Goal: Task Accomplishment & Management: Manage account settings

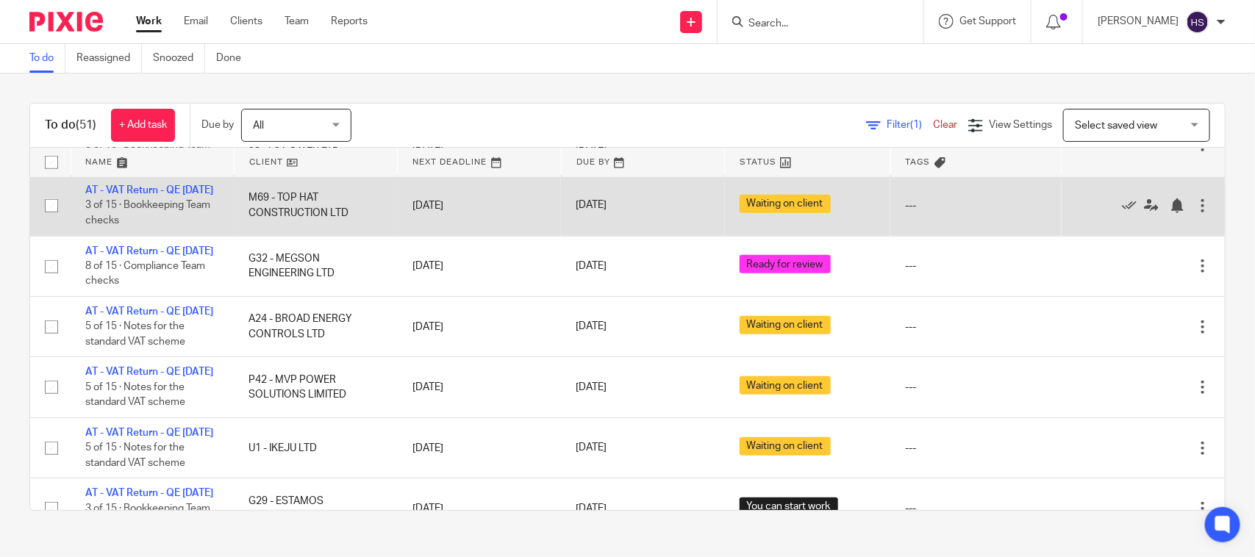
scroll to position [581, 0]
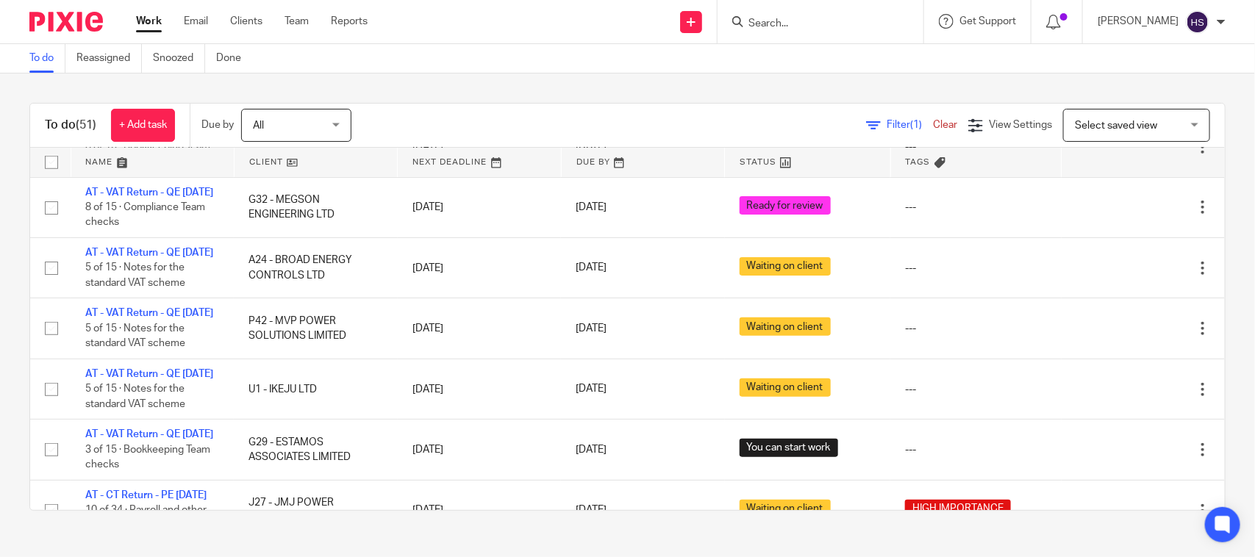
click at [151, 15] on link "Work" at bounding box center [149, 21] width 26 height 15
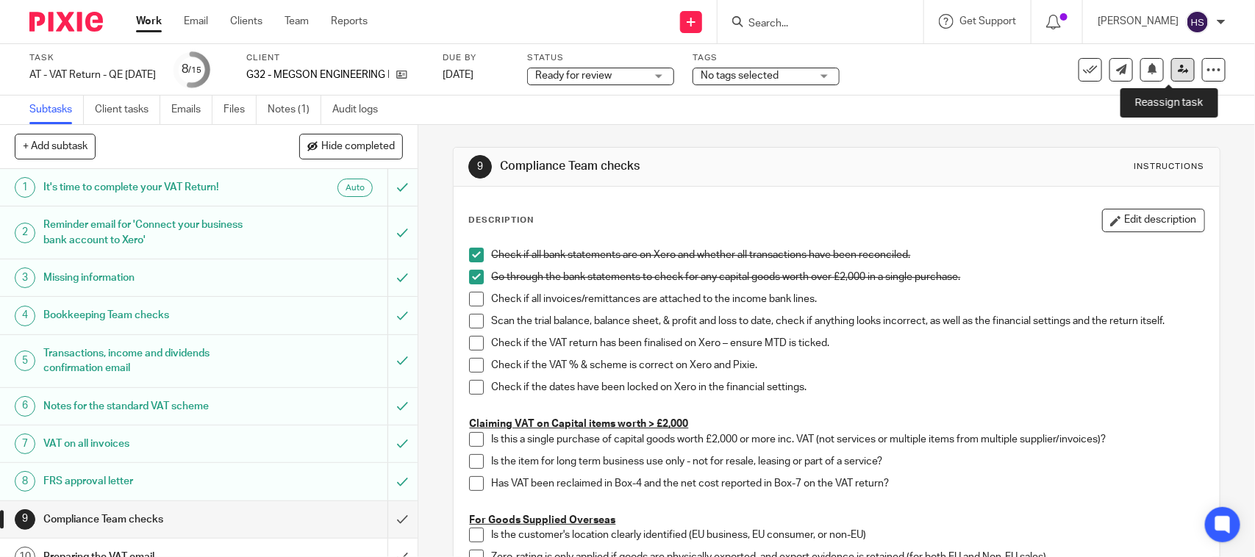
click at [1174, 71] on link at bounding box center [1183, 70] width 24 height 24
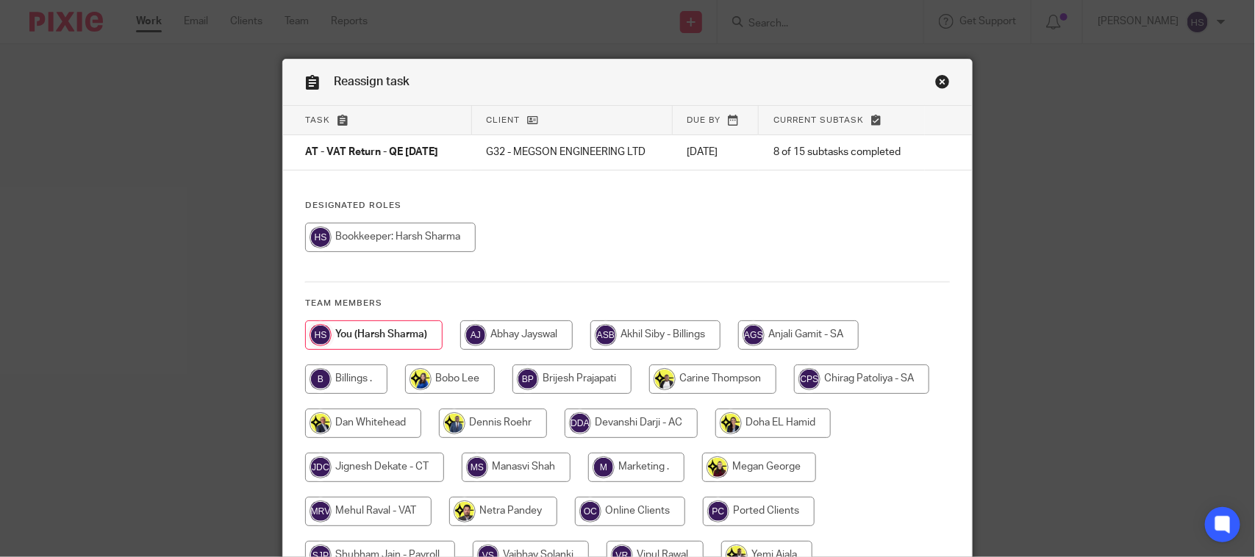
scroll to position [149, 0]
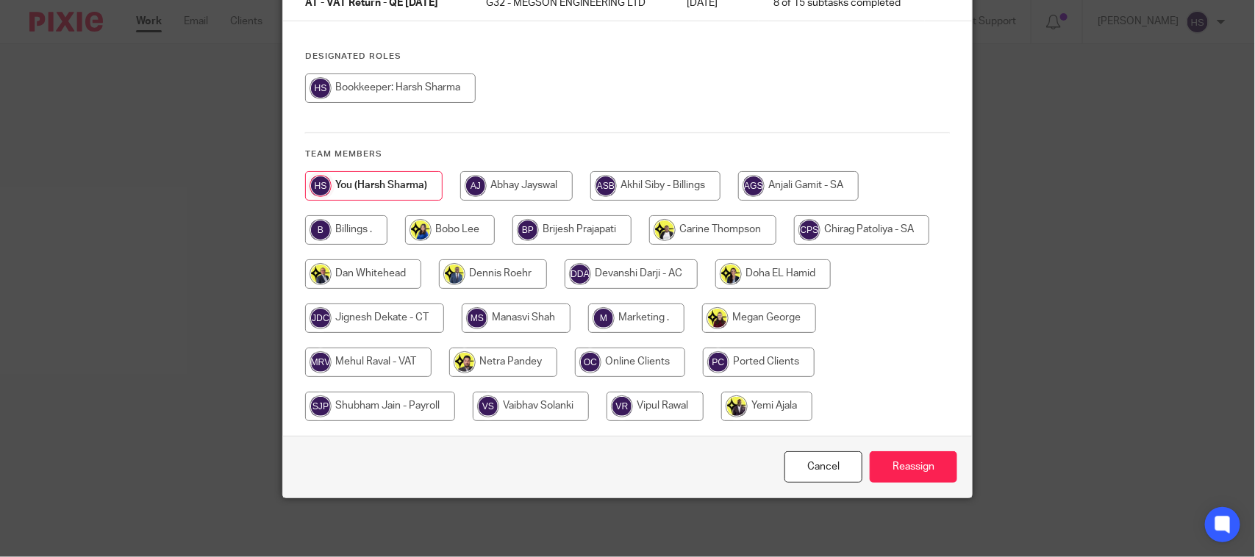
click at [375, 356] on input "radio" at bounding box center [368, 362] width 126 height 29
radio input "true"
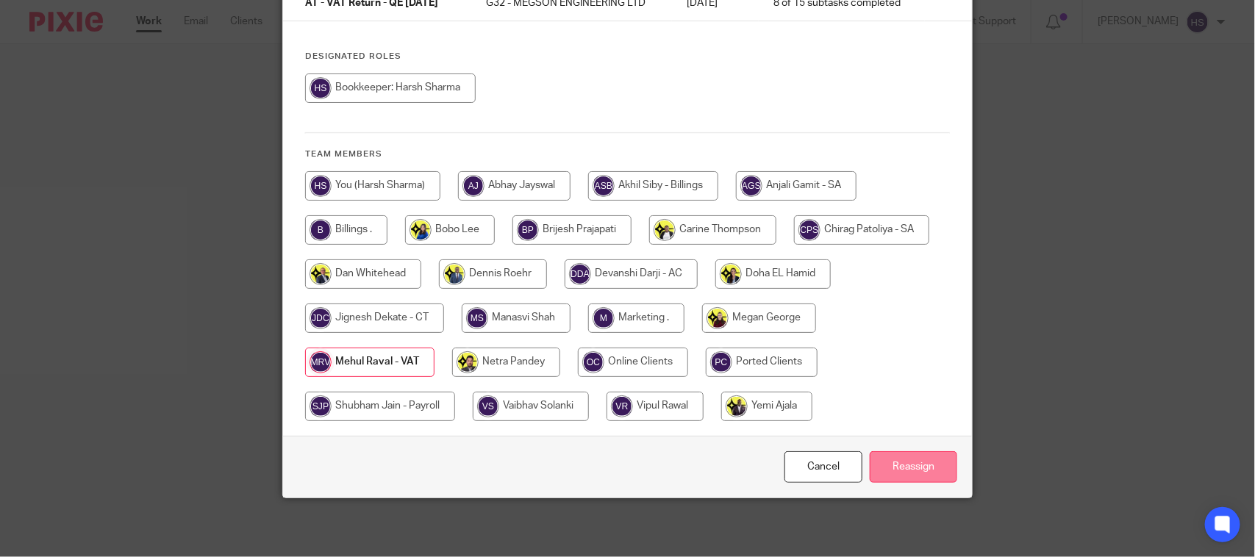
click at [931, 464] on input "Reassign" at bounding box center [912, 467] width 87 height 32
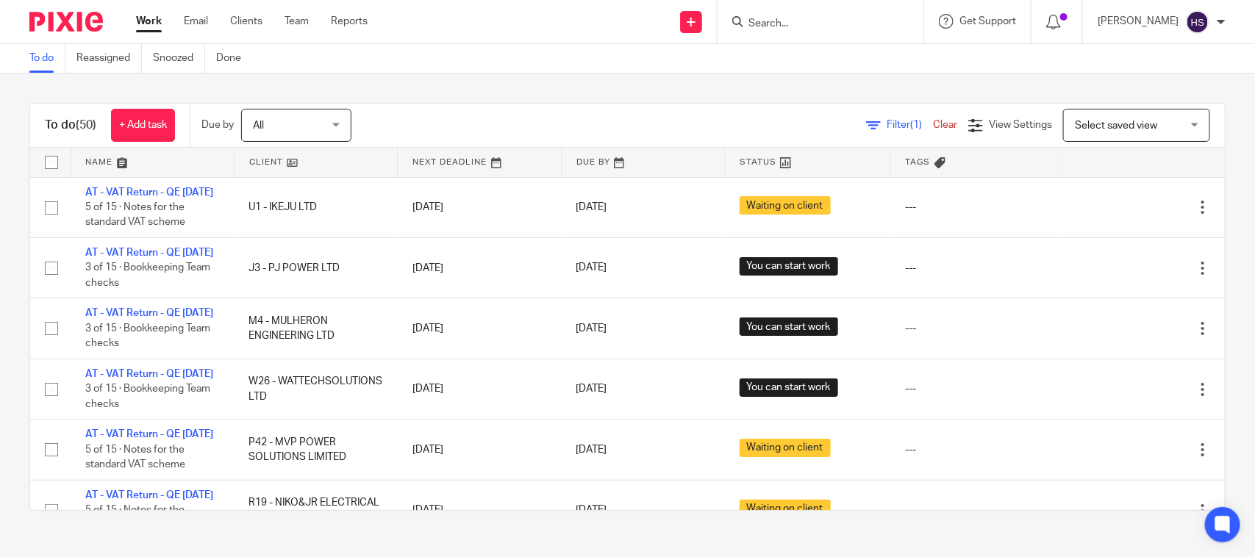
click at [514, 92] on div "To do (50) + Add task Due by All All Today Tomorrow This week Next week This mo…" at bounding box center [627, 306] width 1255 height 467
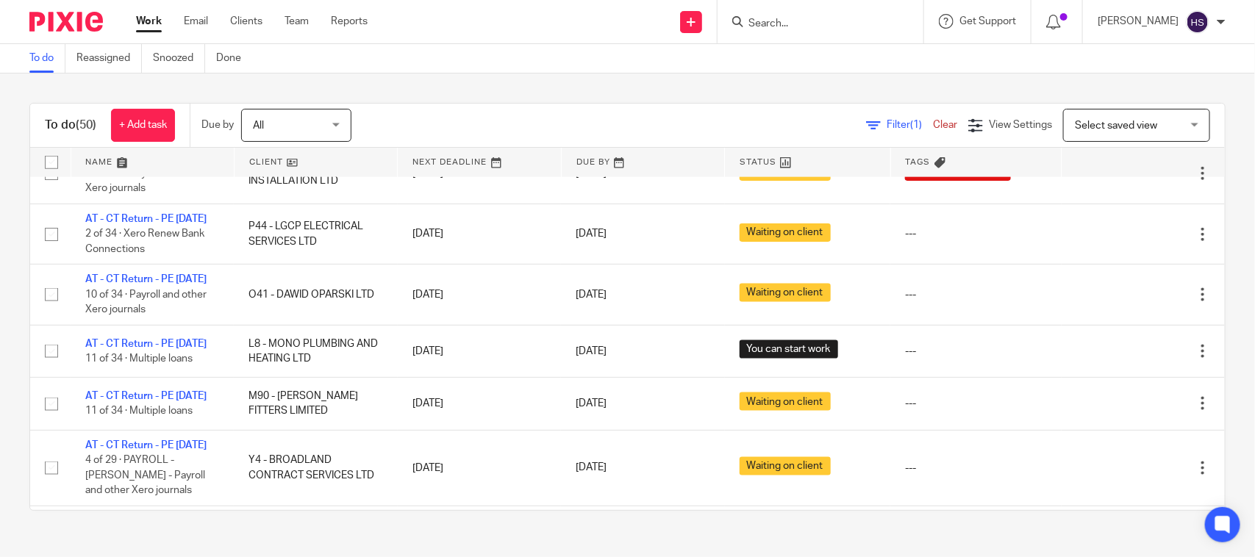
click at [137, 103] on link "AT - VAT Return - QE [DATE]" at bounding box center [149, 98] width 128 height 10
click at [151, 23] on link "Work" at bounding box center [149, 21] width 26 height 15
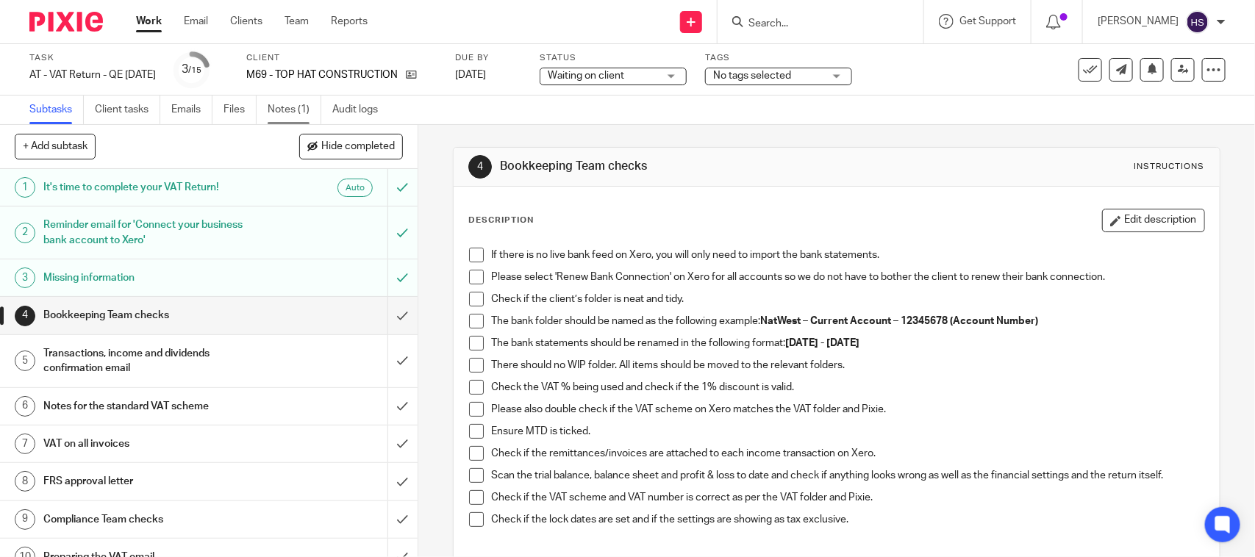
click at [294, 114] on link "Notes (1)" at bounding box center [295, 110] width 54 height 29
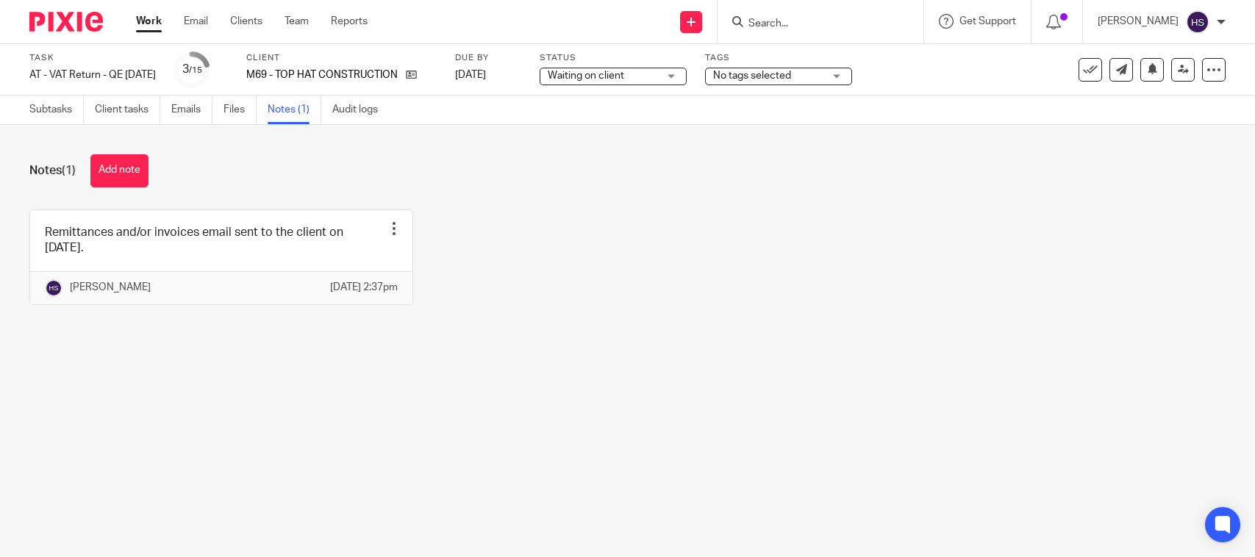
click at [295, 247] on link at bounding box center [221, 257] width 382 height 94
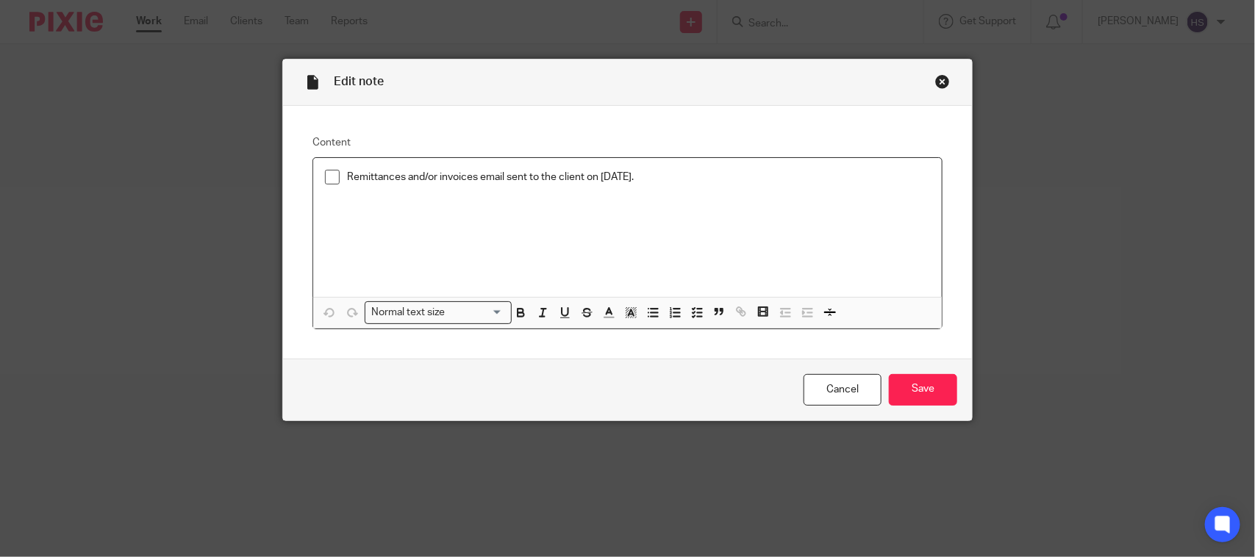
click at [935, 88] on div "Close this dialog window" at bounding box center [942, 81] width 15 height 15
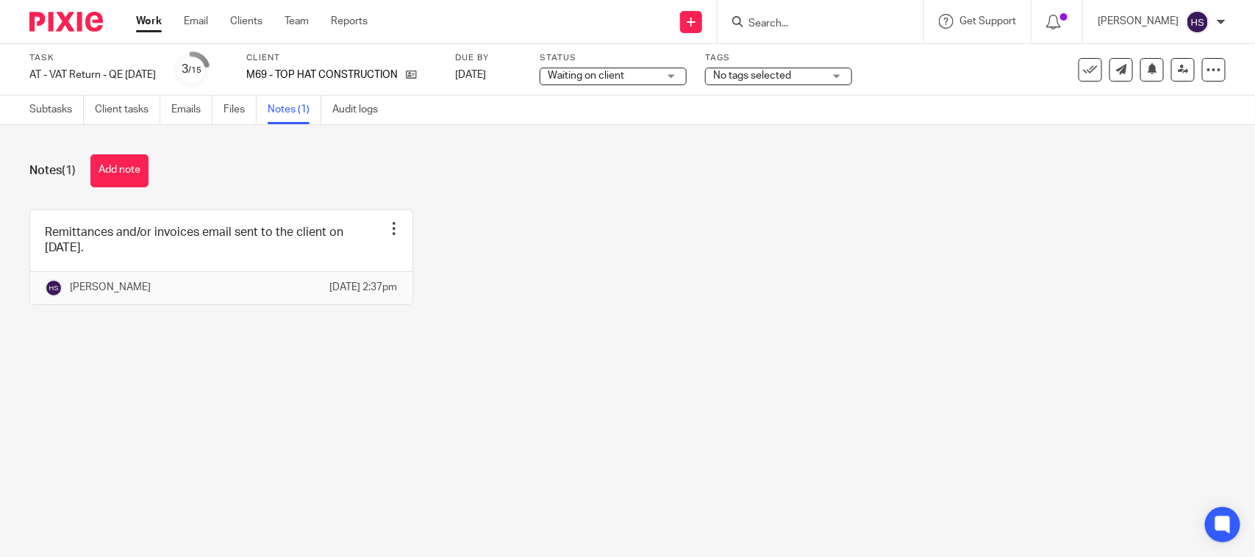
click at [624, 71] on span "Waiting on client" at bounding box center [586, 76] width 76 height 10
click at [467, 153] on div "Notes (1) Add note Remittances and/or invoices email sent to the client on [DAT…" at bounding box center [627, 241] width 1255 height 232
click at [60, 114] on link "Subtasks" at bounding box center [56, 110] width 54 height 29
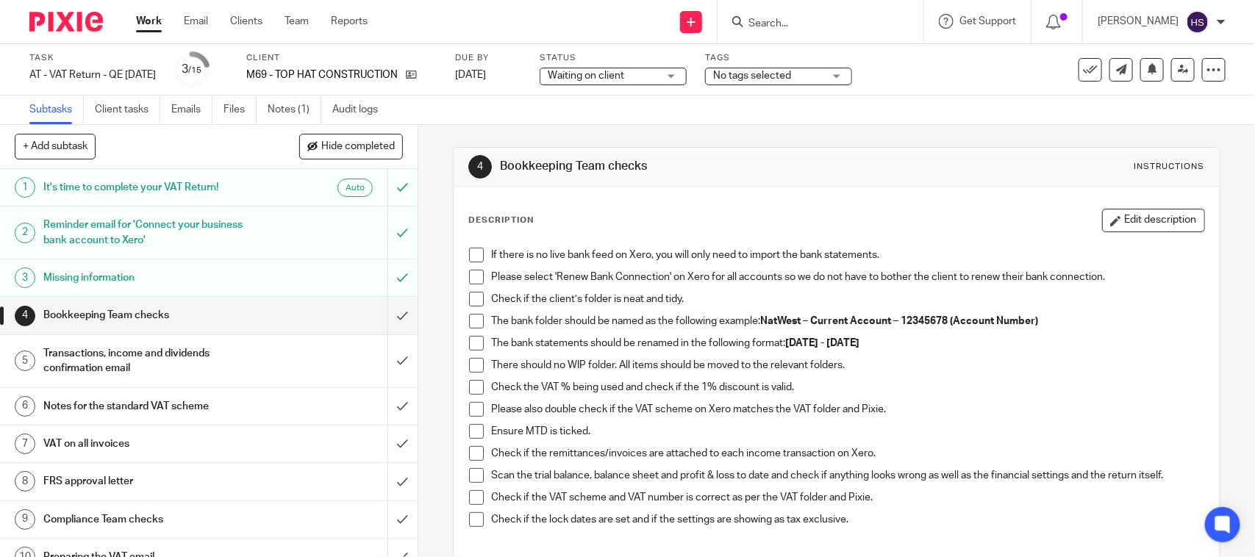
click at [470, 248] on span at bounding box center [476, 255] width 15 height 15
click at [473, 276] on span at bounding box center [476, 277] width 15 height 15
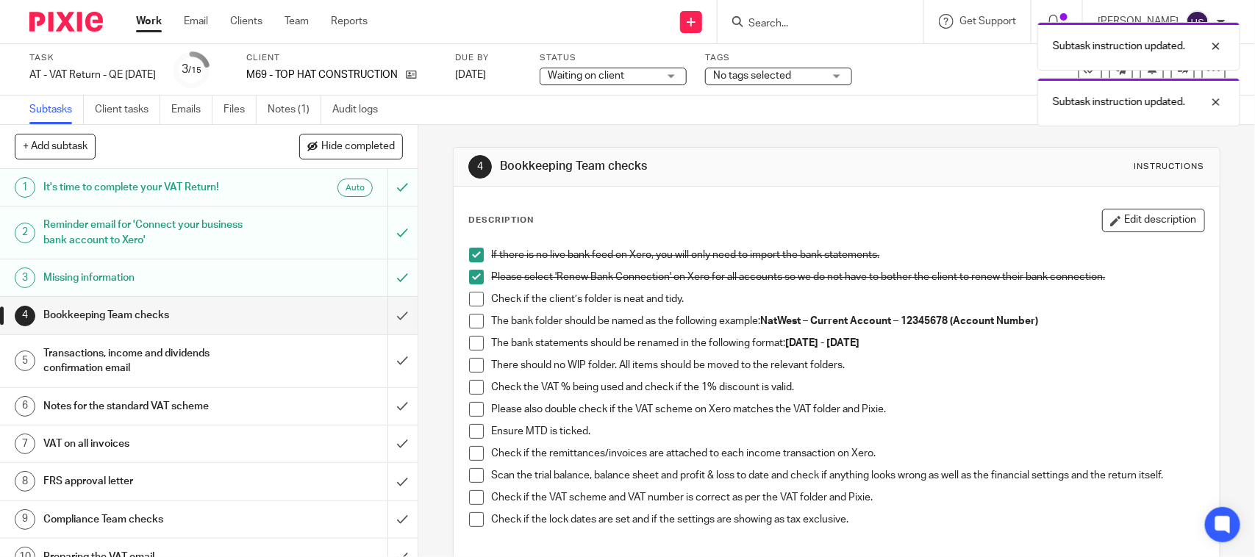
click at [470, 296] on span at bounding box center [476, 299] width 15 height 15
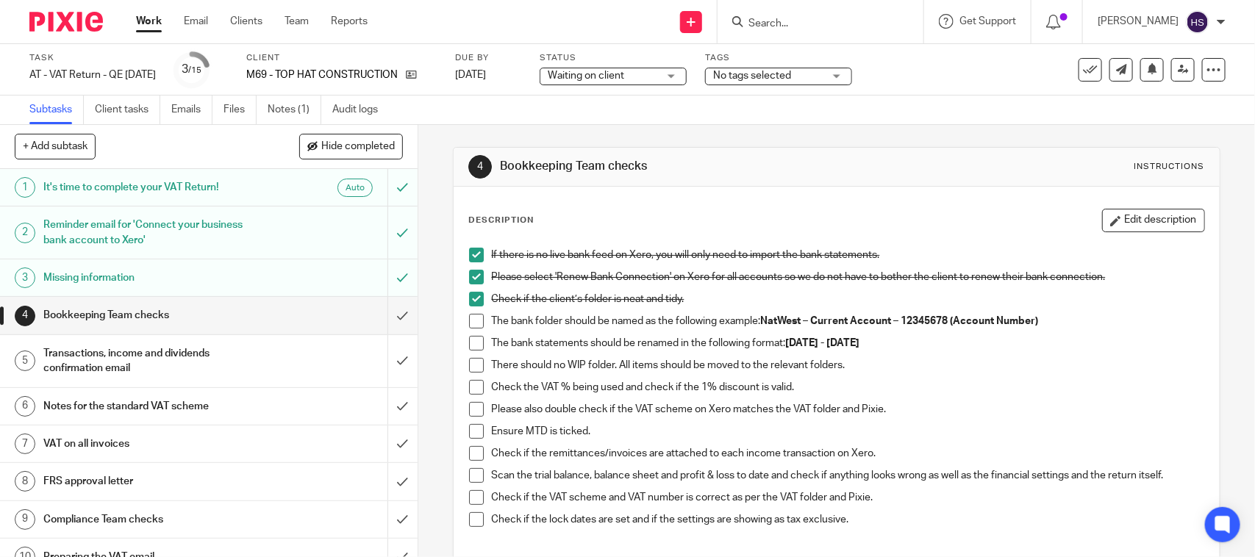
click at [469, 320] on span at bounding box center [476, 321] width 15 height 15
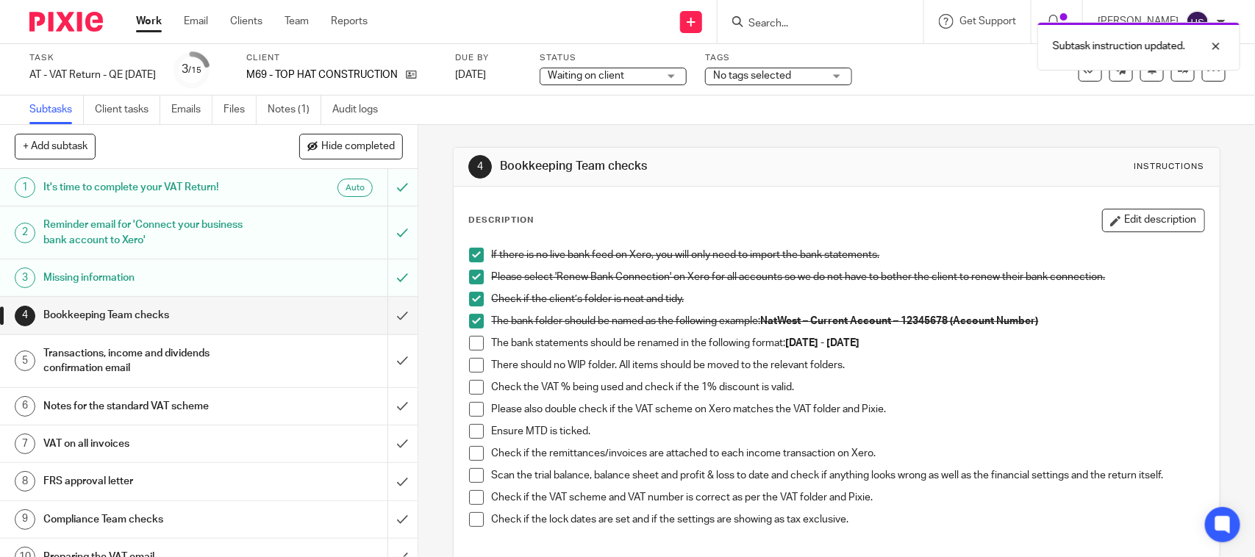
click at [470, 340] on span at bounding box center [476, 343] width 15 height 15
click at [469, 365] on span at bounding box center [476, 365] width 15 height 15
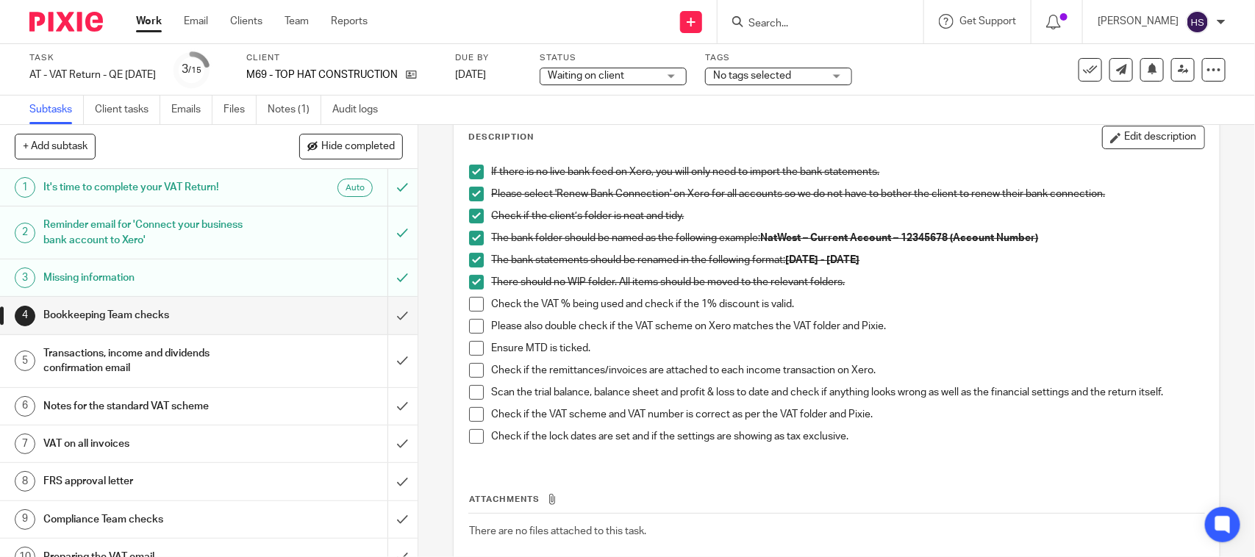
scroll to position [92, 0]
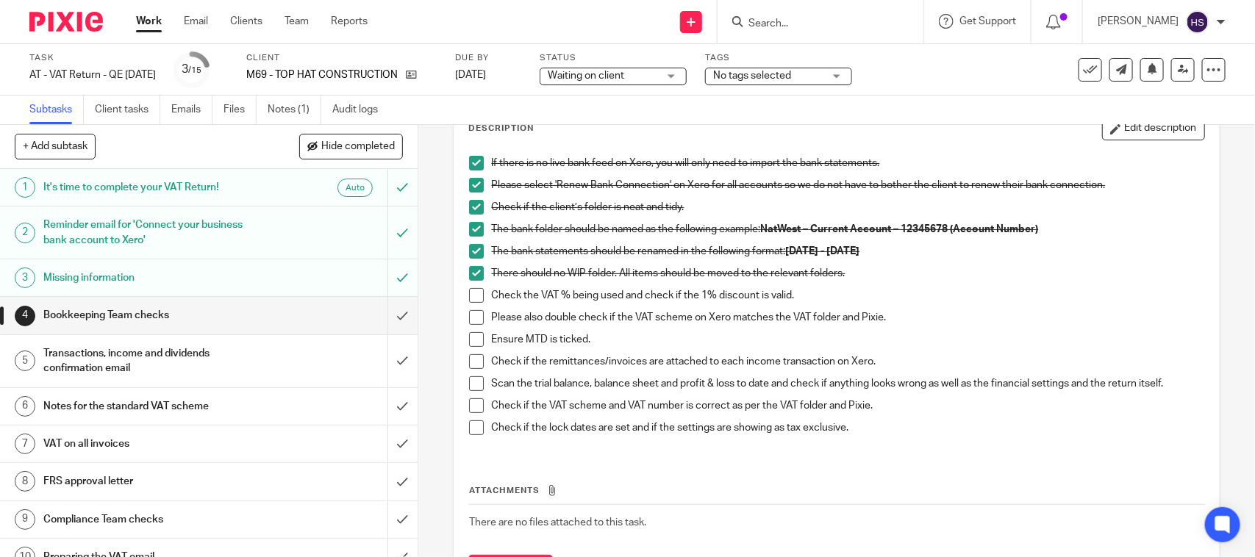
click at [476, 299] on span at bounding box center [476, 295] width 15 height 15
click at [474, 320] on span at bounding box center [476, 317] width 15 height 15
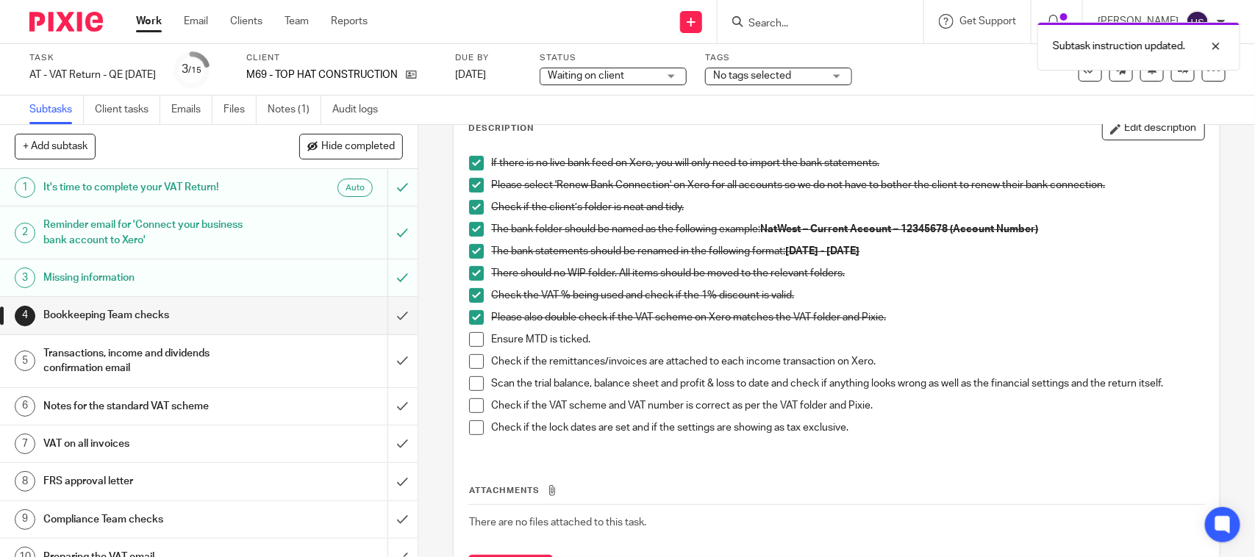
click at [478, 342] on span at bounding box center [476, 339] width 15 height 15
click at [476, 362] on span at bounding box center [476, 361] width 15 height 15
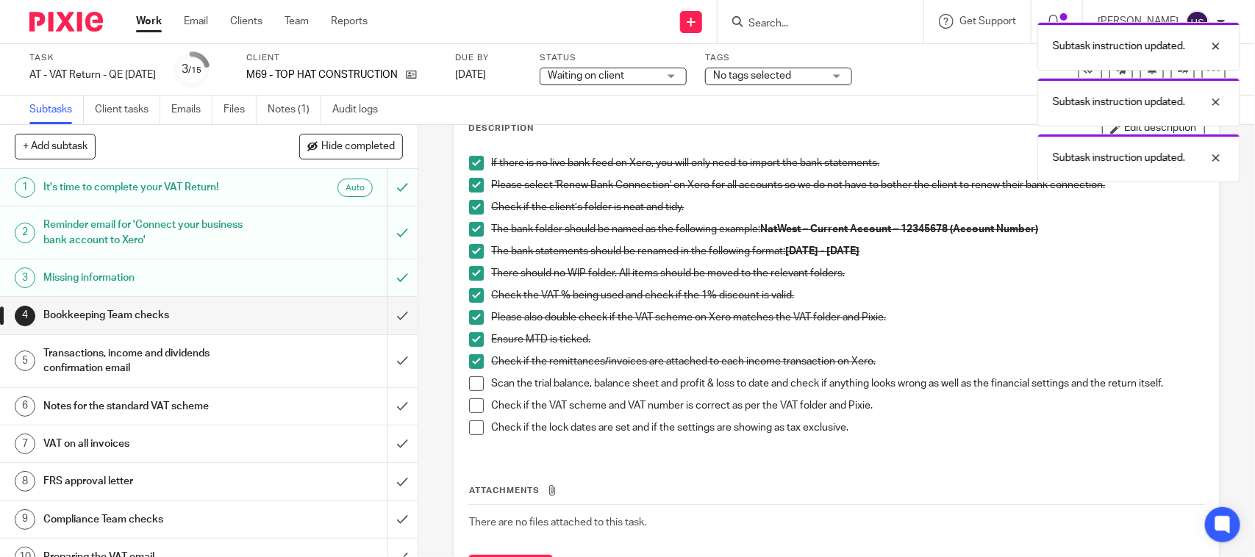
click at [469, 379] on span at bounding box center [476, 383] width 15 height 15
click at [473, 404] on span at bounding box center [476, 405] width 15 height 15
click at [469, 430] on span at bounding box center [476, 427] width 15 height 15
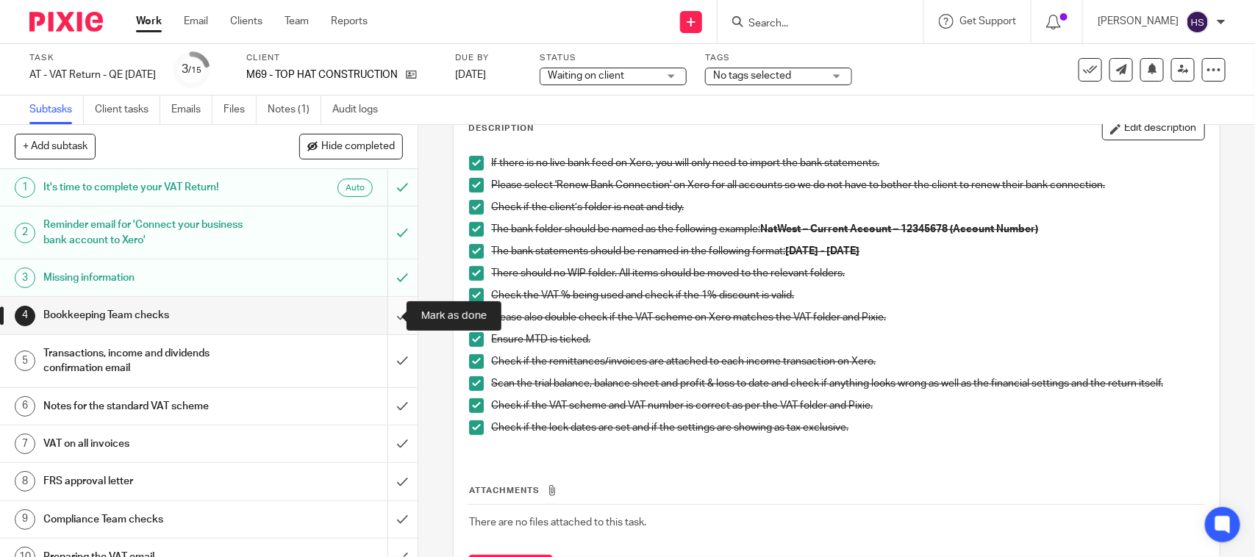
click at [390, 307] on input "submit" at bounding box center [208, 315] width 417 height 37
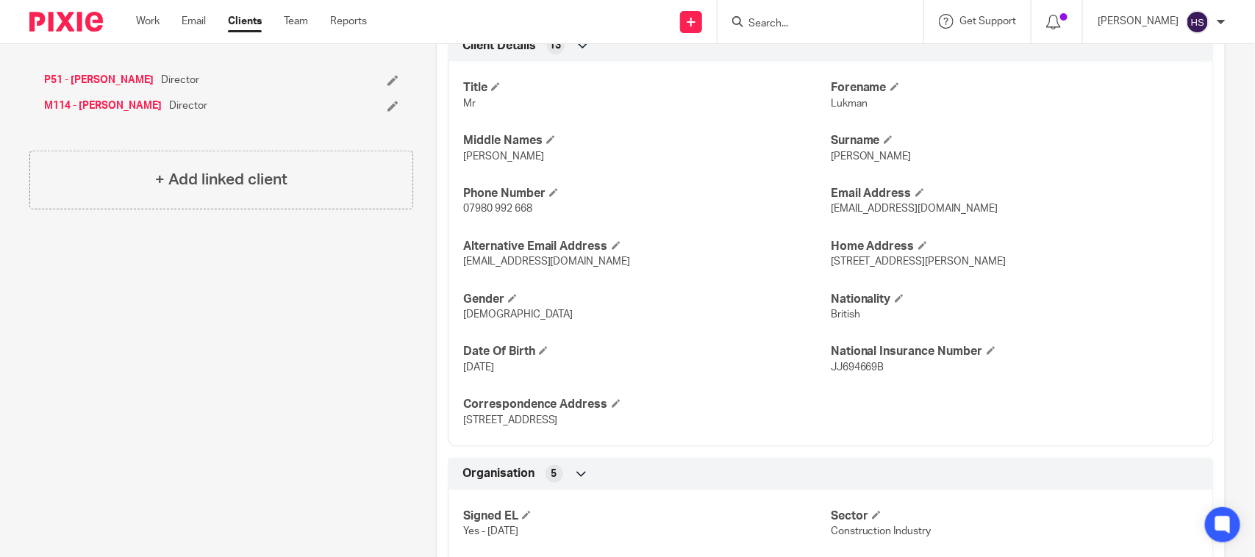
scroll to position [487, 0]
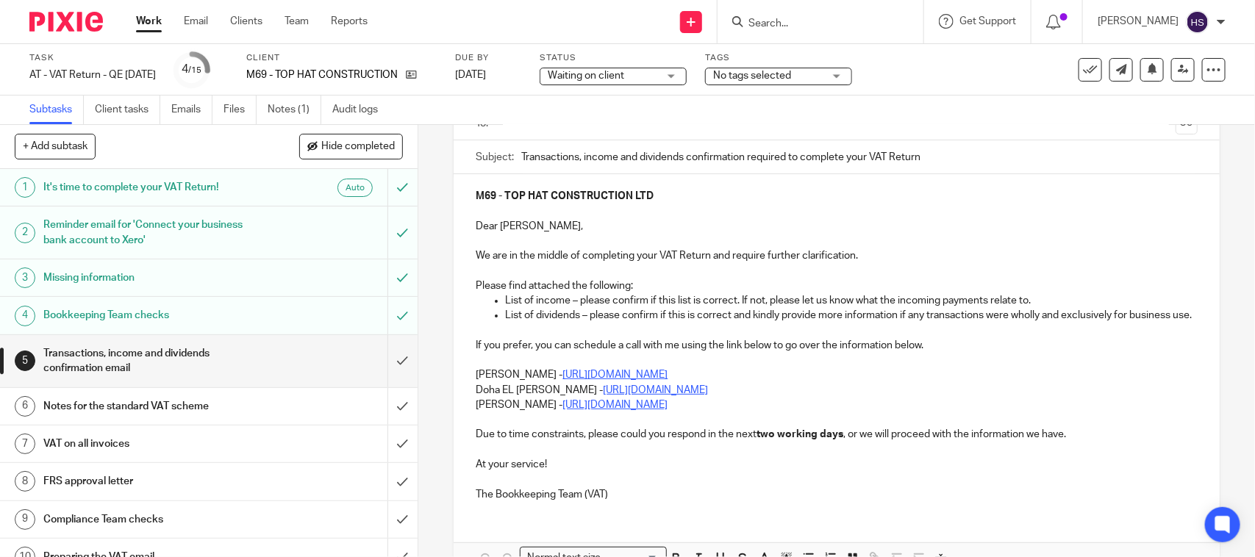
scroll to position [122, 0]
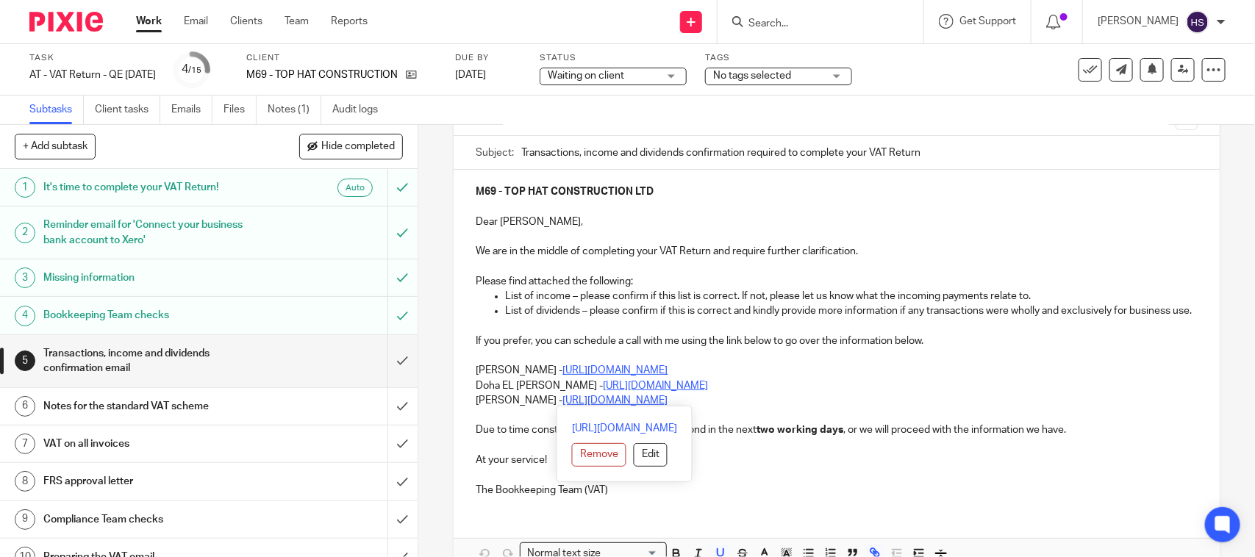
drag, startPoint x: 469, startPoint y: 382, endPoint x: 801, endPoint y: 403, distance: 332.8
click at [801, 403] on div "M69 - TOP HAT CONSTRUCTION LTD Dear Lukman, We are in the middle of completing …" at bounding box center [835, 339] width 765 height 339
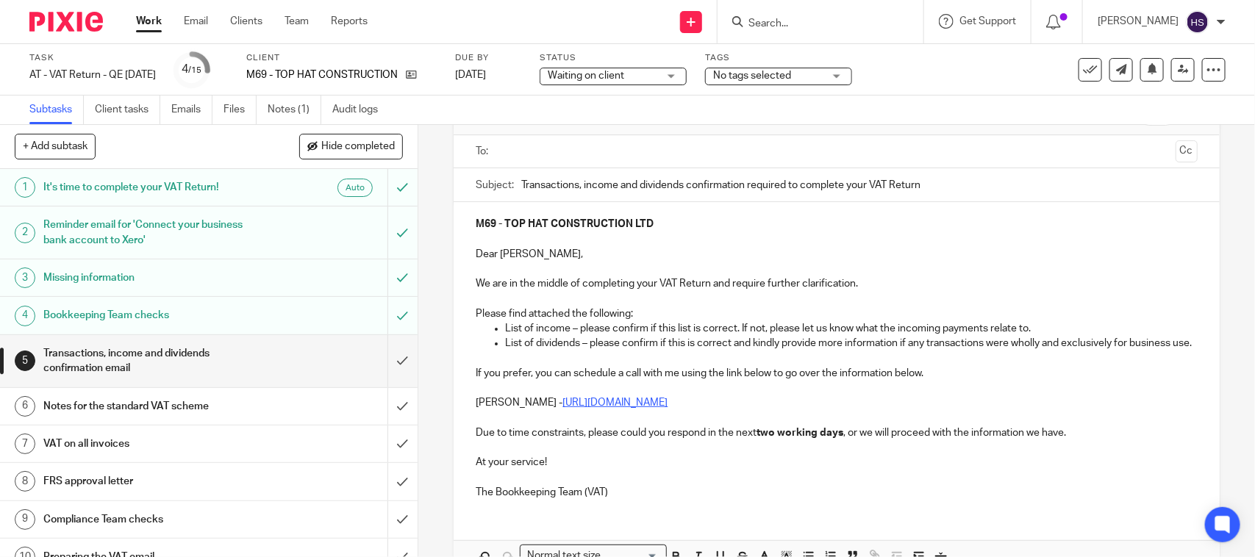
scroll to position [192, 0]
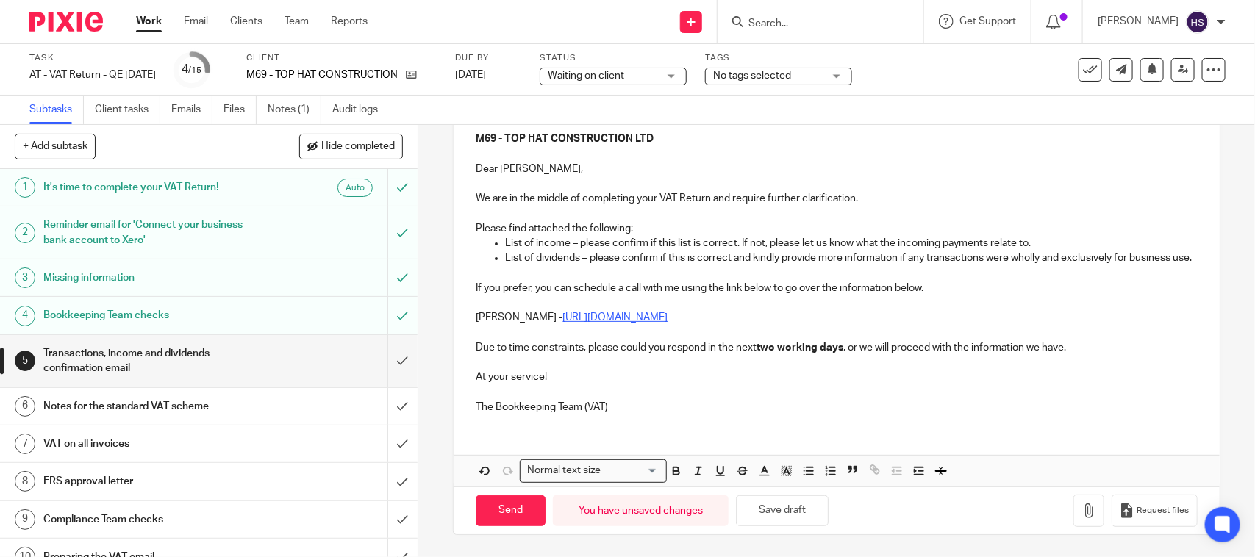
click at [689, 395] on p at bounding box center [836, 392] width 721 height 15
drag, startPoint x: 691, startPoint y: 417, endPoint x: 692, endPoint y: 427, distance: 9.6
click at [691, 417] on div "M69 - TOP HAT CONSTRUCTION LTD Dear Lukman, We are in the middle of completing …" at bounding box center [835, 271] width 765 height 309
click at [772, 516] on button "Save draft" at bounding box center [782, 511] width 93 height 32
click at [1081, 511] on icon "button" at bounding box center [1088, 510] width 15 height 15
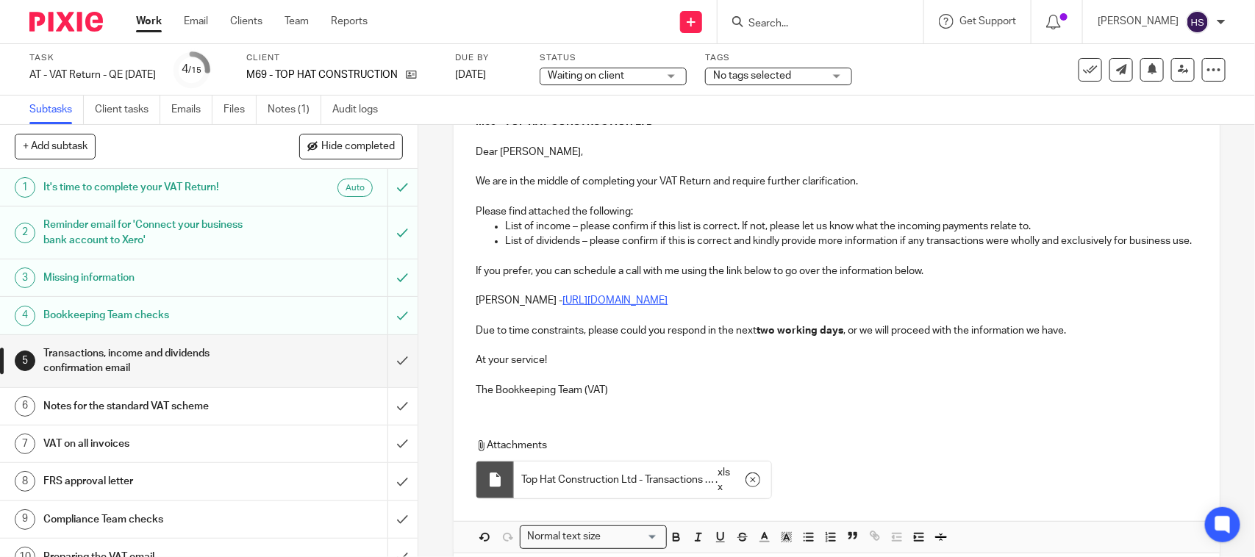
scroll to position [276, 0]
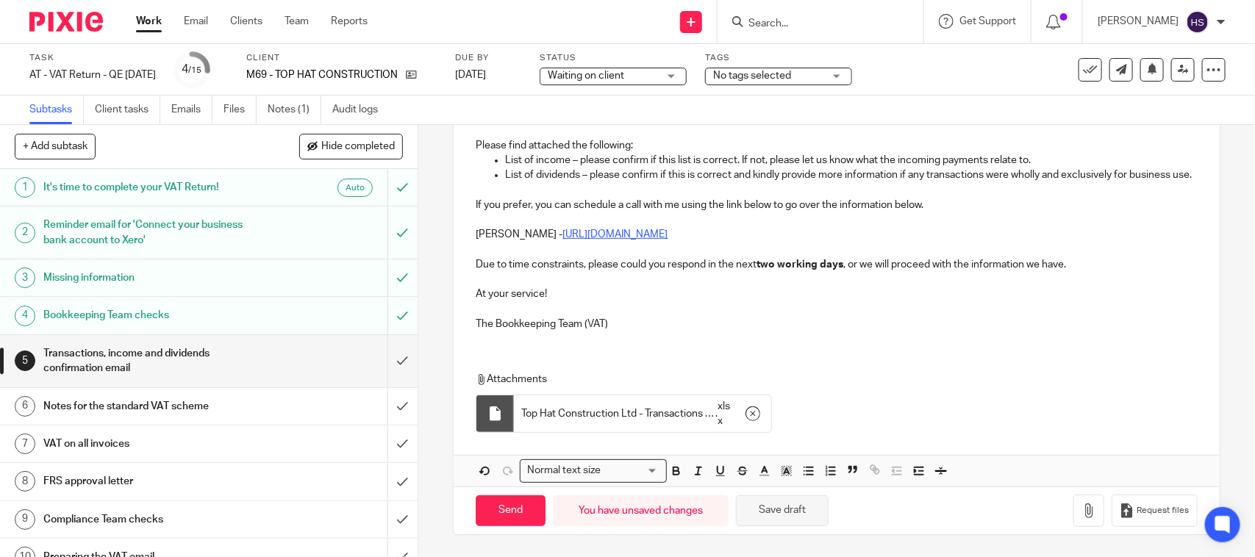
click at [794, 509] on button "Save draft" at bounding box center [782, 511] width 93 height 32
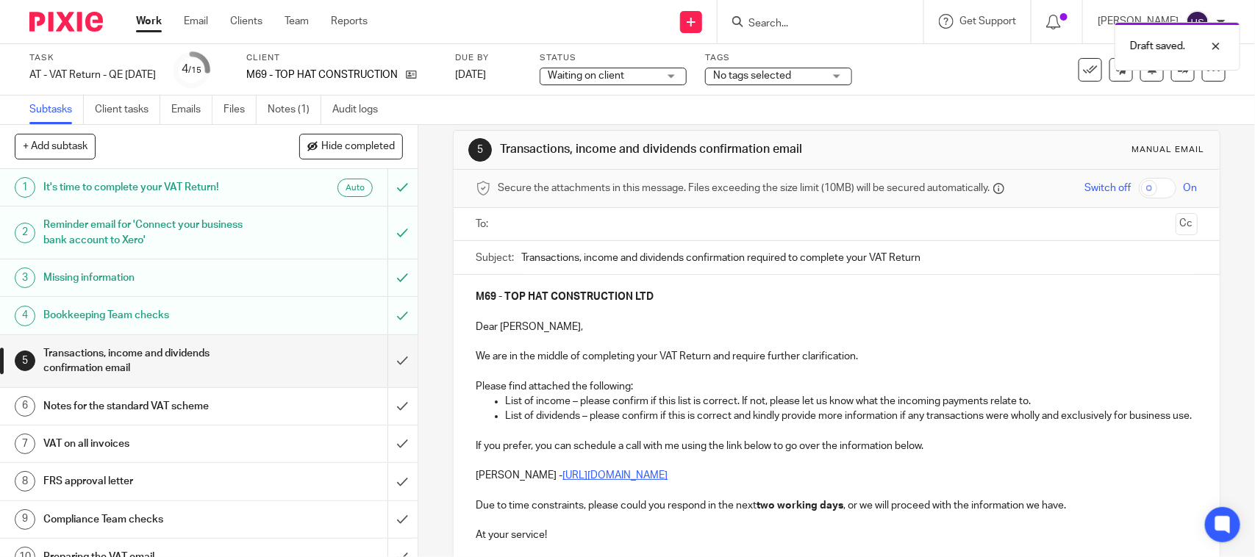
scroll to position [0, 0]
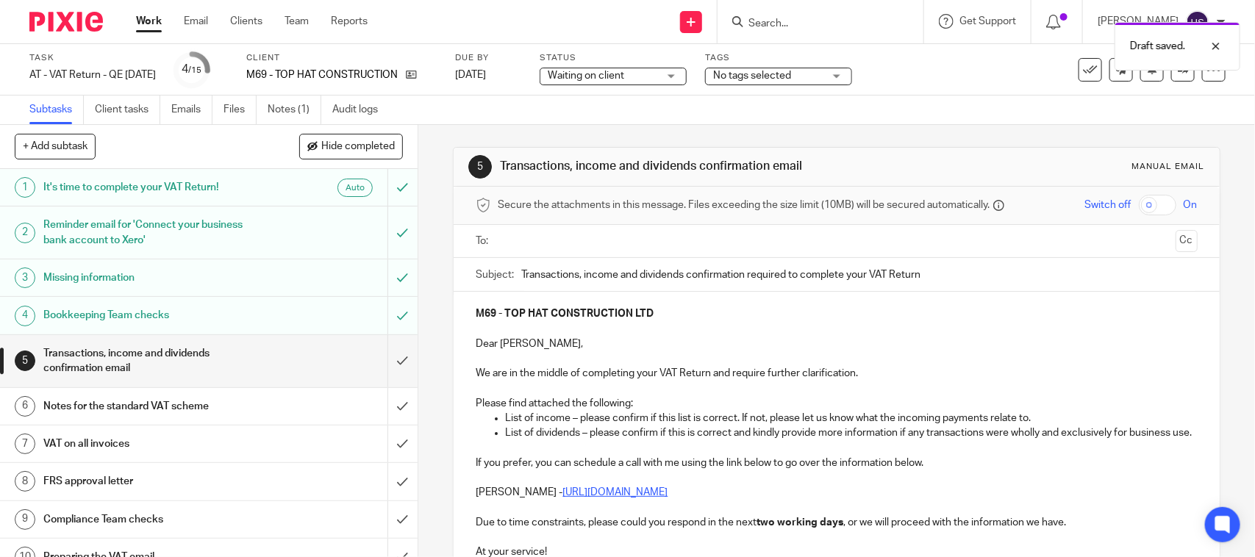
click at [539, 237] on input "text" at bounding box center [836, 241] width 666 height 17
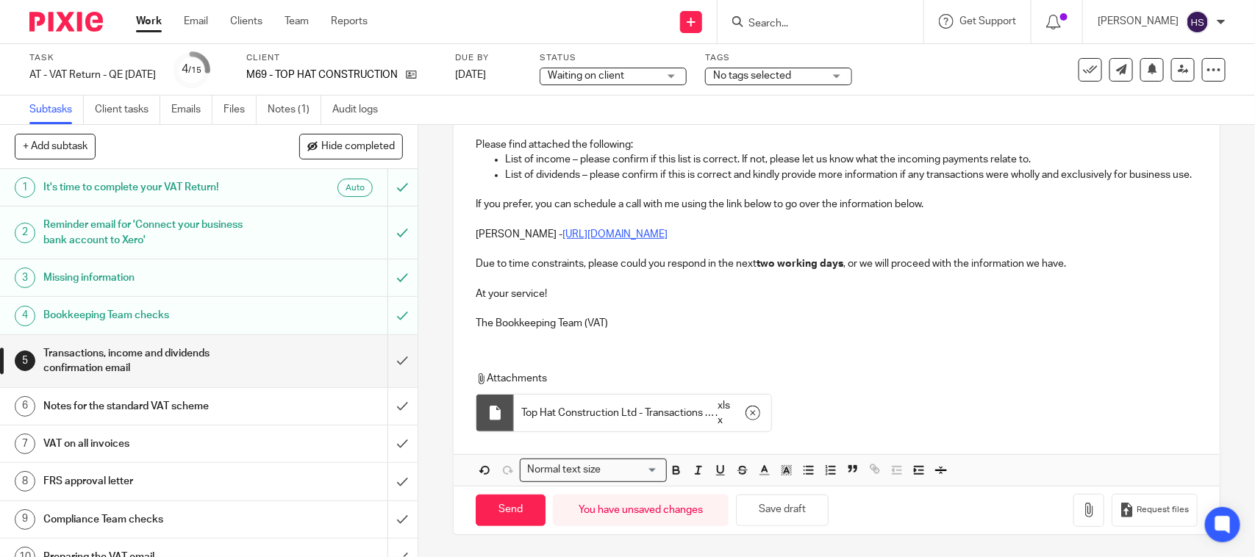
scroll to position [279, 0]
click at [525, 512] on input "Send" at bounding box center [511, 511] width 70 height 32
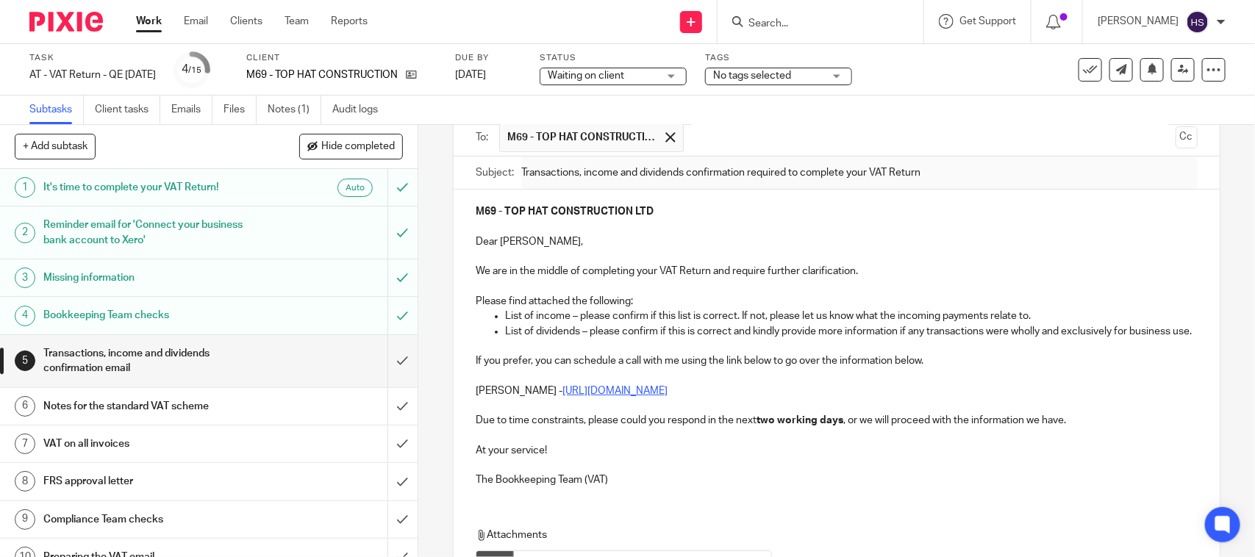
scroll to position [96, 0]
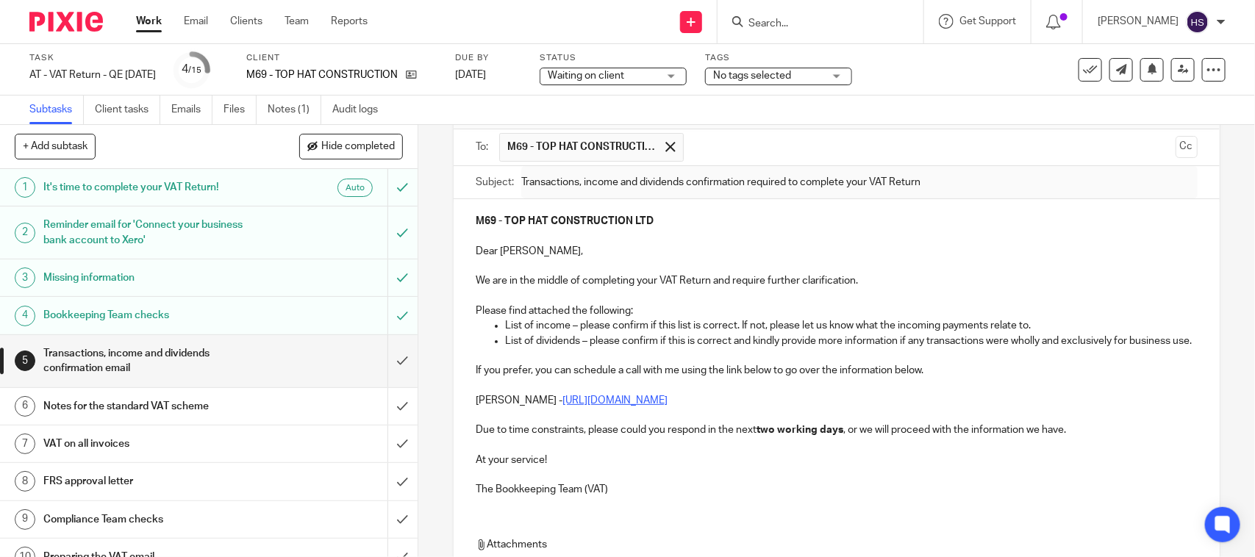
type input "Sent"
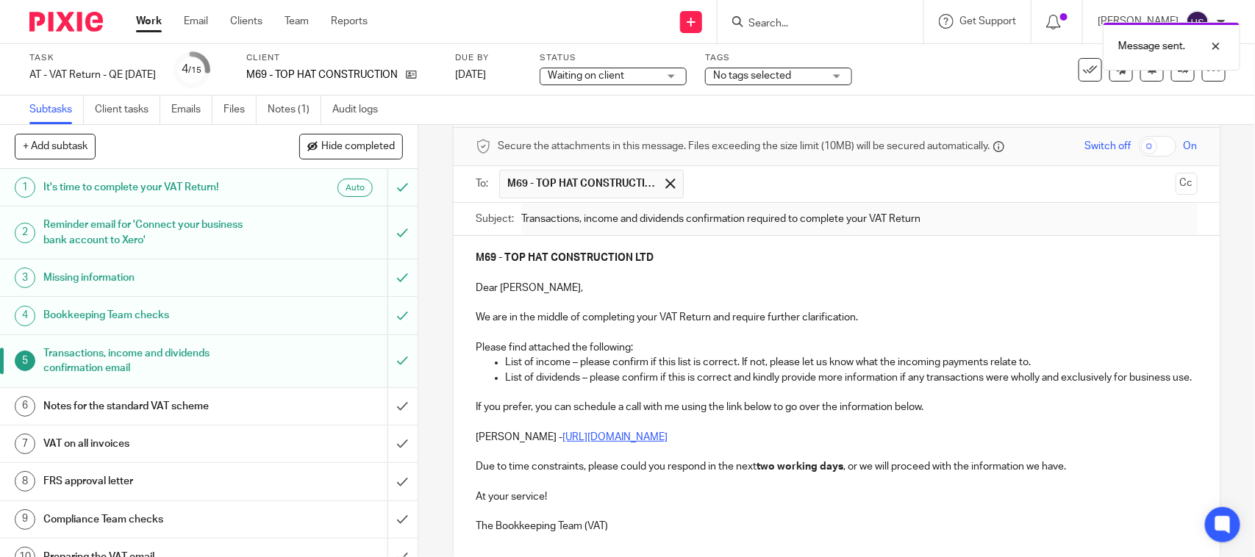
scroll to position [0, 0]
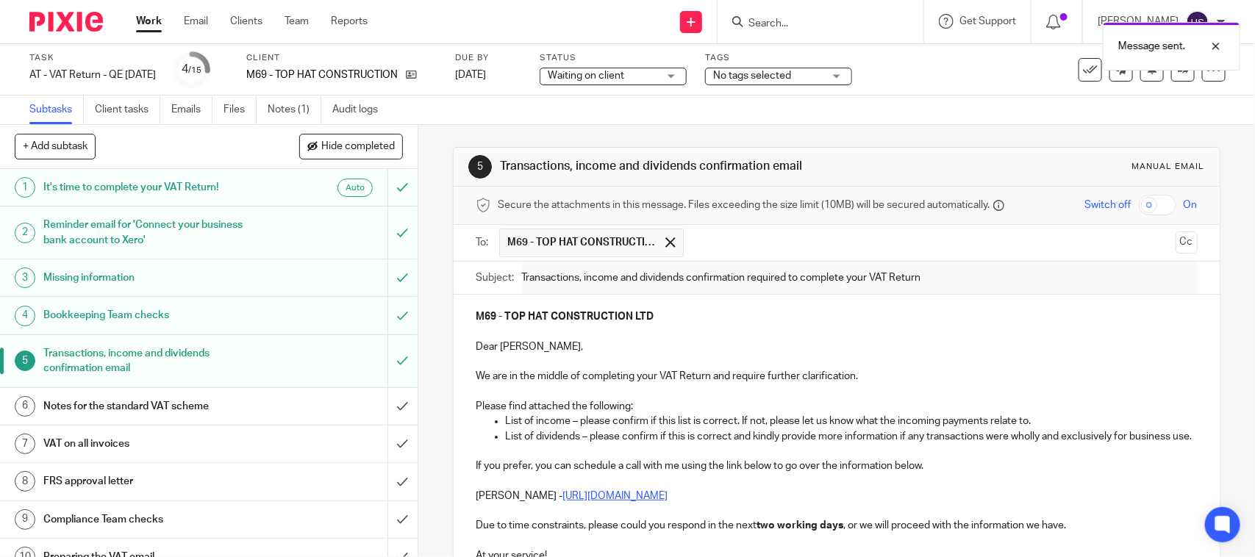
drag, startPoint x: 494, startPoint y: 160, endPoint x: 797, endPoint y: 158, distance: 303.5
click at [797, 158] on div "5 Transactions, income and dividends confirmation email Manual email" at bounding box center [836, 167] width 736 height 24
copy h1 "Transactions, income and dividends confirmation email"
click at [310, 112] on link "Notes (1)" at bounding box center [295, 110] width 54 height 29
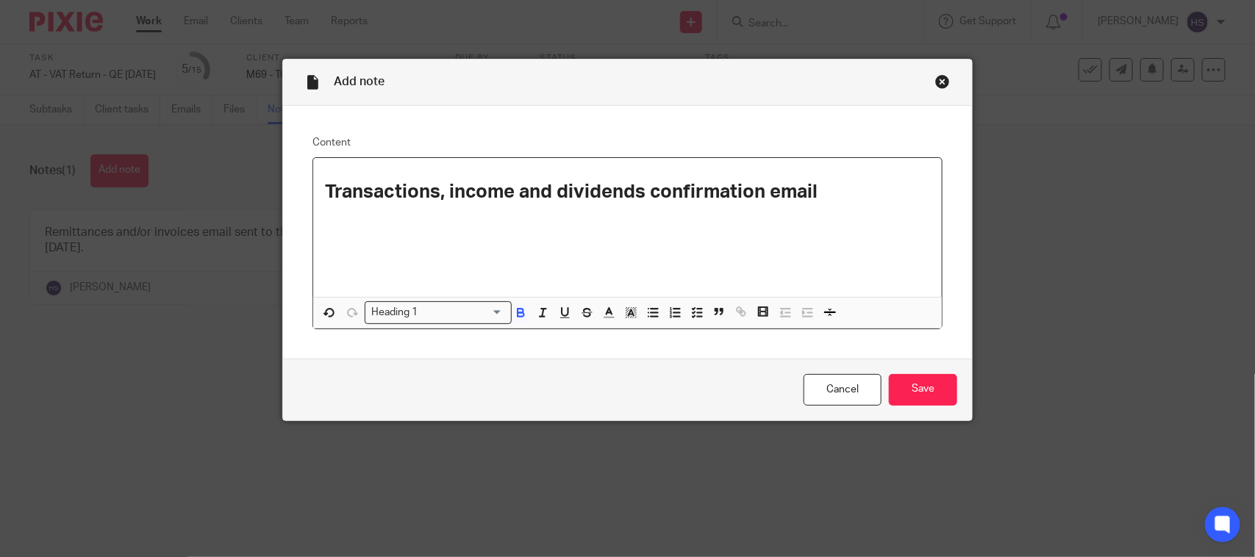
click at [459, 318] on input "Search for option" at bounding box center [463, 312] width 80 height 15
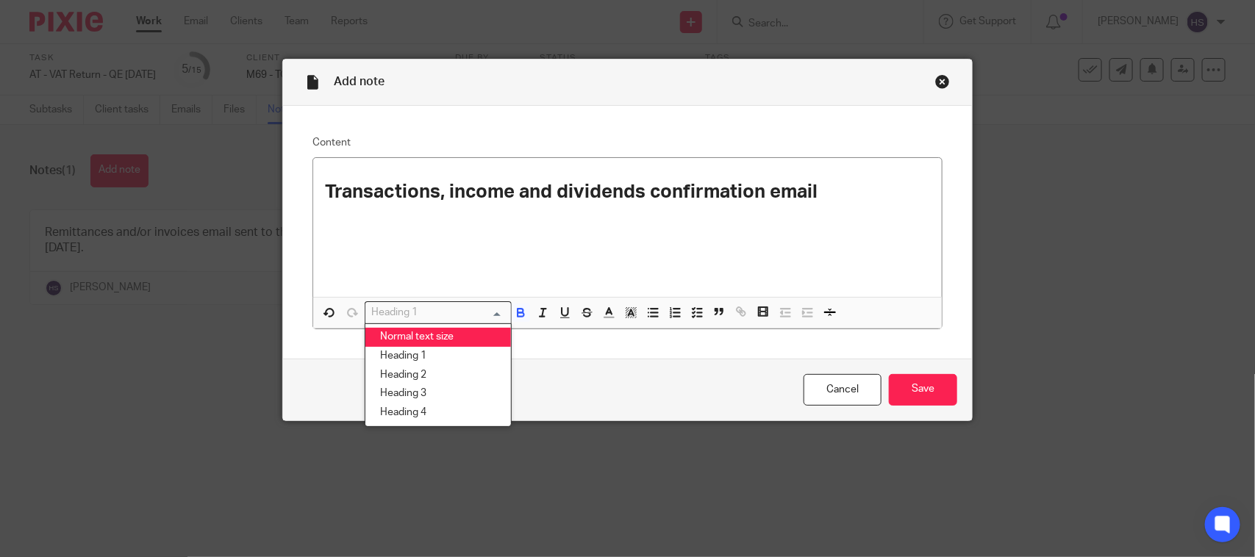
click at [427, 339] on li "Normal text size" at bounding box center [438, 337] width 146 height 19
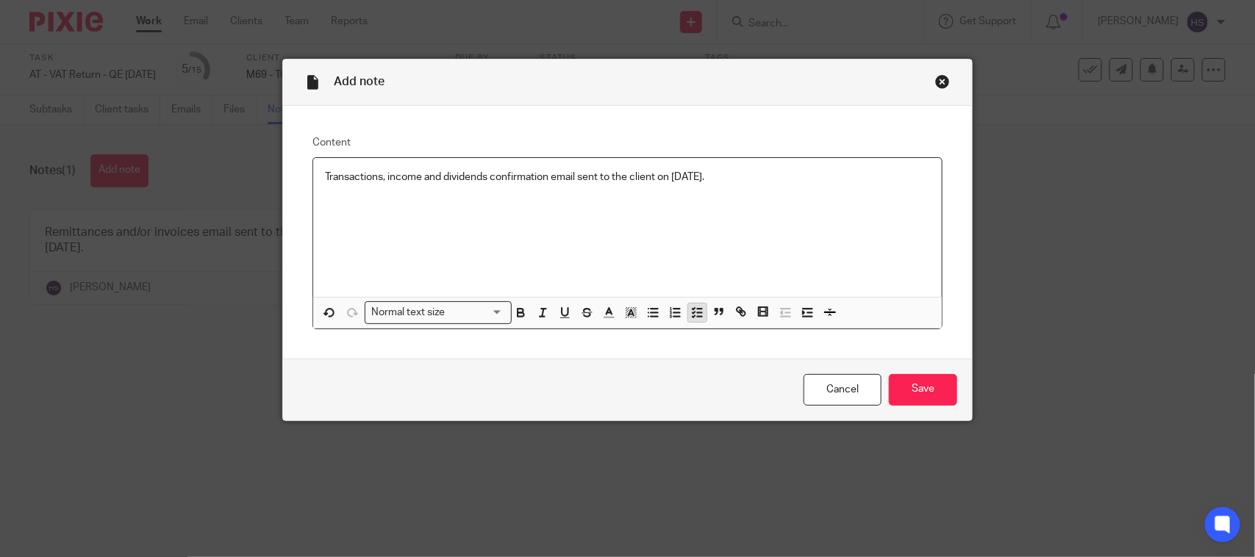
click at [690, 310] on icon "button" at bounding box center [696, 312] width 13 height 13
click at [825, 171] on p "Transactions, income and dividends confirmation email sent to the client on 21.…" at bounding box center [638, 177] width 583 height 15
click at [910, 408] on div "Cancel Save" at bounding box center [627, 390] width 689 height 62
click at [913, 401] on input "Save" at bounding box center [923, 390] width 68 height 32
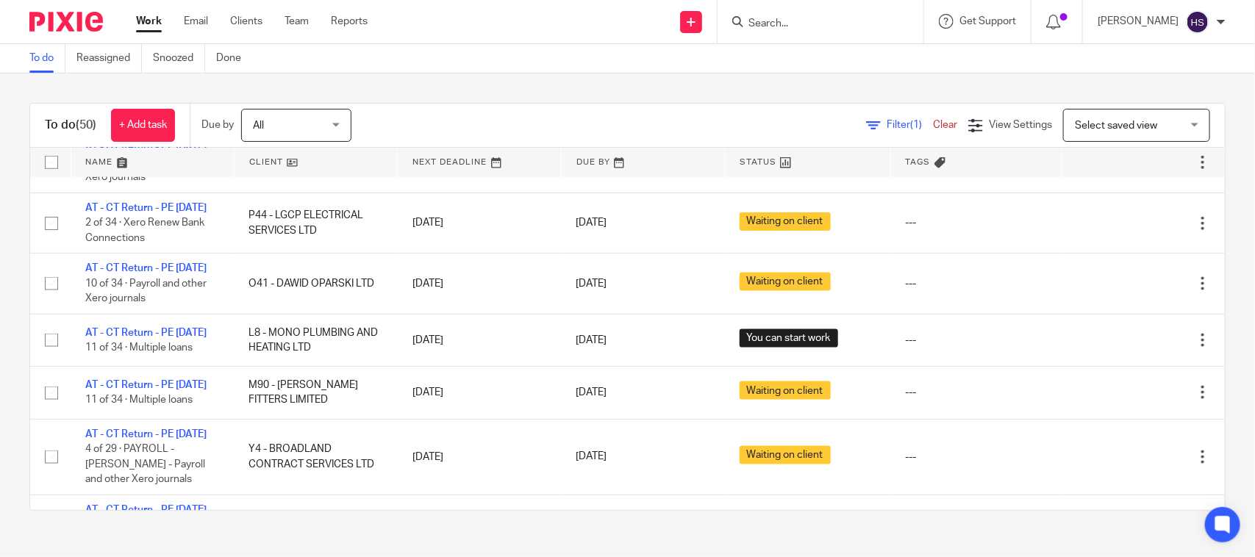
scroll to position [857, 0]
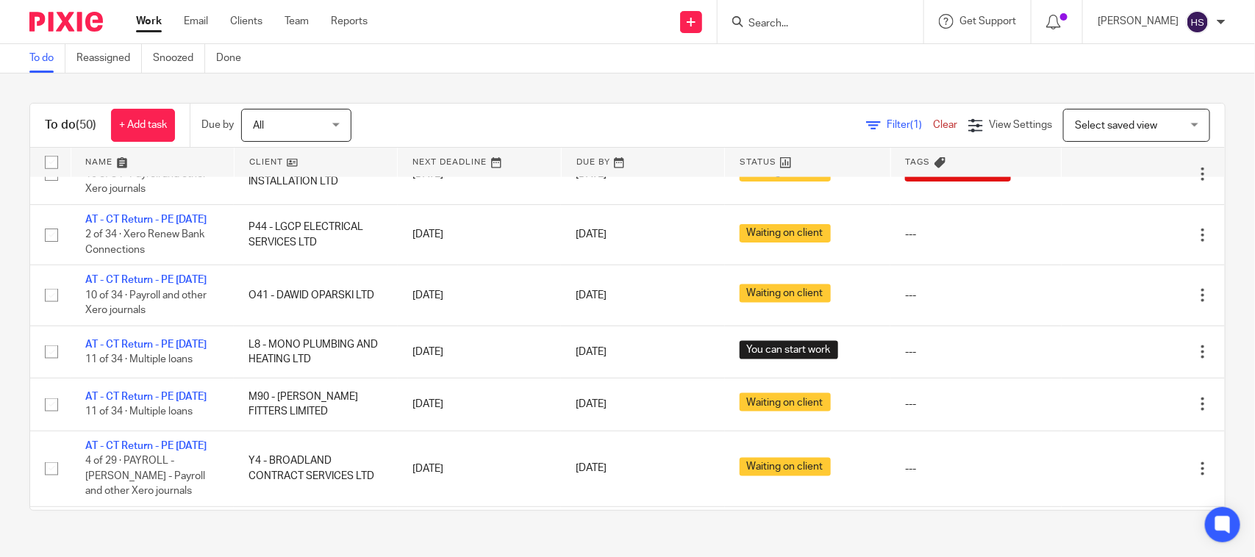
drag, startPoint x: 699, startPoint y: 96, endPoint x: 699, endPoint y: 151, distance: 54.4
click at [699, 96] on div "To do (50) + Add task Due by All All Today Tomorrow This week Next week This mo…" at bounding box center [627, 306] width 1255 height 467
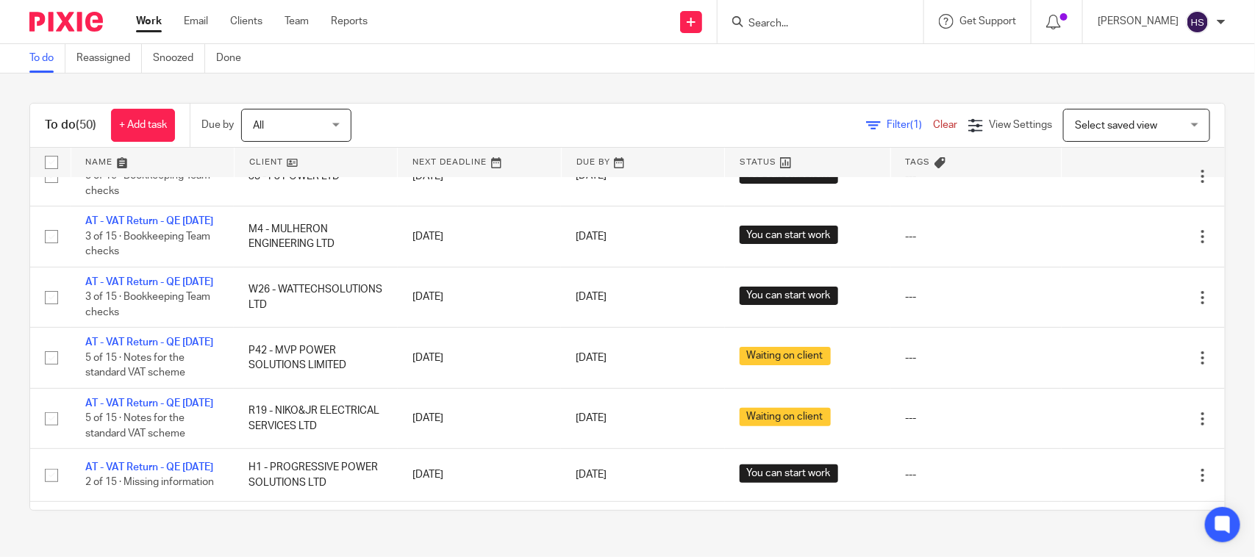
scroll to position [0, 0]
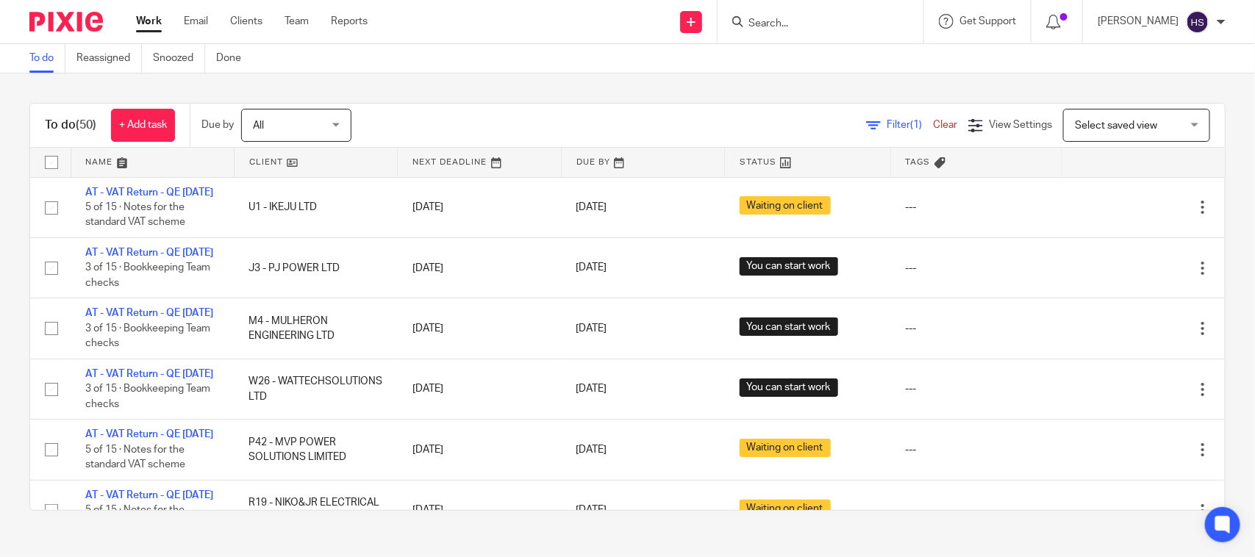
click at [626, 119] on div "Filter (1) Clear View Settings View Settings (1) Filters Clear Save Manage save…" at bounding box center [800, 125] width 847 height 33
click at [513, 96] on div "To do (50) + Add task Due by All All Today Tomorrow This week Next week This mo…" at bounding box center [627, 306] width 1255 height 467
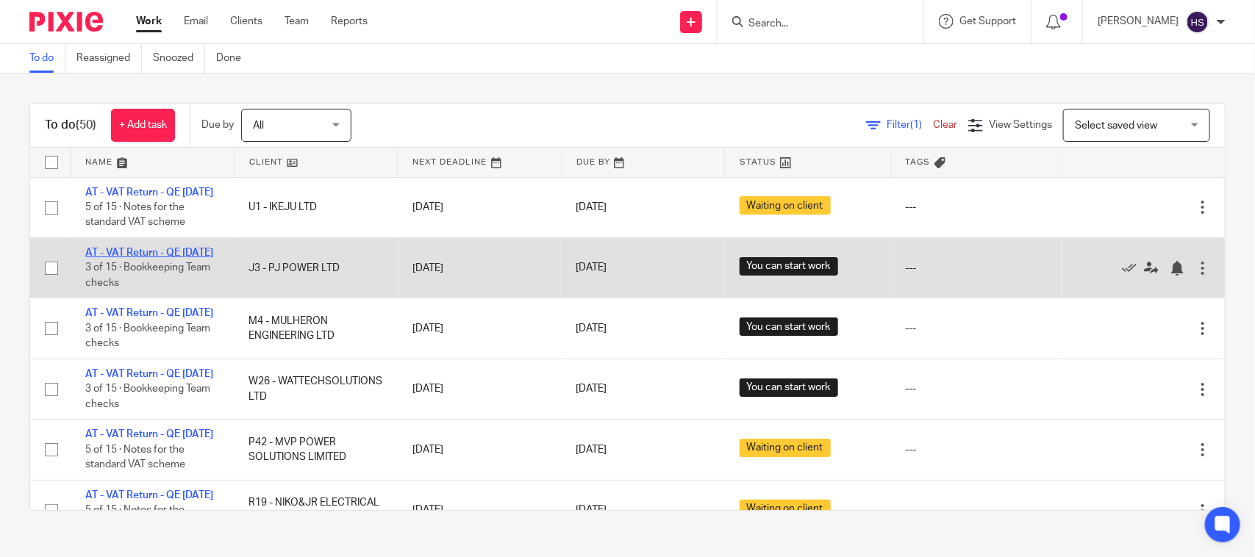
click at [142, 258] on link "AT - VAT Return - QE [DATE]" at bounding box center [149, 253] width 128 height 10
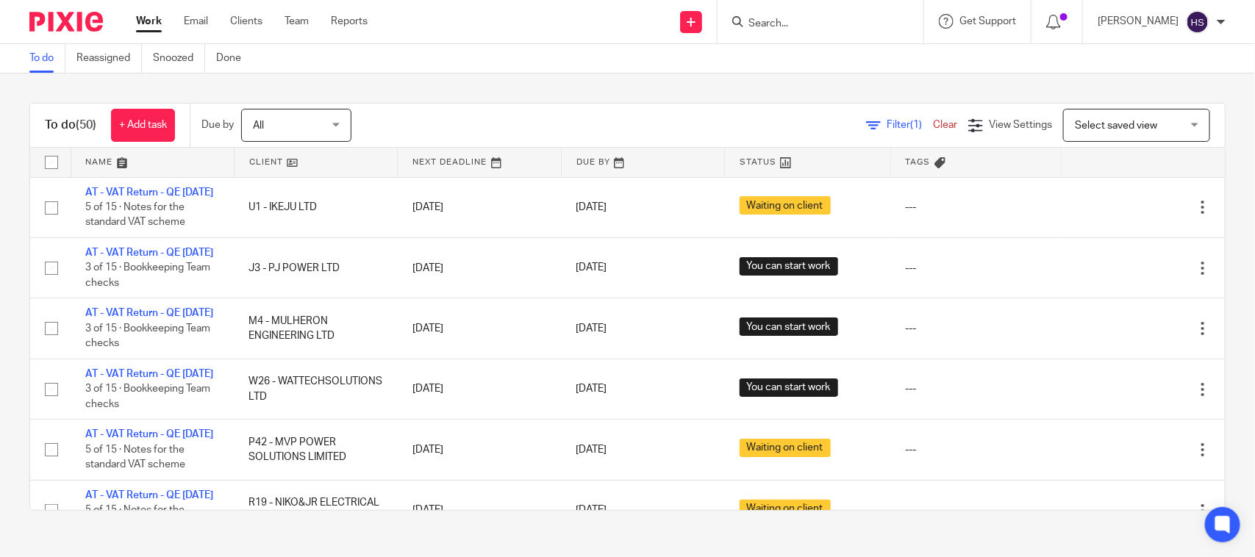
click at [156, 12] on div "Work Email Clients Team Reports Work Email Clients Team Reports Settings" at bounding box center [255, 21] width 268 height 43
click at [149, 26] on link "Work" at bounding box center [149, 21] width 26 height 15
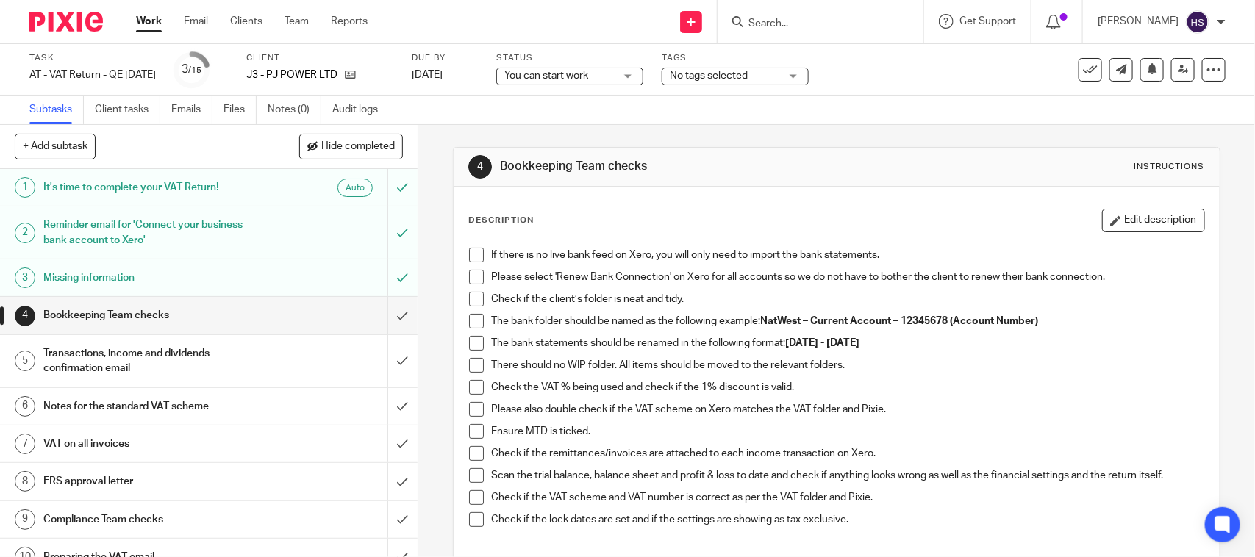
click at [476, 259] on span at bounding box center [476, 255] width 15 height 15
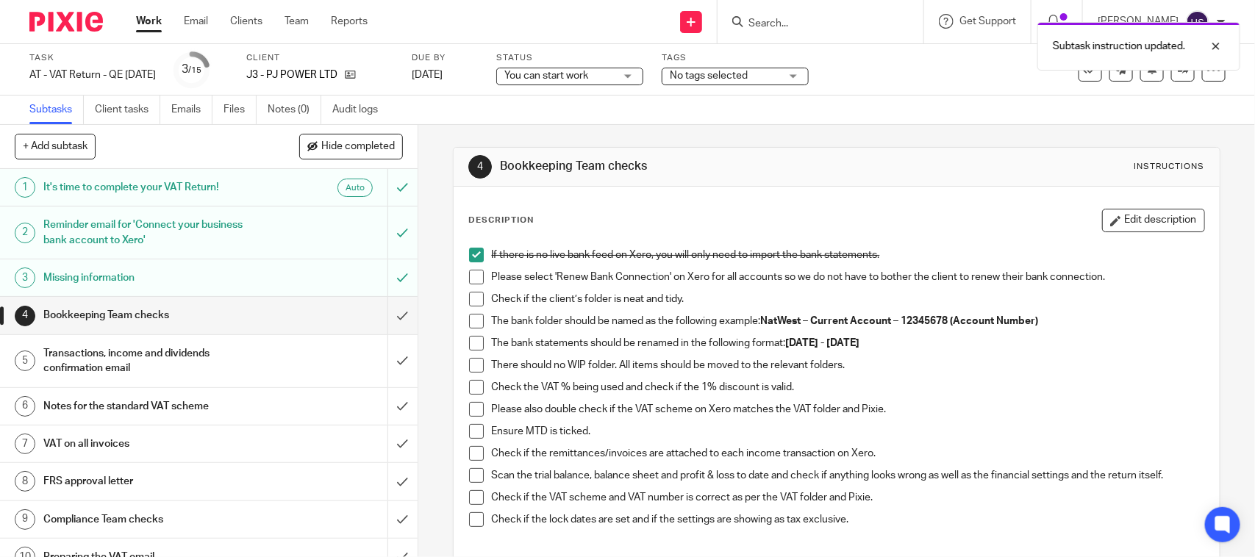
click at [471, 283] on span at bounding box center [476, 277] width 15 height 15
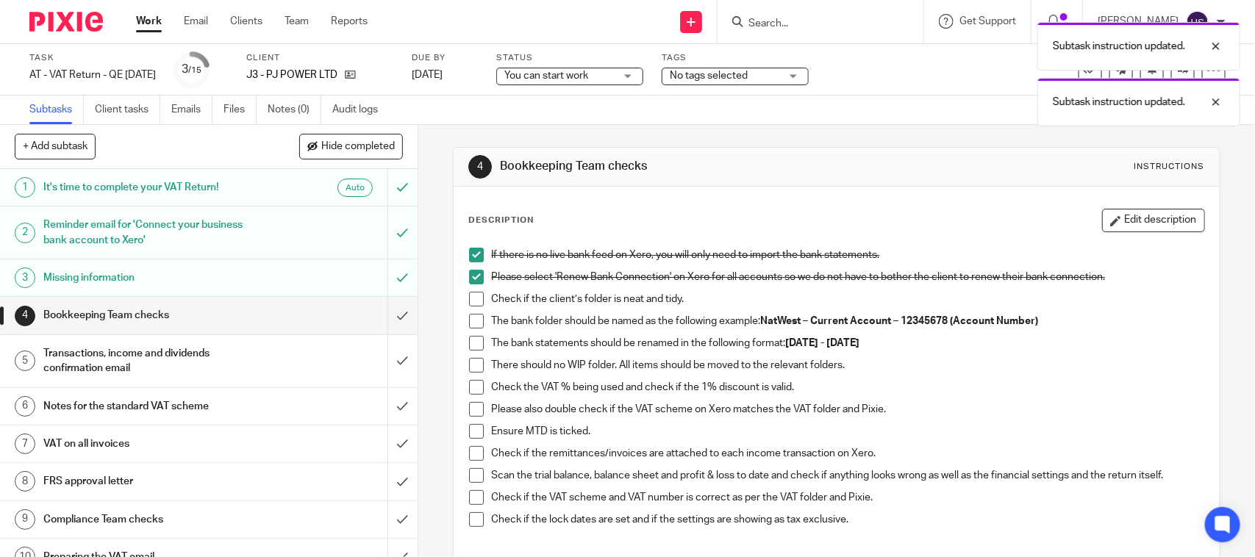
click at [469, 305] on span at bounding box center [476, 299] width 15 height 15
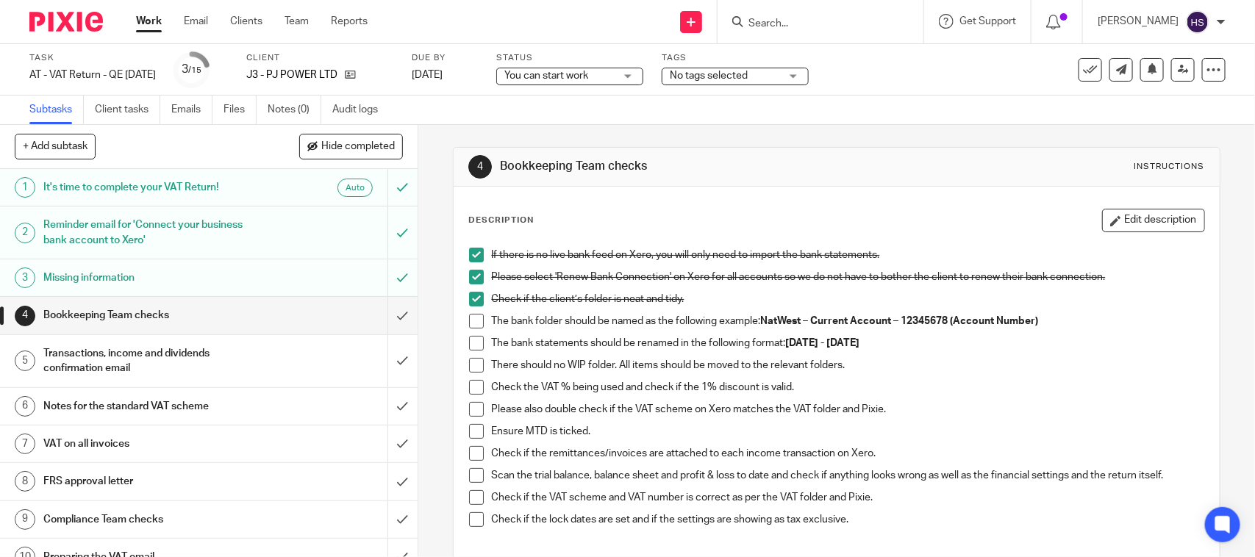
click at [462, 321] on div "If there is no live bank feed on Xero, you will only need to import the bank st…" at bounding box center [836, 392] width 749 height 305
click at [469, 323] on span at bounding box center [476, 321] width 15 height 15
click at [469, 331] on li "The bank folder should be named as the following example: NatWest – Current Acc…" at bounding box center [836, 325] width 734 height 22
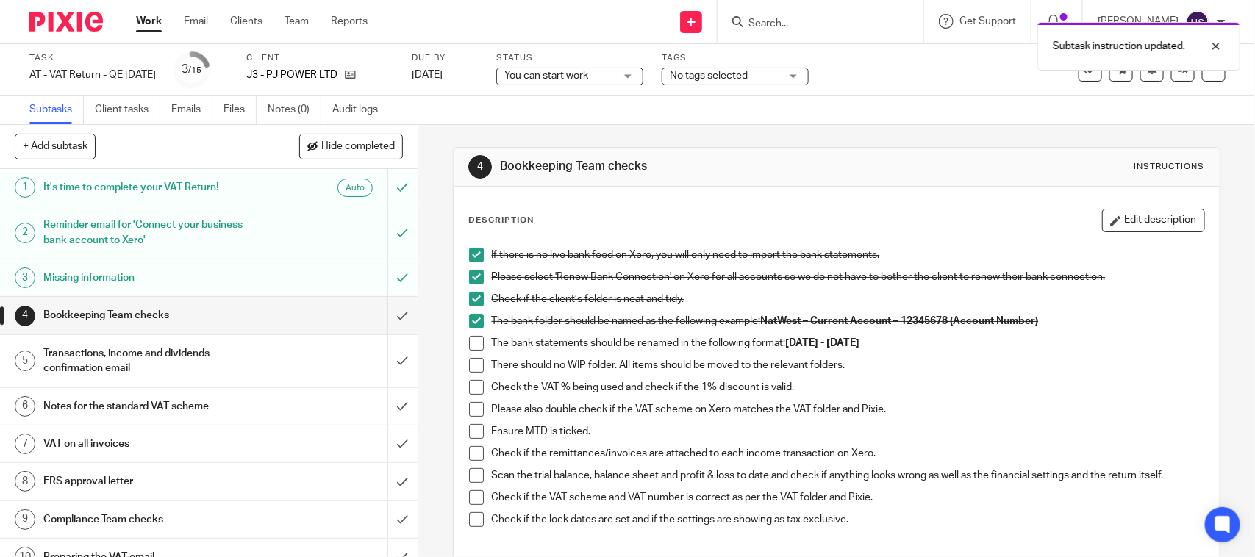
click at [469, 344] on span at bounding box center [476, 343] width 15 height 15
click at [469, 357] on li "The bank statements should be renamed in the following format: 01st May 2025 - …" at bounding box center [836, 347] width 734 height 22
click at [469, 361] on span at bounding box center [476, 365] width 15 height 15
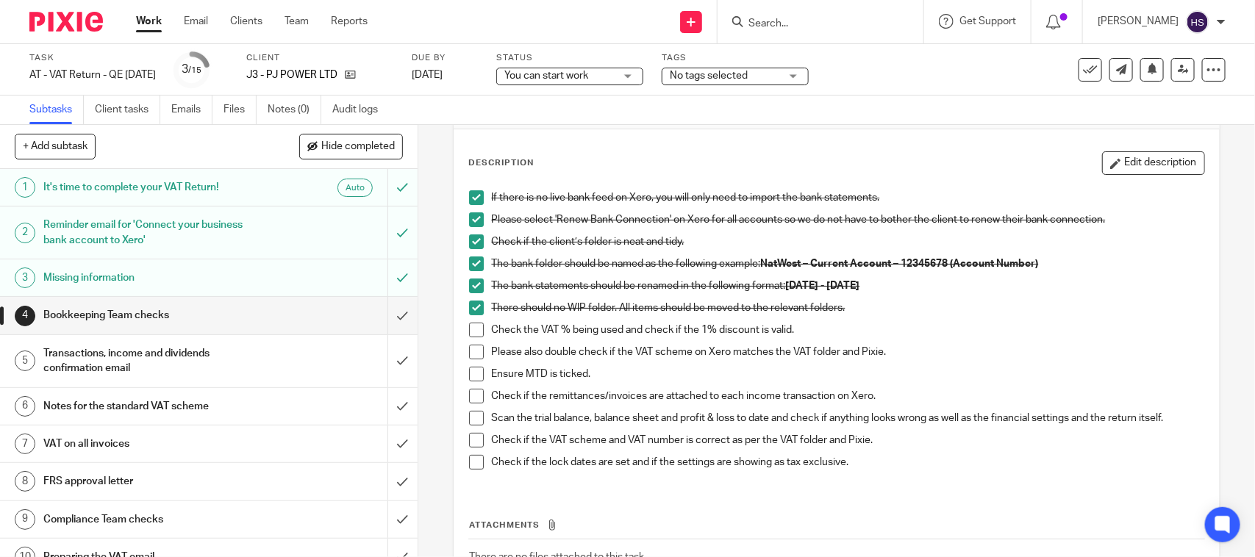
scroll to position [61, 0]
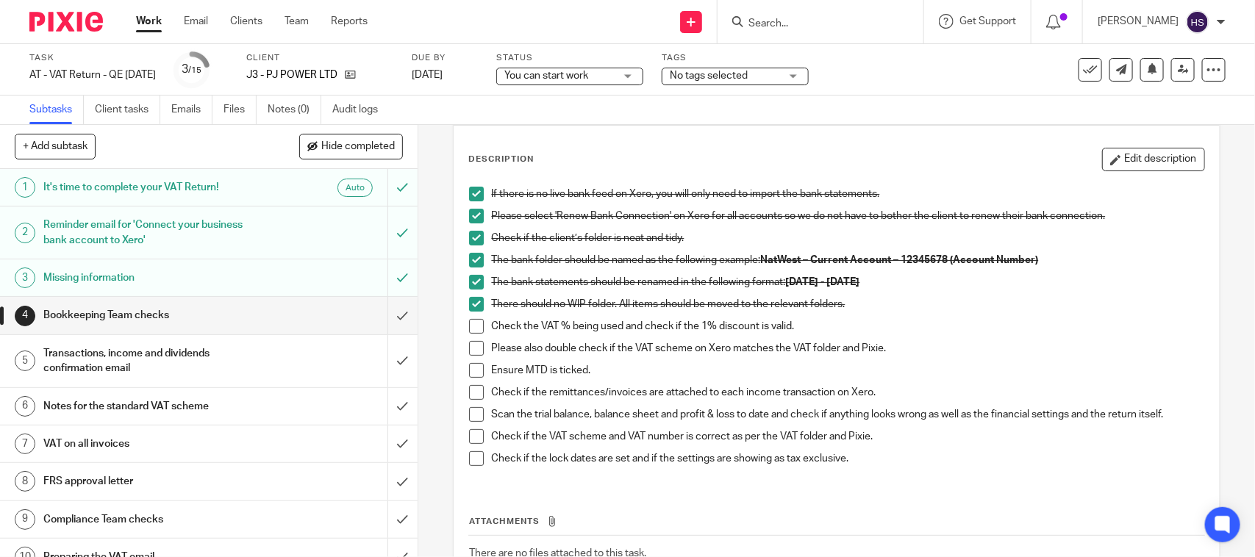
click at [471, 326] on span at bounding box center [476, 326] width 15 height 15
click at [470, 347] on span at bounding box center [476, 348] width 15 height 15
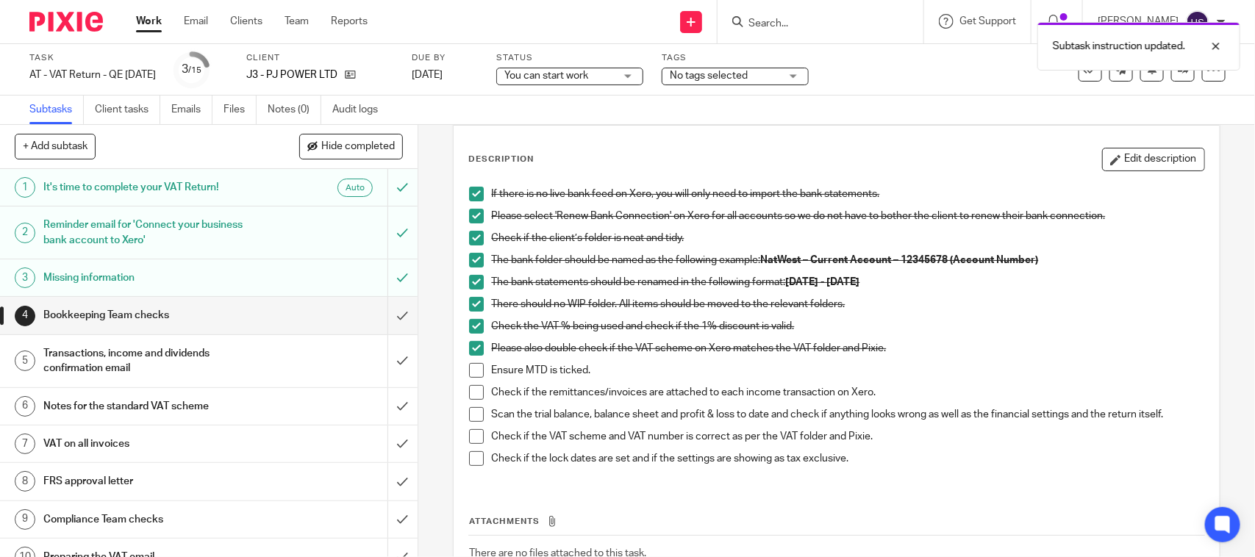
click at [470, 370] on span at bounding box center [476, 370] width 15 height 15
click at [475, 388] on span at bounding box center [476, 392] width 15 height 15
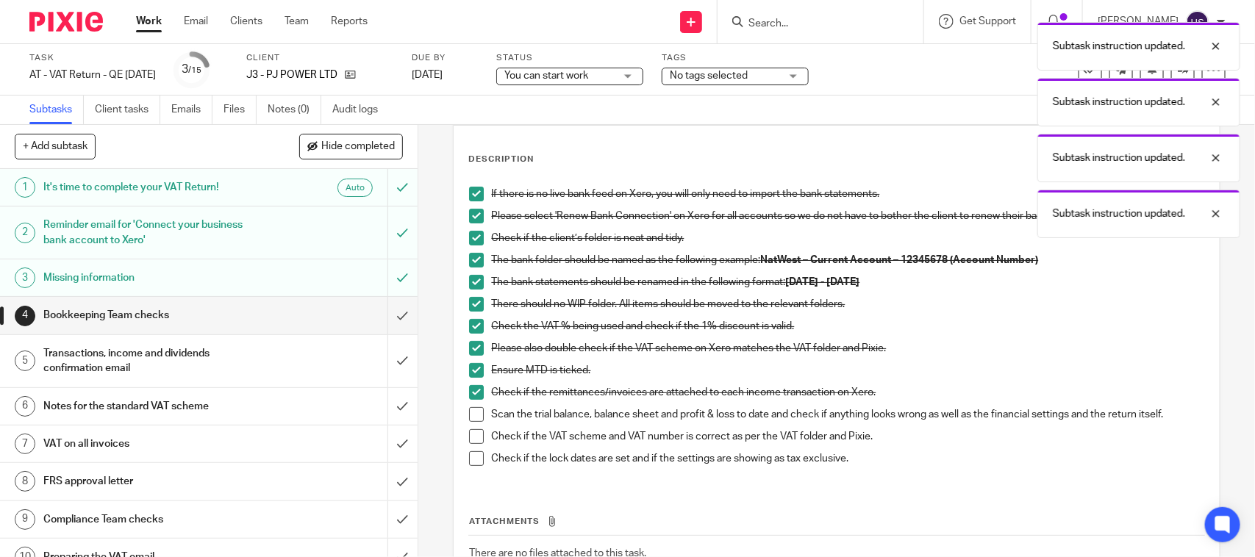
click at [474, 412] on span at bounding box center [476, 414] width 15 height 15
click at [469, 438] on span at bounding box center [476, 436] width 15 height 15
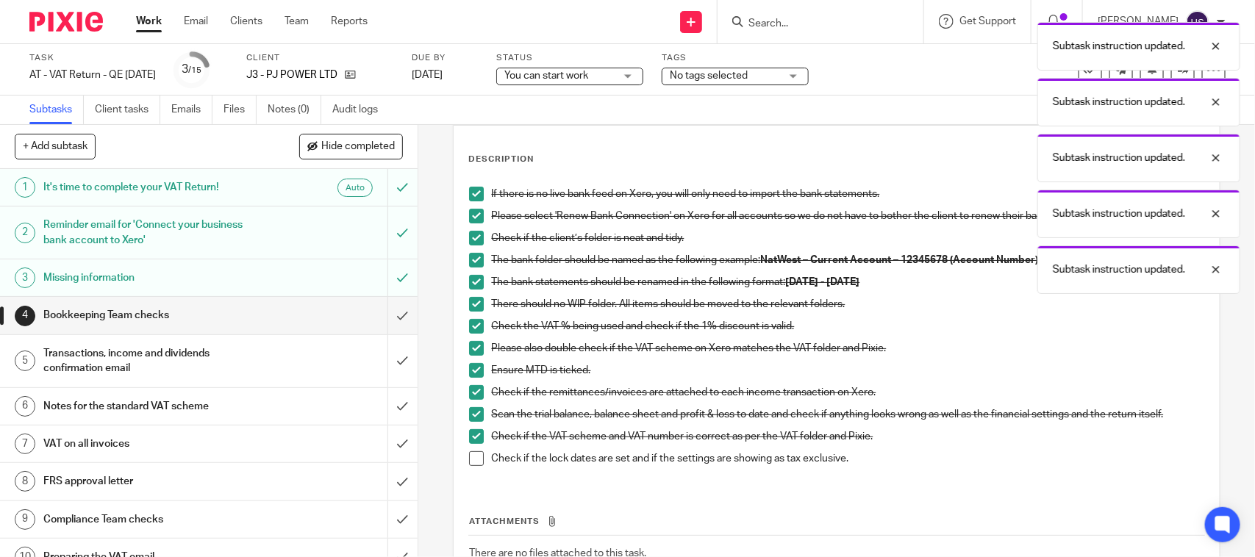
click at [469, 467] on li "Check if the lock dates are set and if the settings are showing as tax exclusiv…" at bounding box center [836, 462] width 734 height 22
click at [474, 461] on span at bounding box center [476, 458] width 15 height 15
click at [390, 315] on input "submit" at bounding box center [208, 315] width 417 height 37
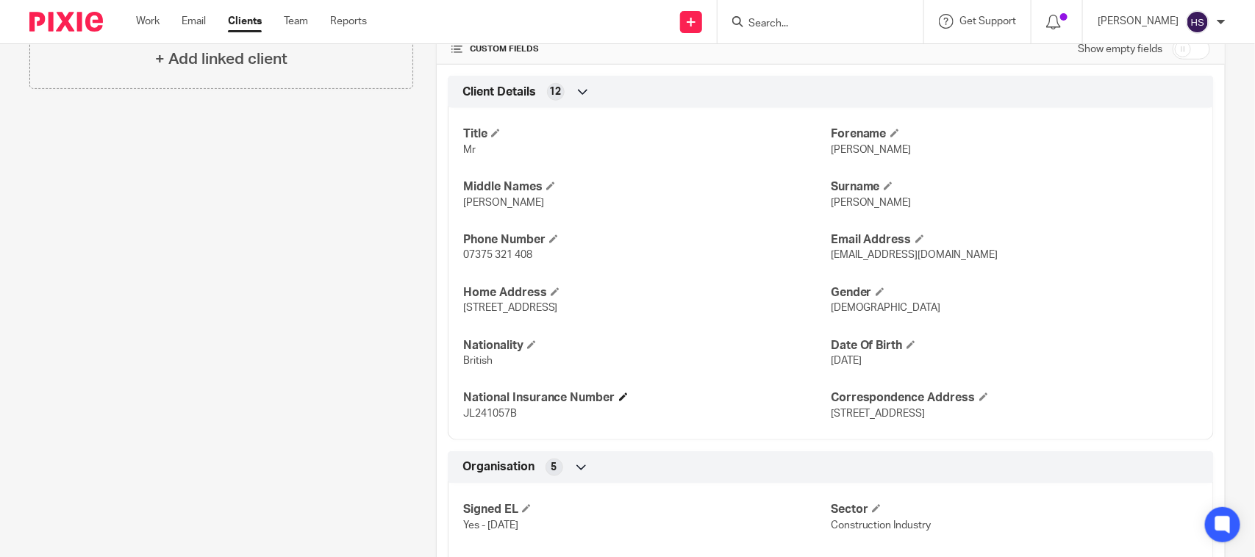
scroll to position [373, 0]
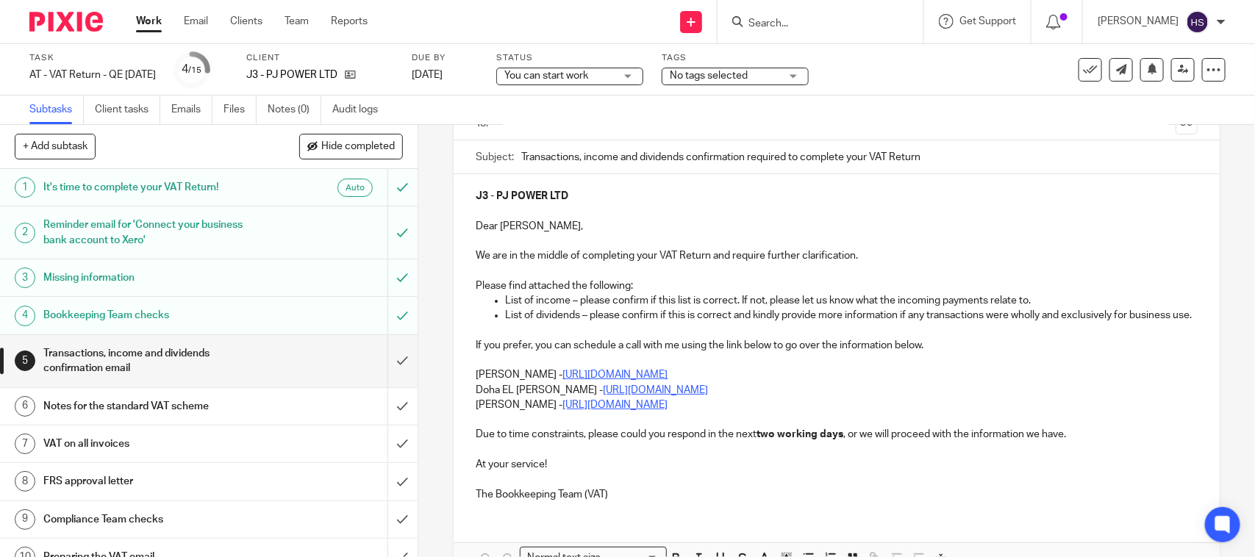
scroll to position [122, 0]
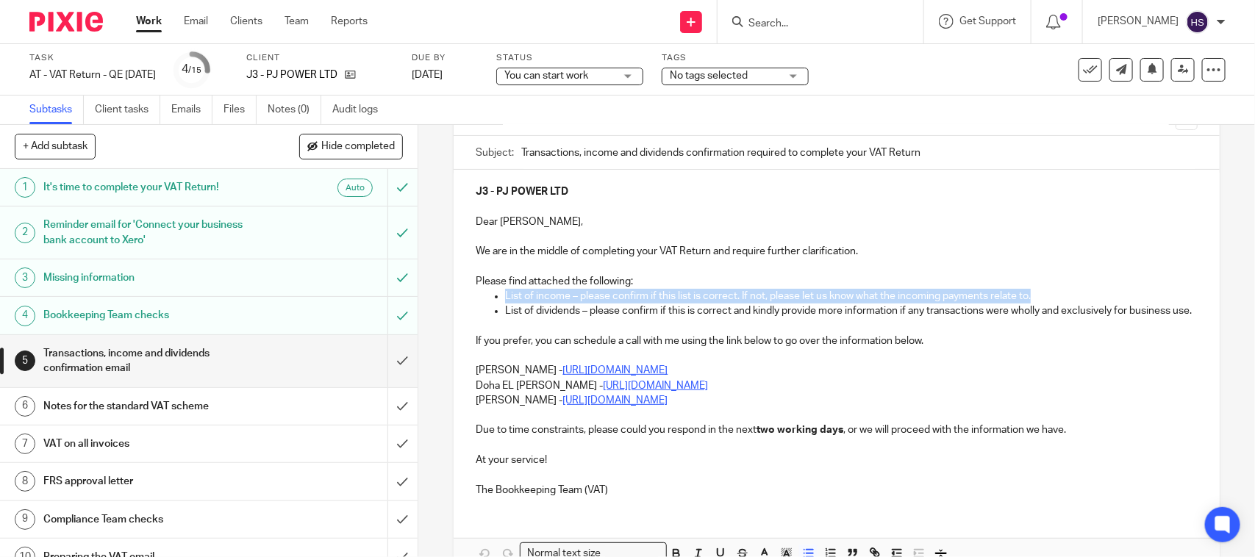
drag, startPoint x: 894, startPoint y: 293, endPoint x: 491, endPoint y: 302, distance: 403.6
click at [505, 302] on li "List of income – please confirm if this list is correct. If not, please let us …" at bounding box center [851, 296] width 692 height 15
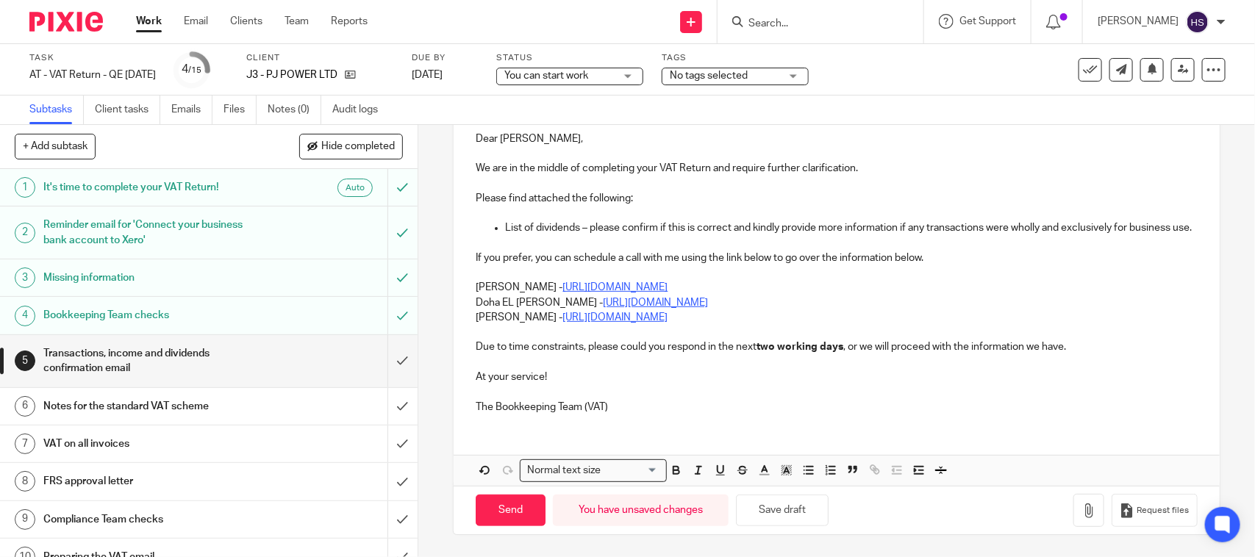
scroll to position [221, 0]
drag, startPoint x: 470, startPoint y: 284, endPoint x: 770, endPoint y: 303, distance: 300.4
click at [770, 303] on div "J3 - PJ POWER LTD Dear [PERSON_NAME], We are in the middle of completing your V…" at bounding box center [835, 256] width 765 height 339
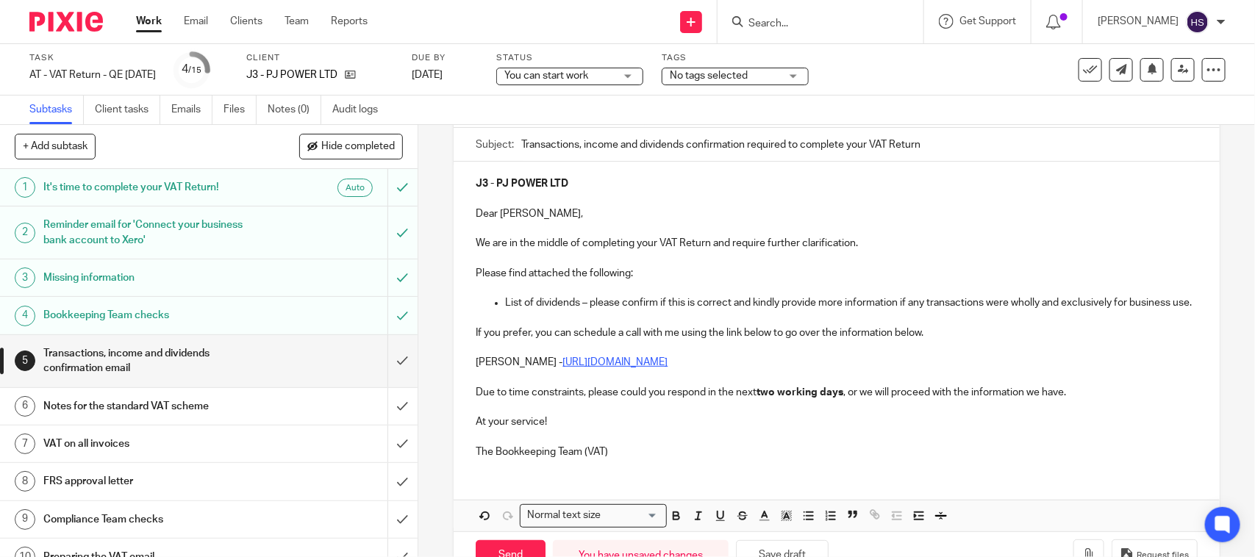
scroll to position [192, 0]
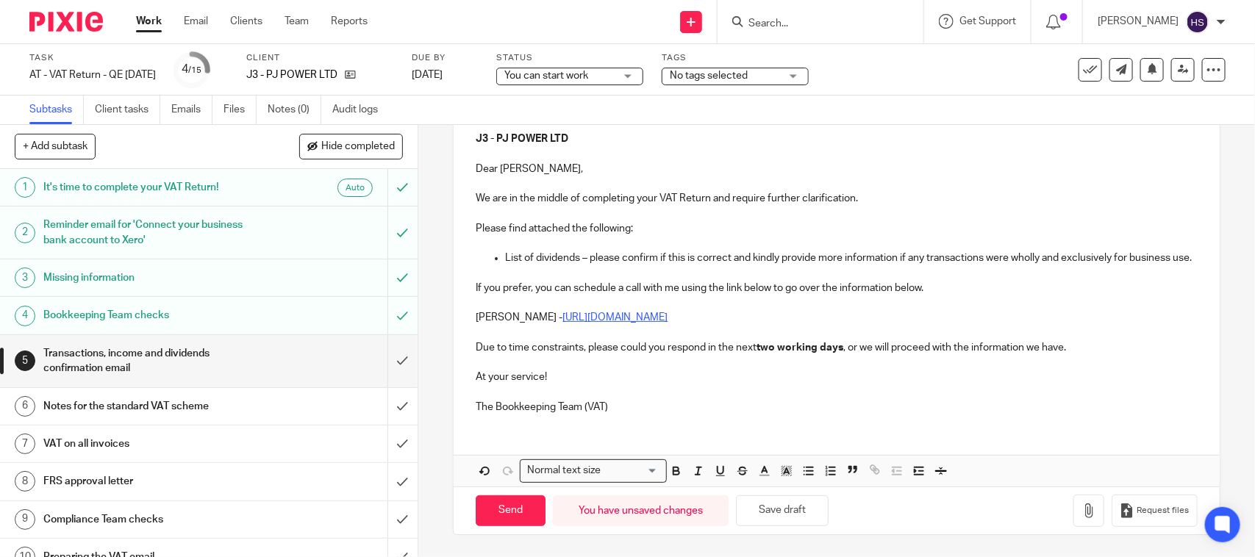
click at [655, 406] on p "The Bookkeeping Team (VAT)" at bounding box center [836, 407] width 721 height 15
click at [781, 519] on button "Save draft" at bounding box center [782, 511] width 93 height 32
click at [788, 504] on button "Save draft" at bounding box center [782, 511] width 93 height 32
drag, startPoint x: 795, startPoint y: 513, endPoint x: 818, endPoint y: 513, distance: 22.8
click at [795, 513] on button "Save draft" at bounding box center [782, 511] width 93 height 32
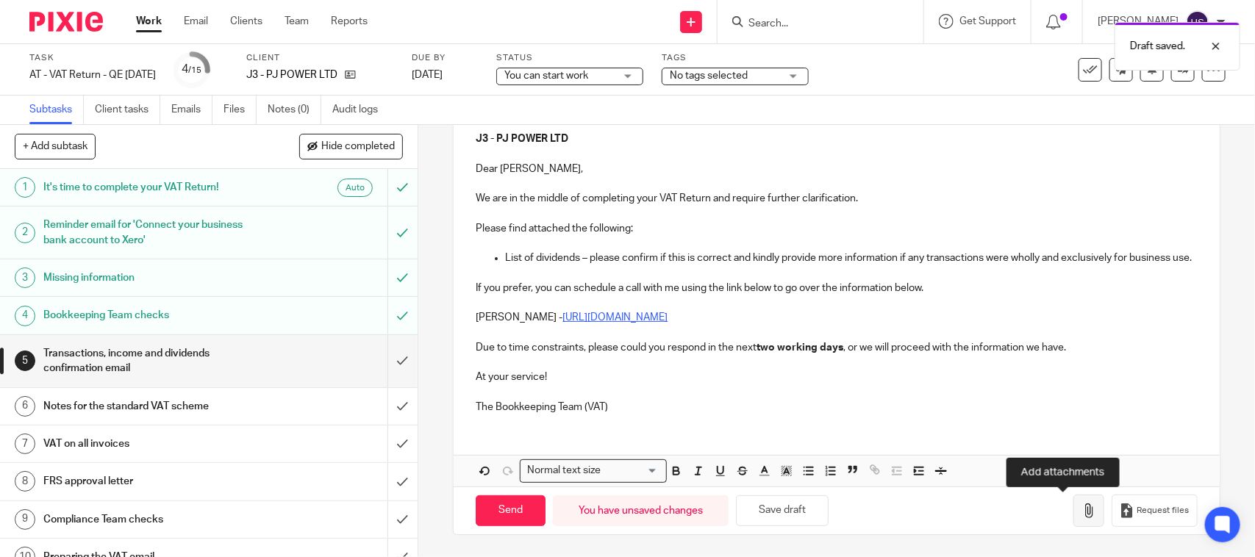
click at [1073, 520] on button "button" at bounding box center [1088, 511] width 31 height 33
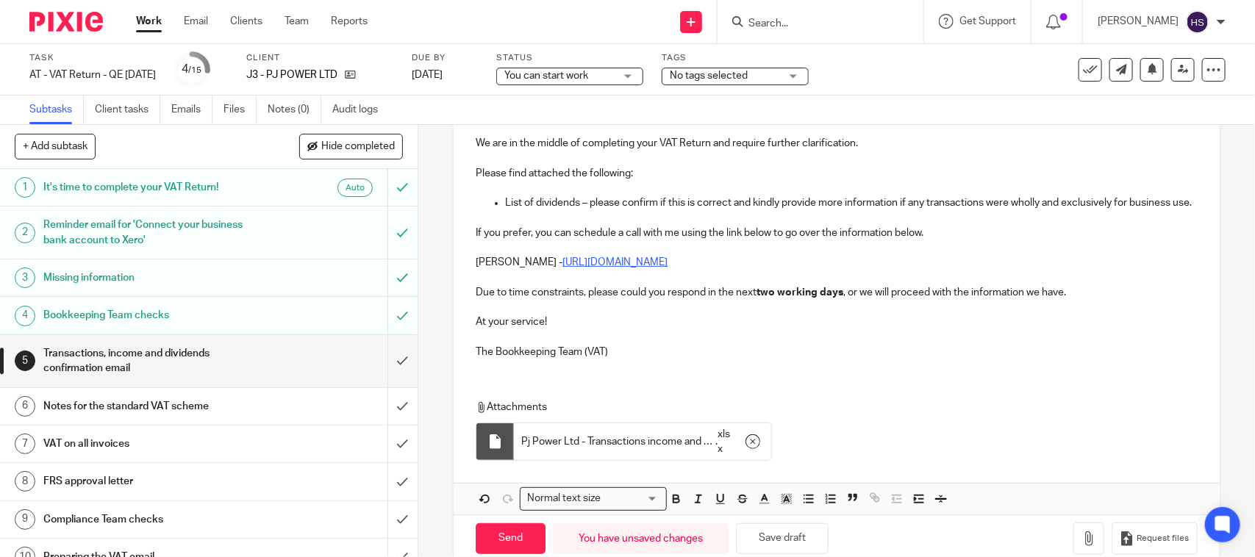
scroll to position [276, 0]
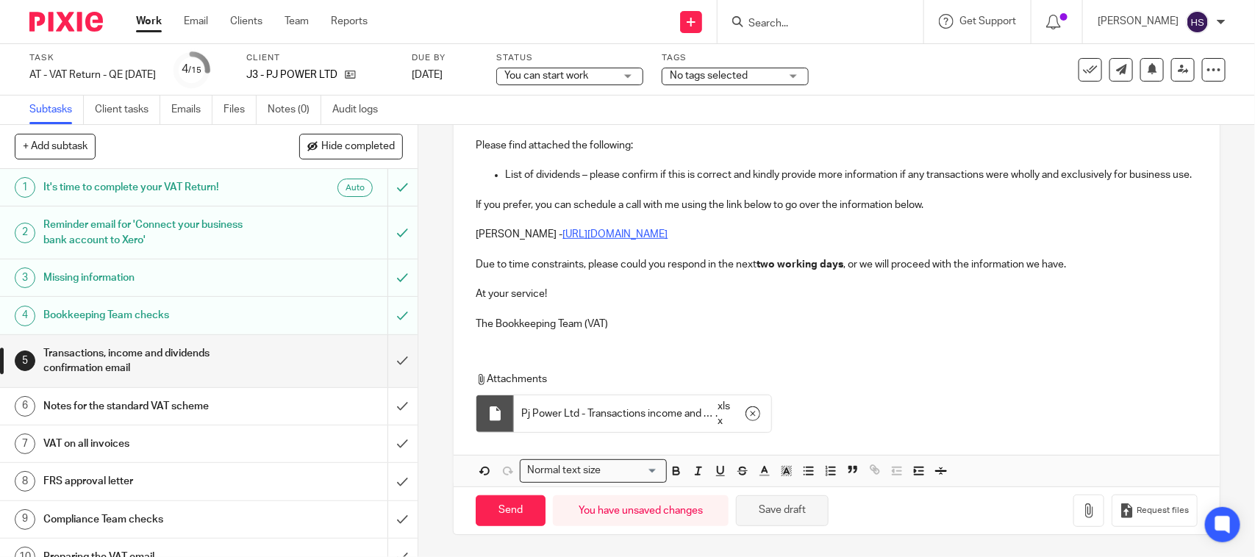
click at [783, 516] on button "Save draft" at bounding box center [782, 511] width 93 height 32
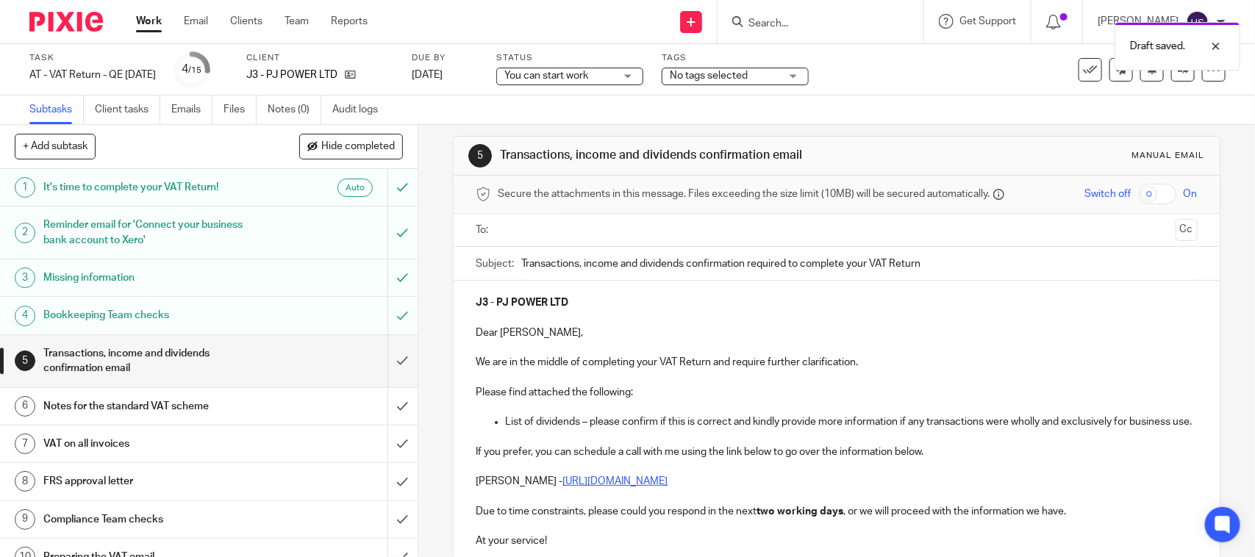
scroll to position [0, 0]
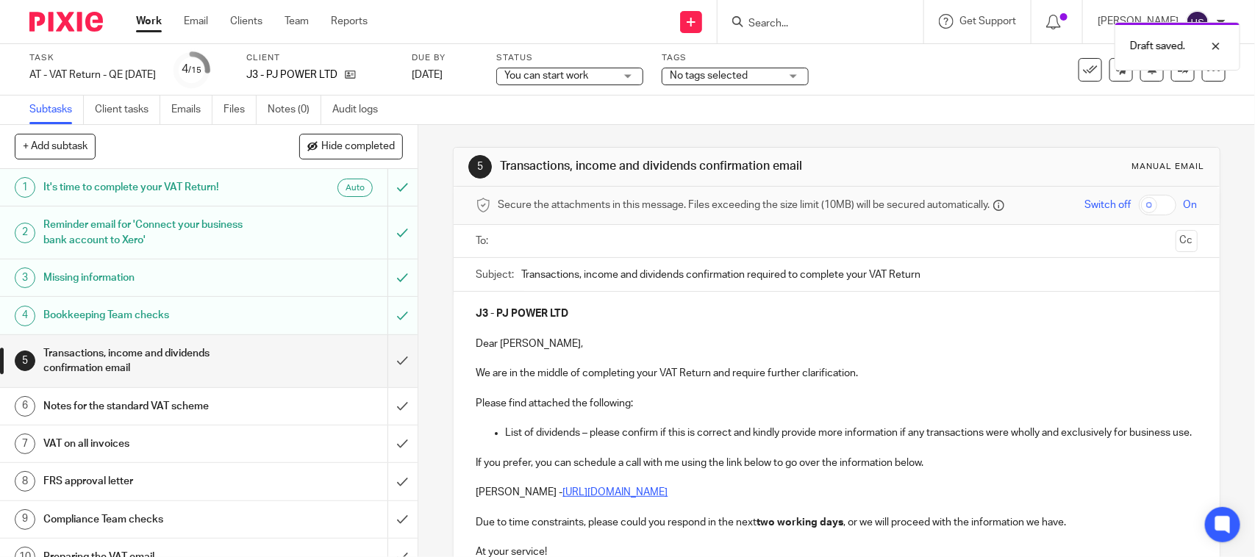
click at [575, 243] on input "text" at bounding box center [836, 241] width 666 height 17
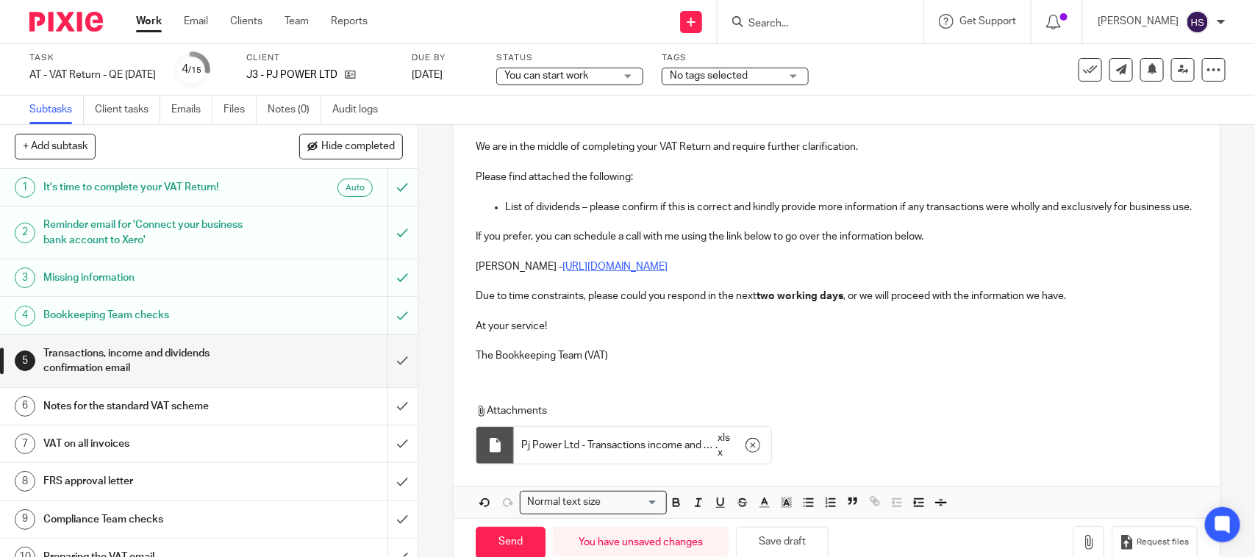
scroll to position [279, 0]
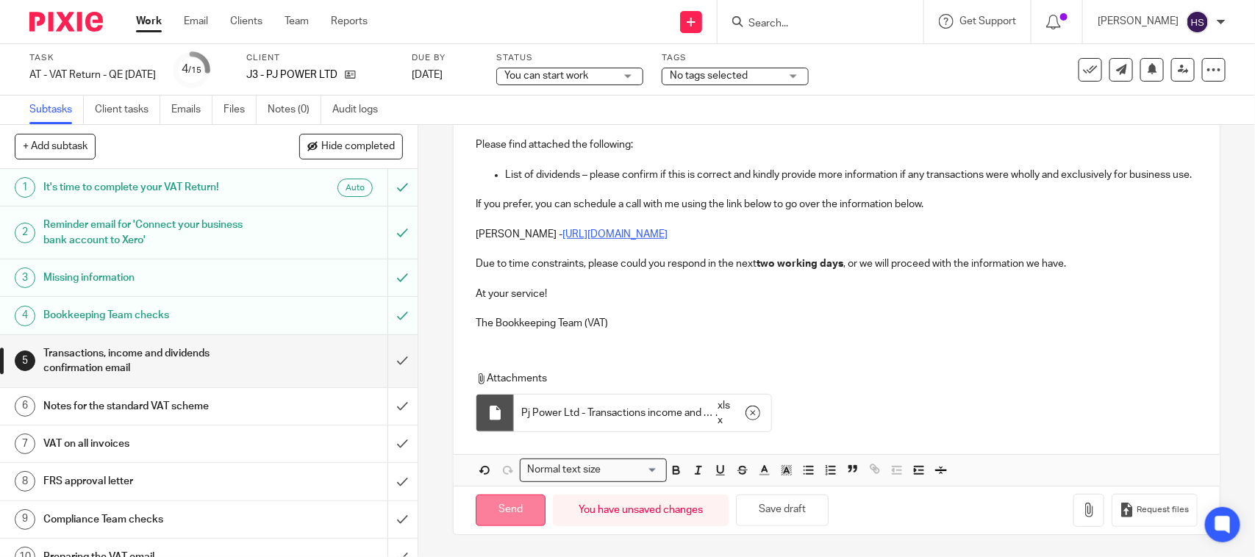
click at [512, 501] on input "Send" at bounding box center [511, 511] width 70 height 32
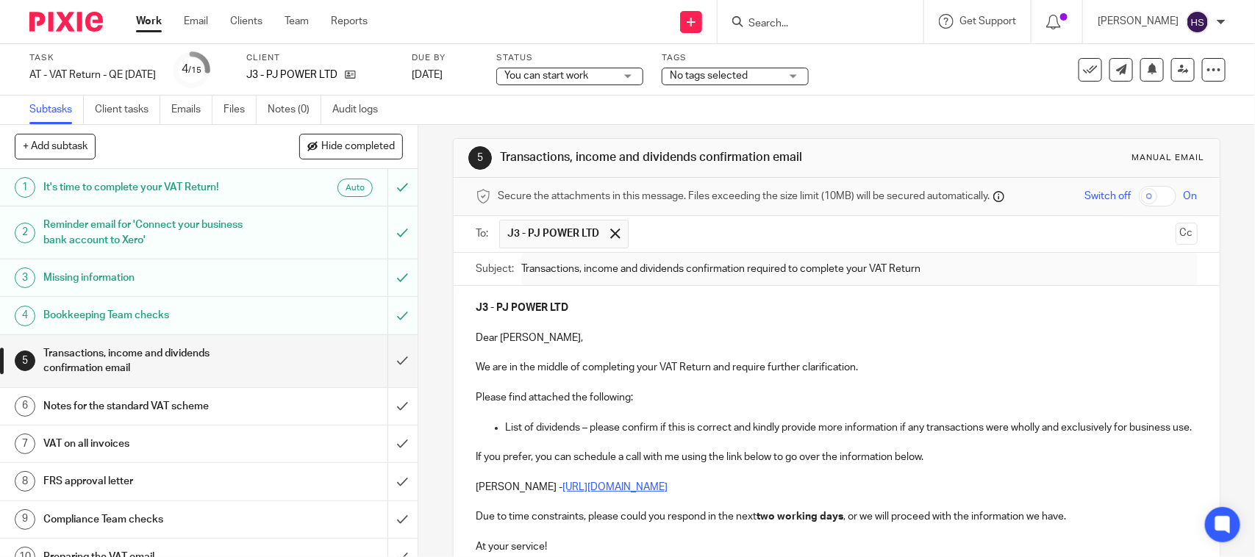
scroll to position [0, 0]
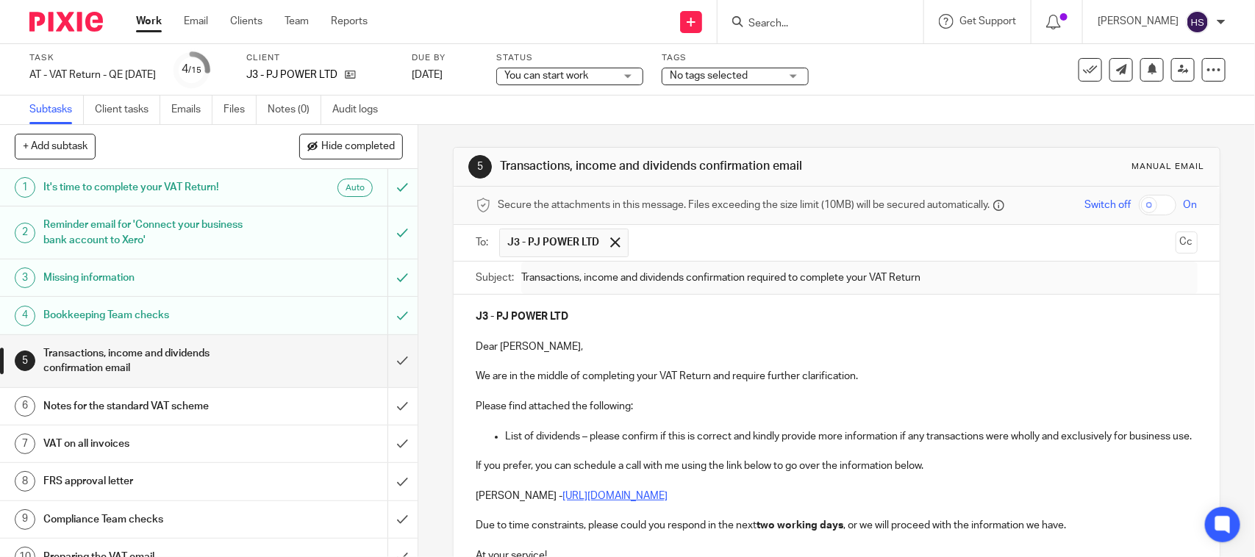
type input "Sent"
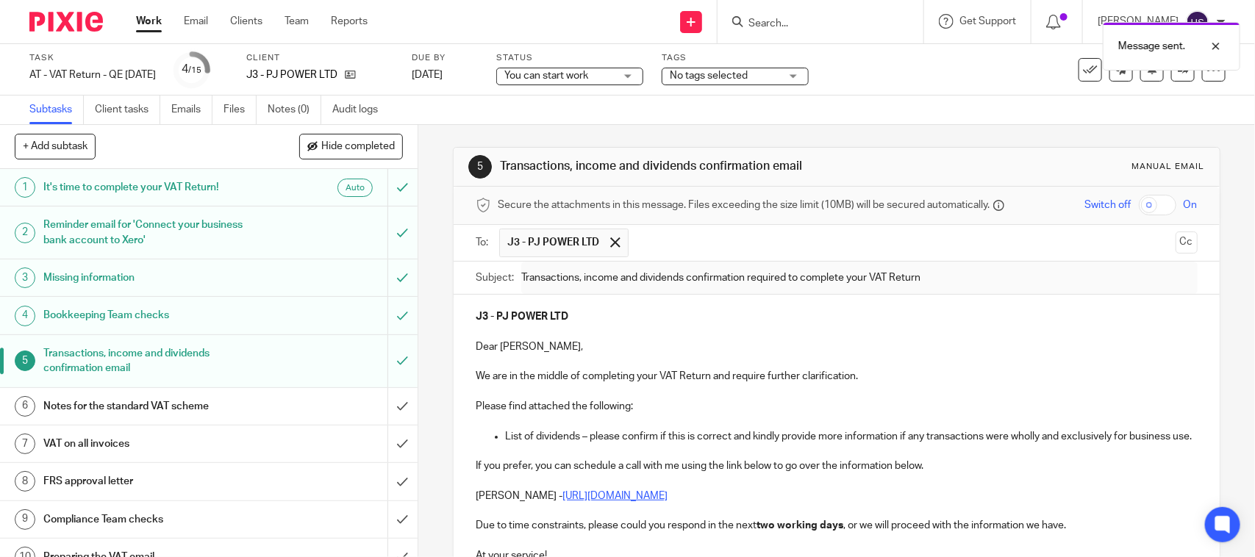
drag, startPoint x: 489, startPoint y: 158, endPoint x: 799, endPoint y: 166, distance: 309.5
click at [799, 166] on div "5 Transactions, income and dividends confirmation email Manual email" at bounding box center [836, 167] width 736 height 24
click at [290, 111] on link "Notes (0)" at bounding box center [295, 110] width 54 height 29
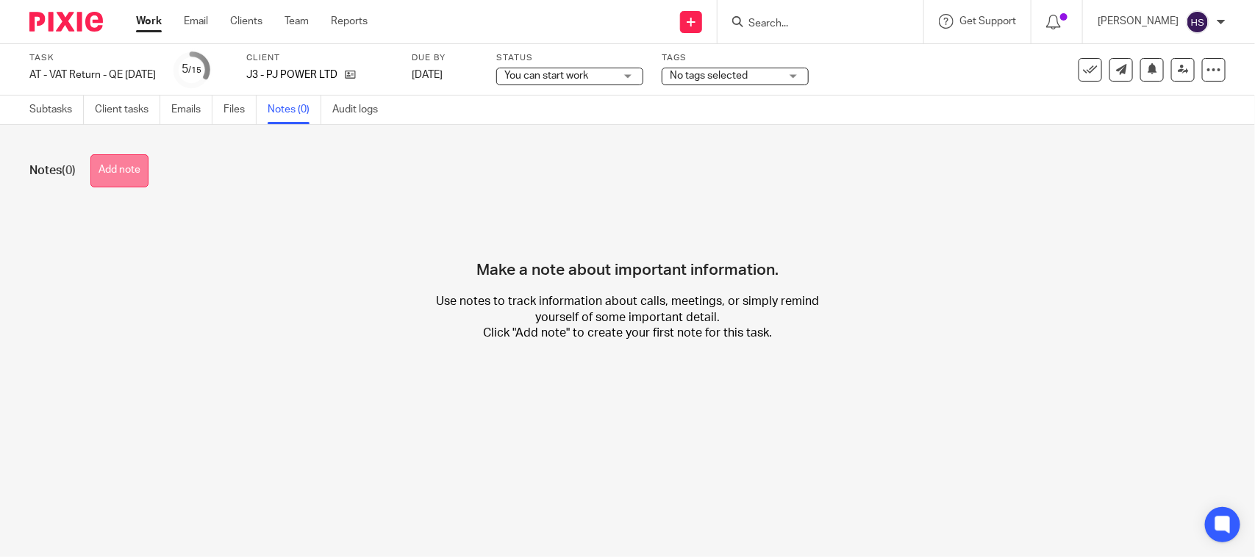
click at [140, 186] on button "Add note" at bounding box center [119, 170] width 58 height 33
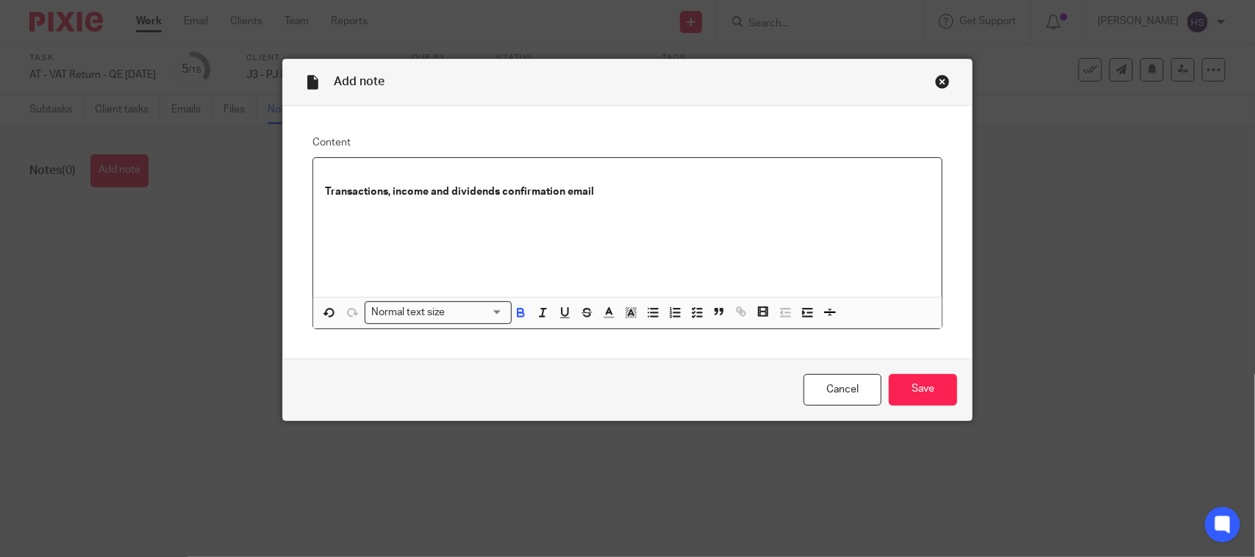
click at [450, 316] on input "Search for option" at bounding box center [476, 312] width 53 height 15
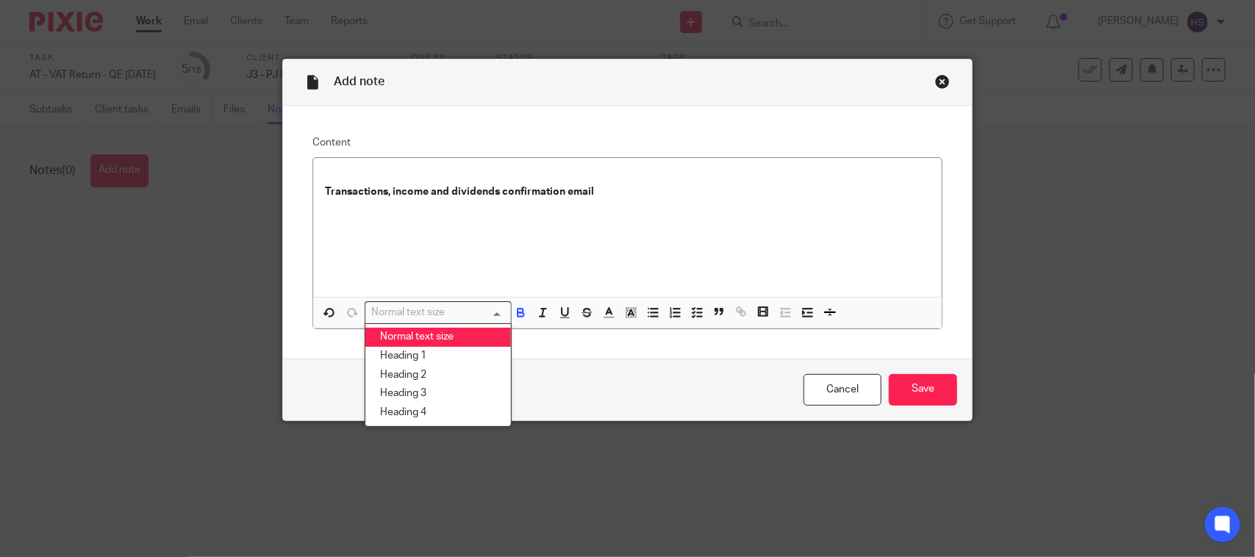
click at [431, 340] on li "Normal text size" at bounding box center [438, 337] width 146 height 19
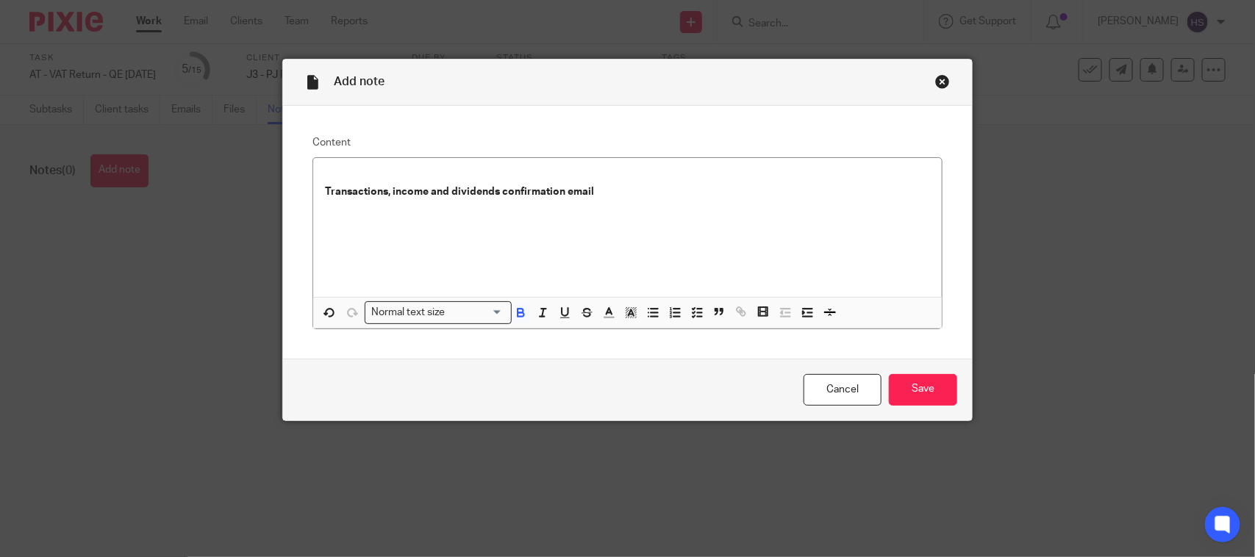
click at [626, 195] on p "Transactions, income and dividends confirmation email" at bounding box center [627, 185] width 605 height 30
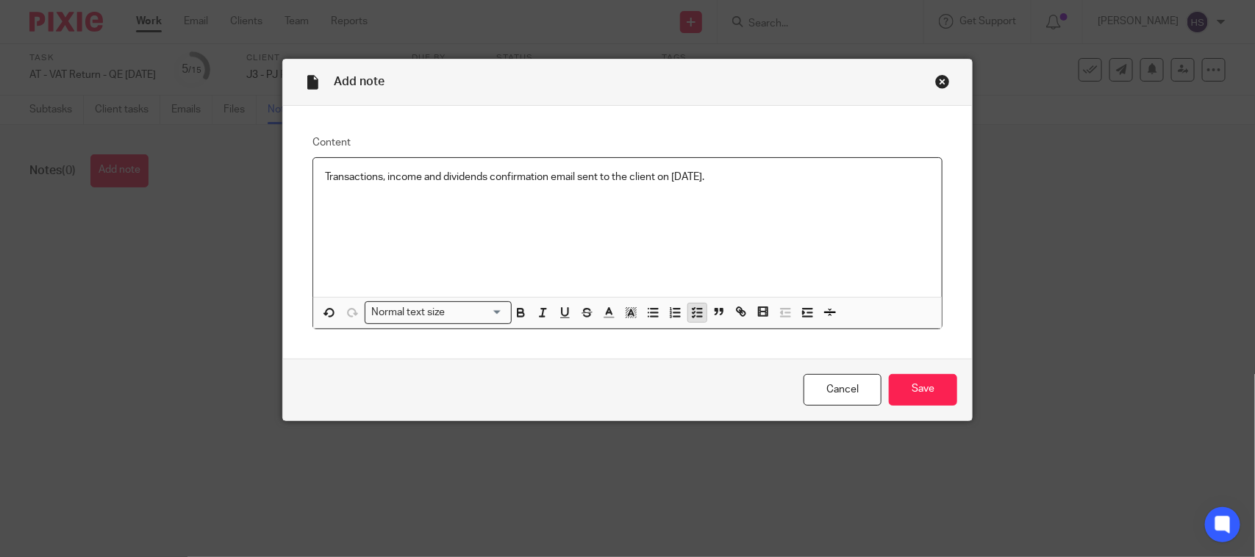
click at [690, 318] on icon "button" at bounding box center [696, 312] width 13 height 13
click at [758, 173] on p "Transactions, income and dividends confirmation email sent to the client on 21.…" at bounding box center [638, 177] width 583 height 15
click at [906, 394] on input "Save" at bounding box center [923, 390] width 68 height 32
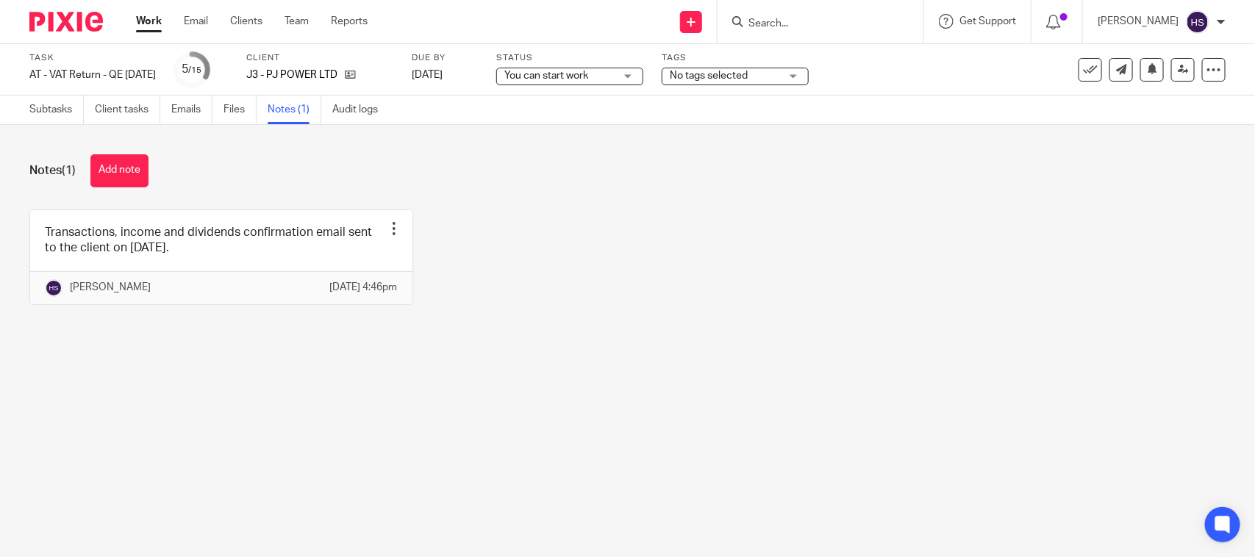
click at [614, 73] on span "You can start work" at bounding box center [559, 75] width 110 height 15
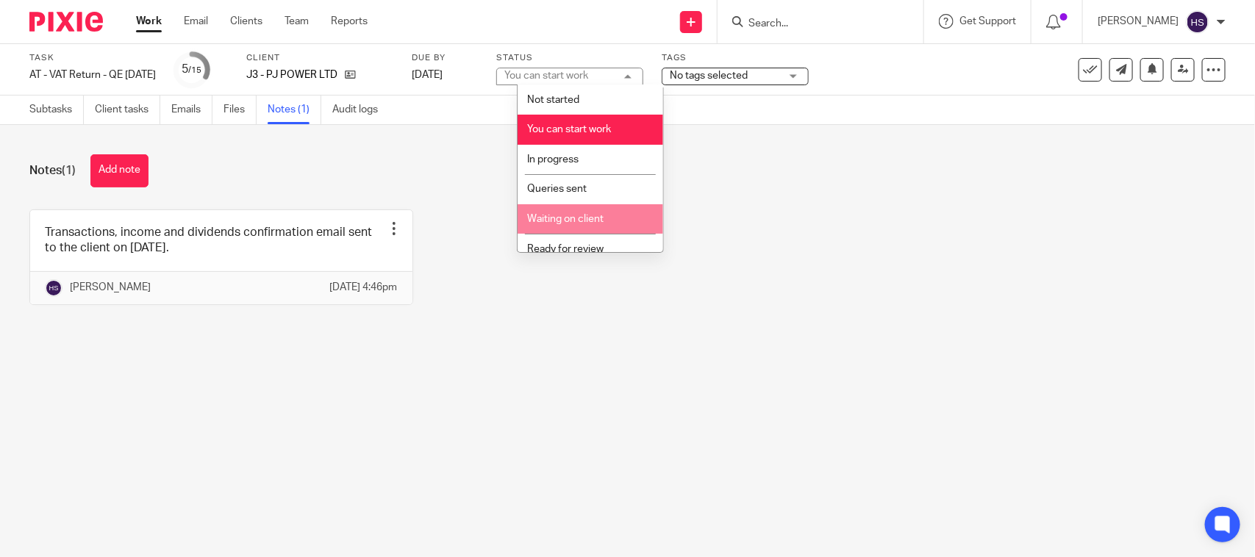
scroll to position [61, 0]
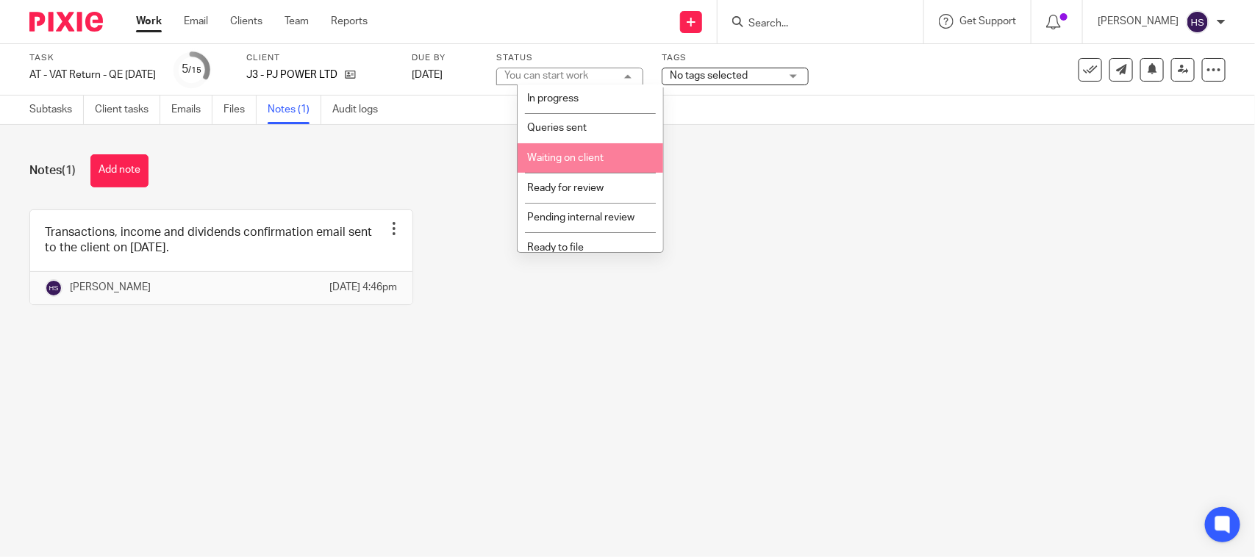
click at [592, 162] on li "Waiting on client" at bounding box center [590, 158] width 146 height 30
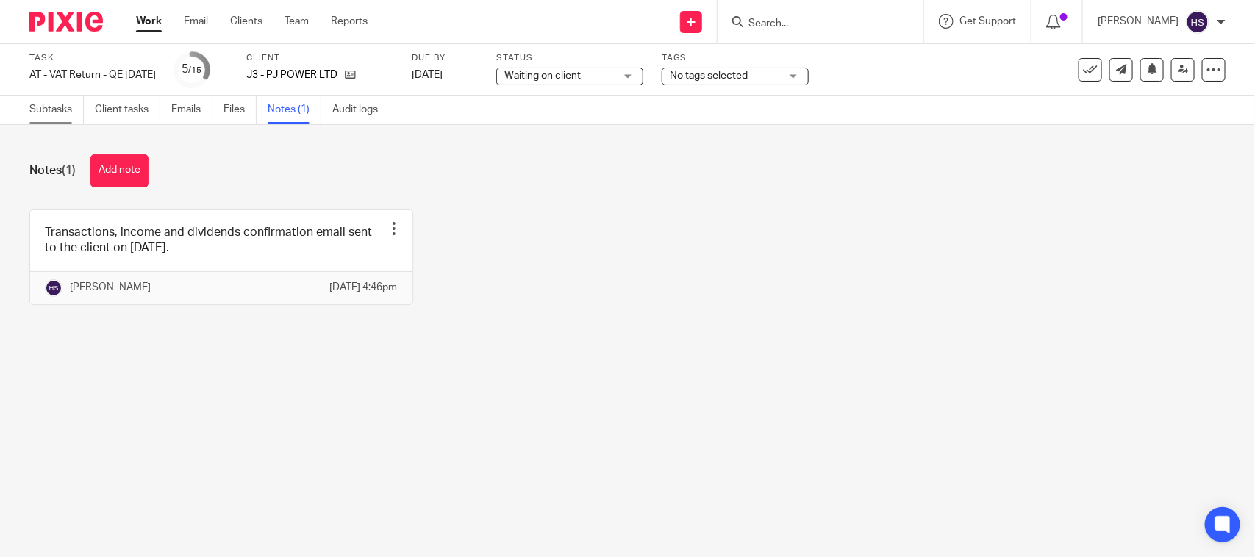
click at [59, 114] on link "Subtasks" at bounding box center [56, 110] width 54 height 29
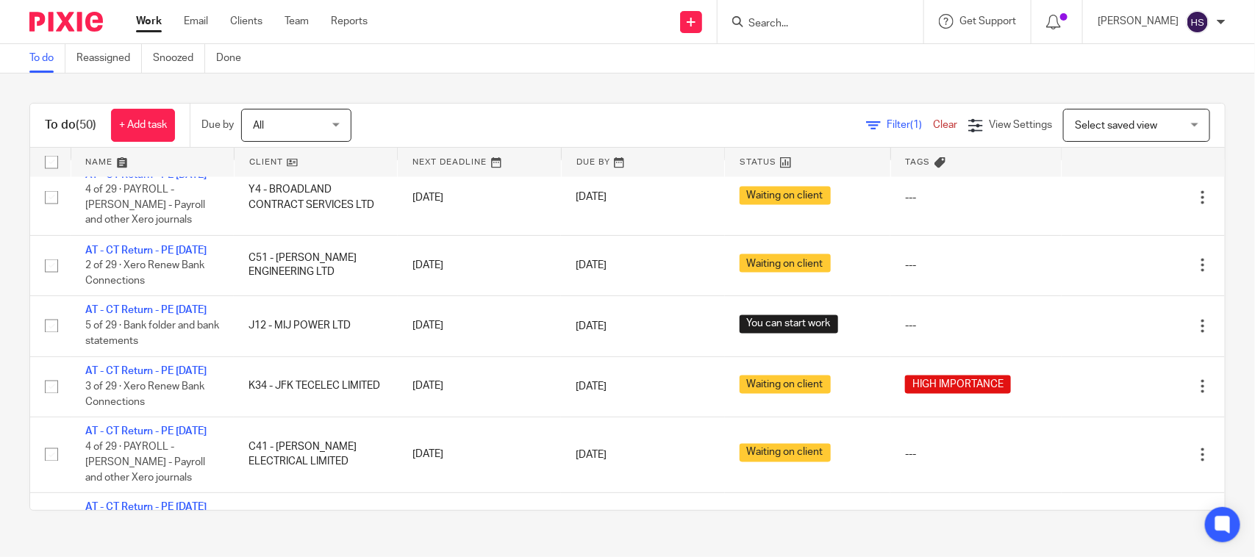
scroll to position [1163, 0]
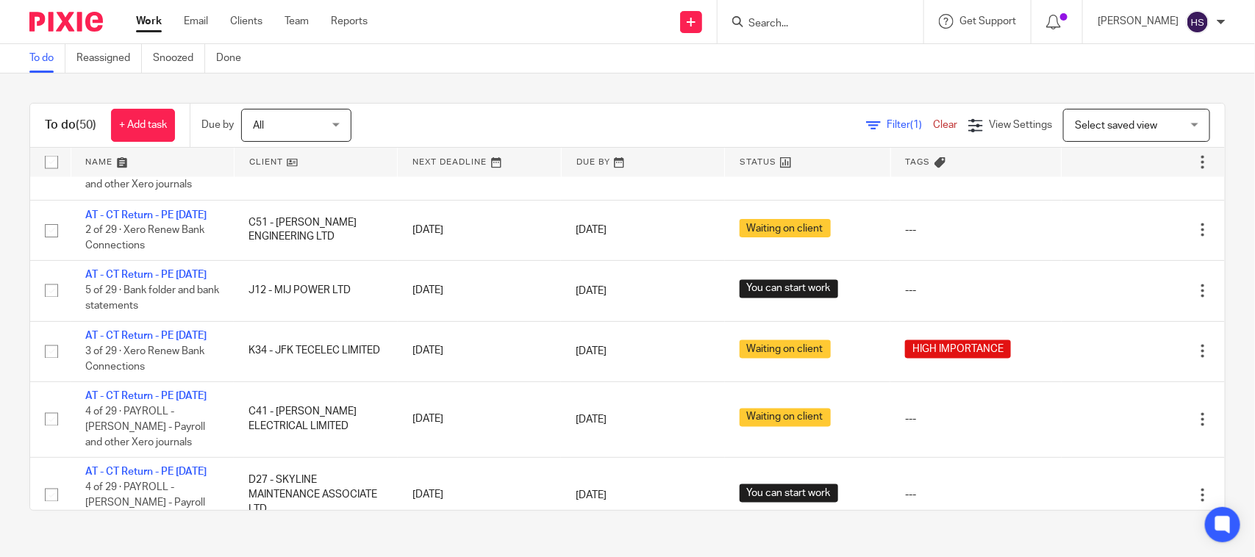
drag, startPoint x: 585, startPoint y: 432, endPoint x: 618, endPoint y: 156, distance: 278.3
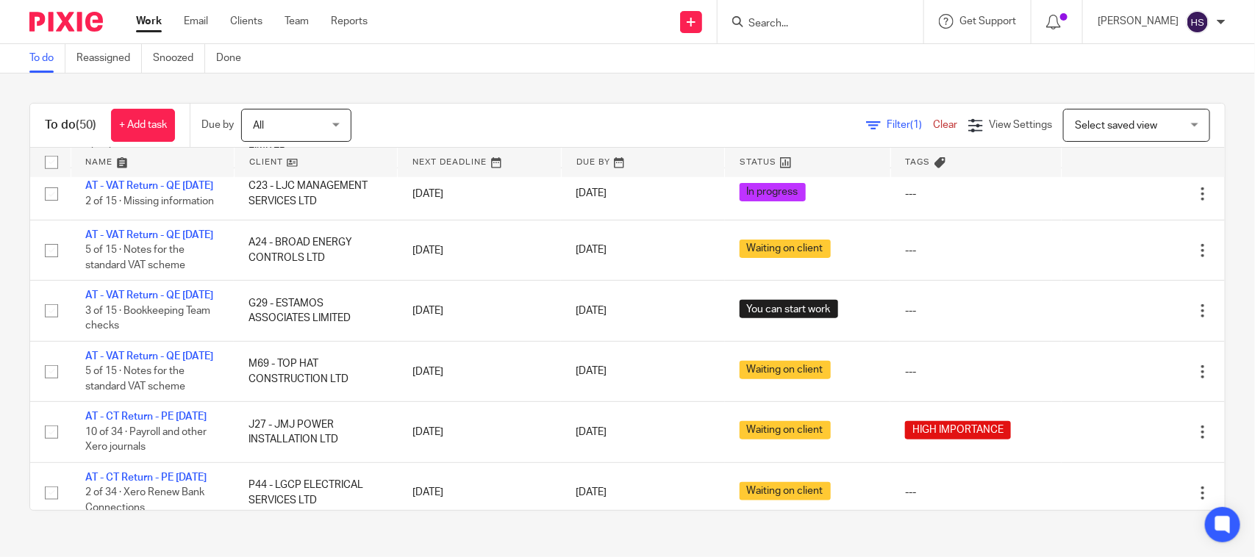
scroll to position [0, 0]
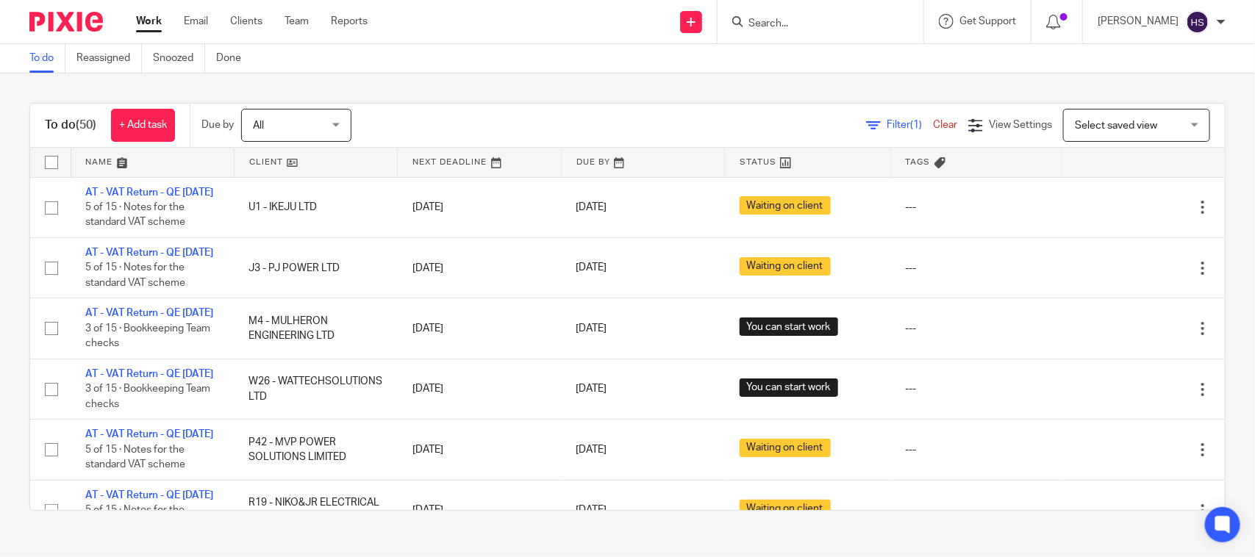
drag, startPoint x: 603, startPoint y: 279, endPoint x: 625, endPoint y: 120, distance: 161.0
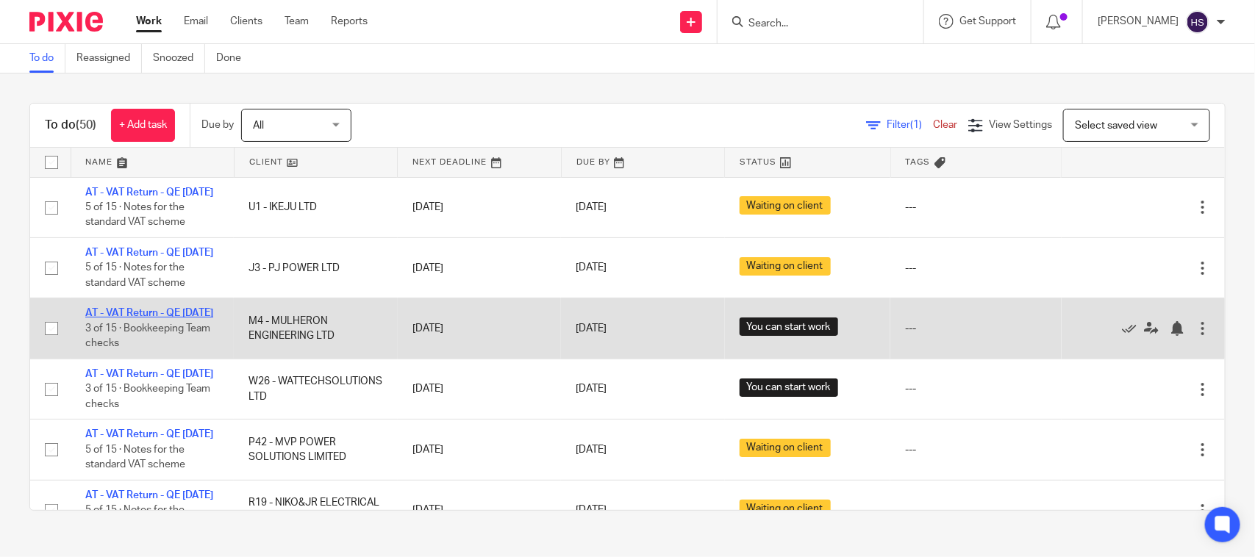
click at [118, 318] on link "AT - VAT Return - QE [DATE]" at bounding box center [149, 313] width 128 height 10
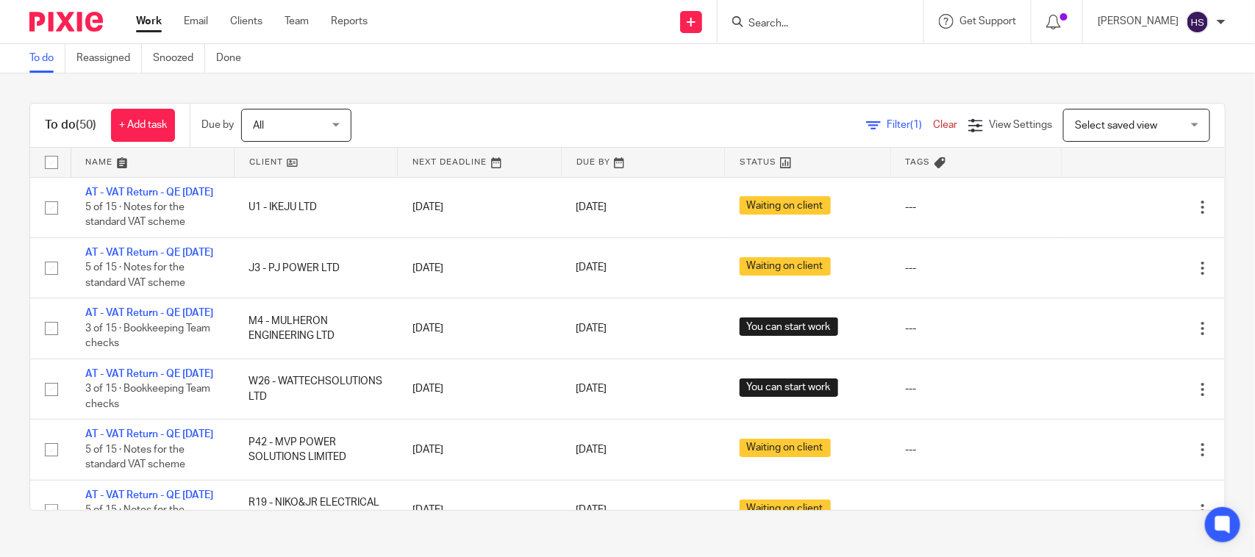
click at [149, 15] on link "Work" at bounding box center [149, 21] width 26 height 15
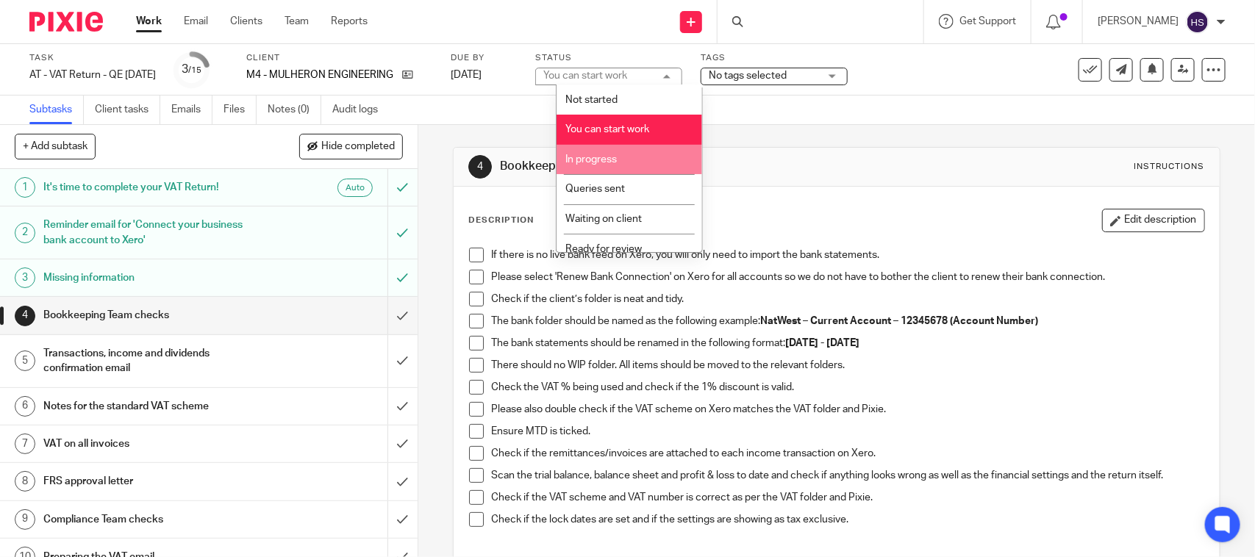
click at [621, 146] on li "In progress" at bounding box center [629, 160] width 146 height 30
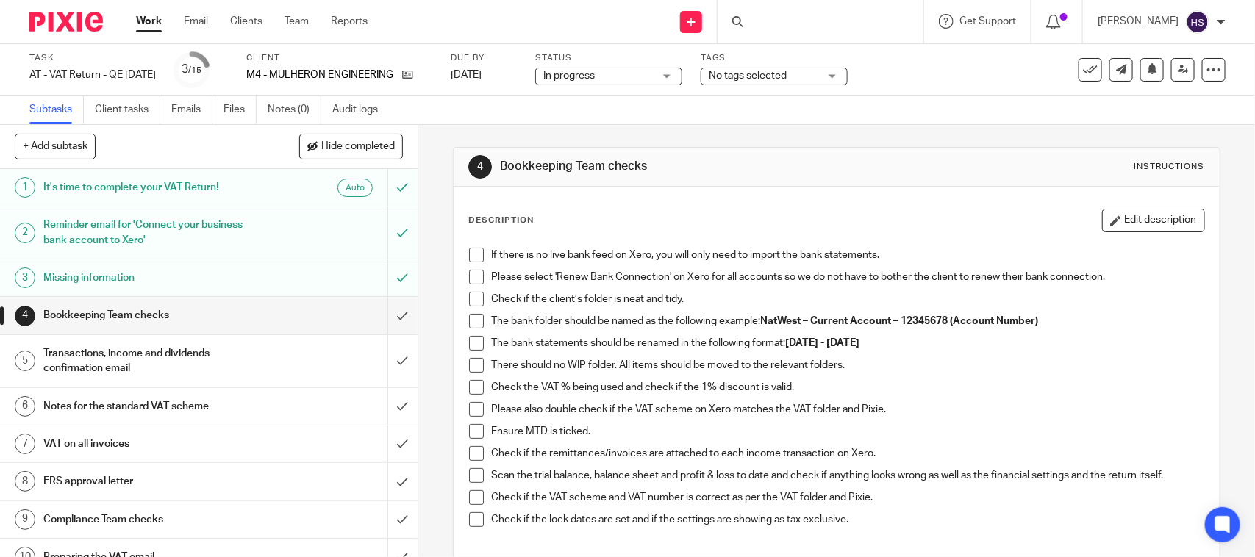
click at [472, 255] on span at bounding box center [476, 255] width 15 height 15
click at [472, 276] on span at bounding box center [476, 277] width 15 height 15
click at [413, 68] on link at bounding box center [404, 75] width 18 height 15
click at [469, 294] on span at bounding box center [476, 299] width 15 height 15
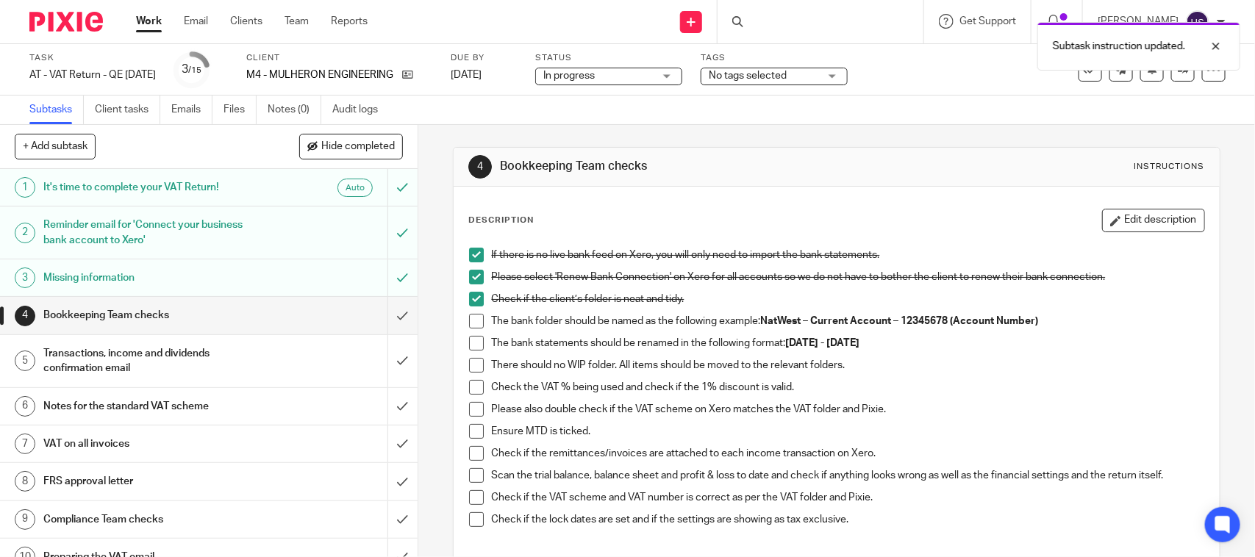
click at [469, 318] on span at bounding box center [476, 321] width 15 height 15
click at [472, 338] on span at bounding box center [476, 343] width 15 height 15
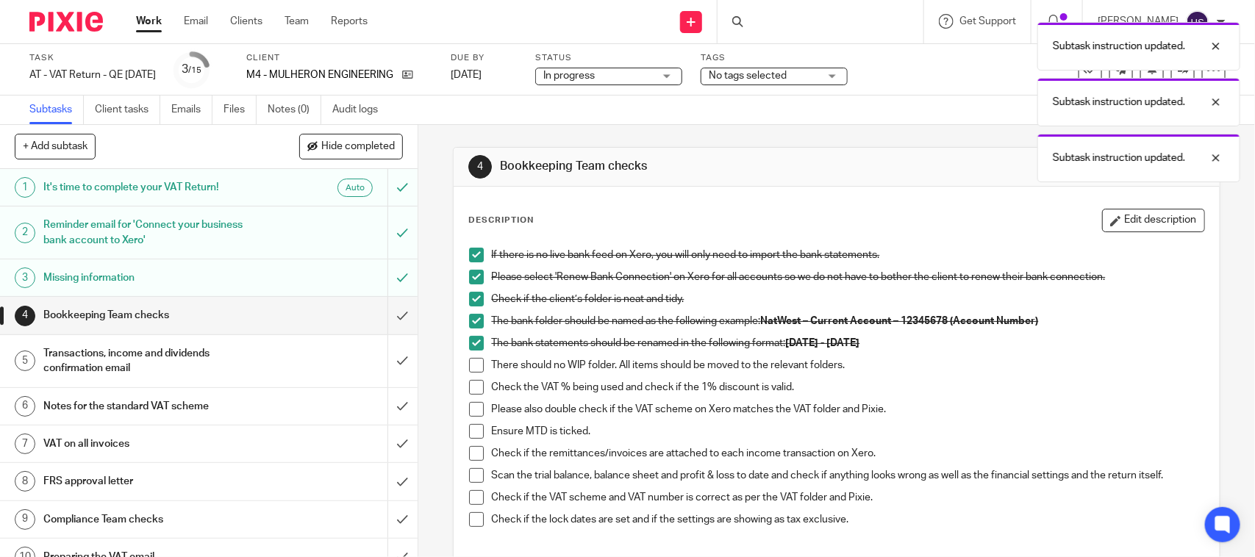
click at [471, 365] on span at bounding box center [476, 365] width 15 height 15
click at [471, 387] on span at bounding box center [476, 387] width 15 height 15
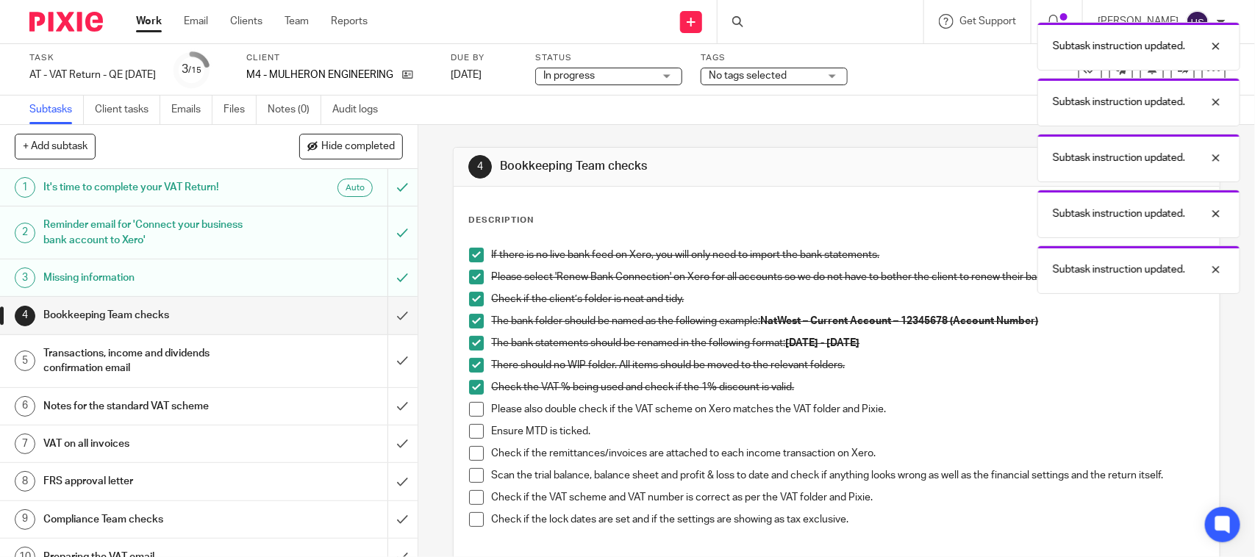
click at [469, 412] on span at bounding box center [476, 409] width 15 height 15
click at [469, 434] on span at bounding box center [476, 431] width 15 height 15
click at [470, 453] on span at bounding box center [476, 453] width 15 height 15
click at [471, 478] on span at bounding box center [476, 475] width 15 height 15
click at [469, 498] on span at bounding box center [476, 497] width 15 height 15
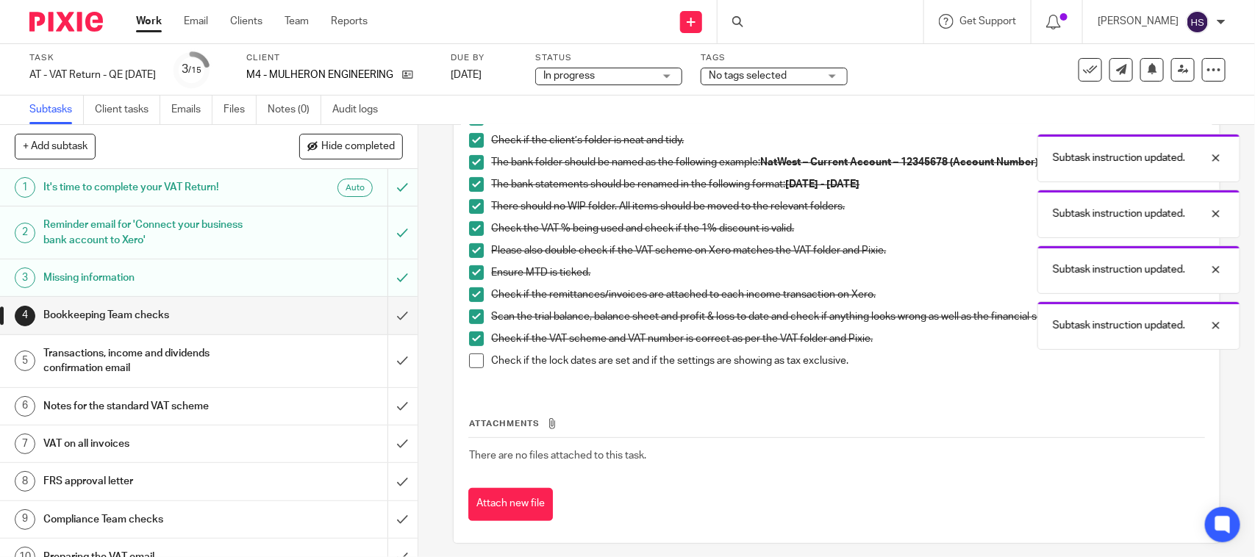
scroll to position [167, 0]
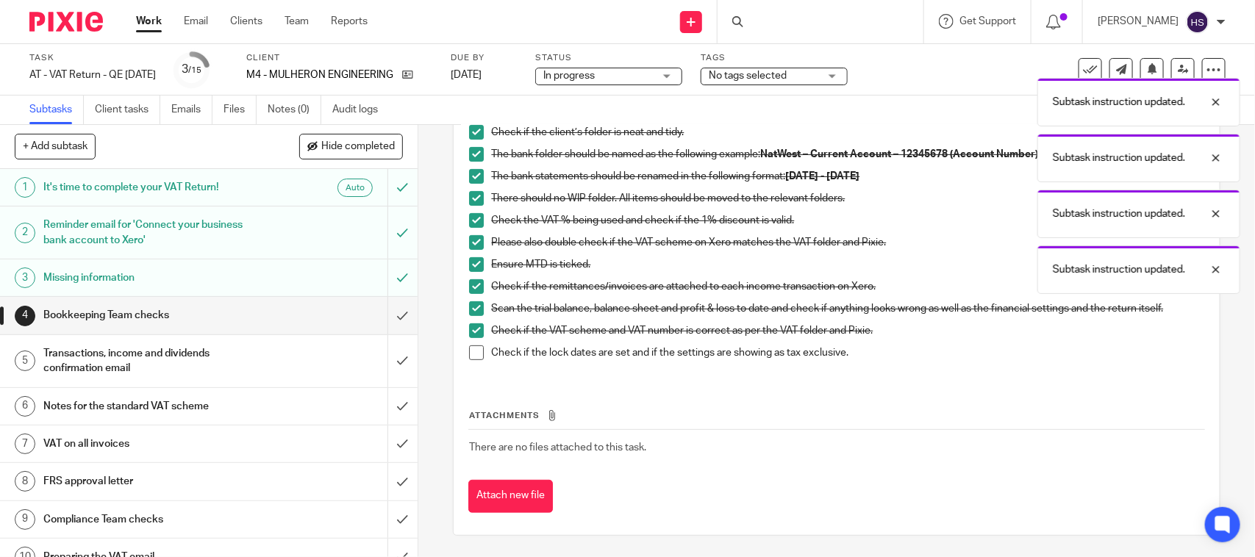
click at [471, 357] on span at bounding box center [476, 352] width 15 height 15
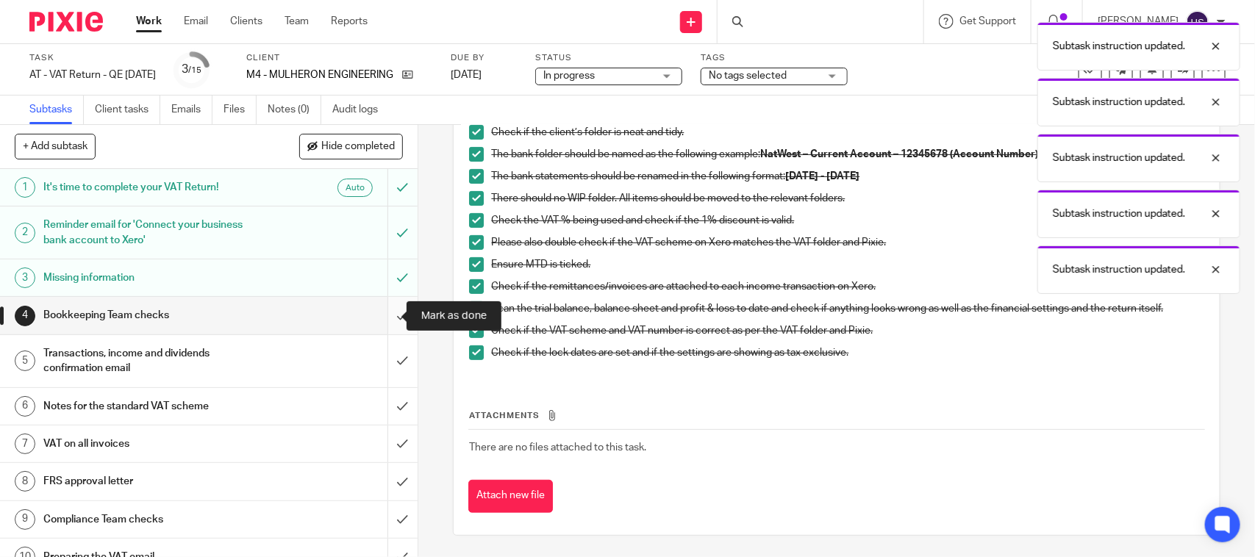
click at [384, 316] on input "submit" at bounding box center [208, 315] width 417 height 37
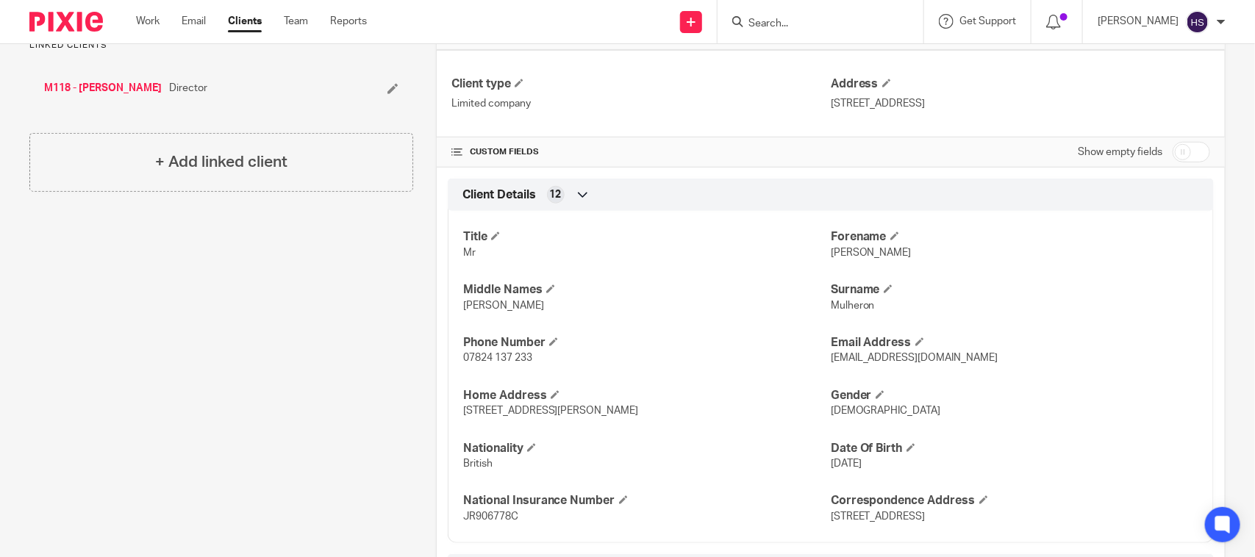
scroll to position [373, 0]
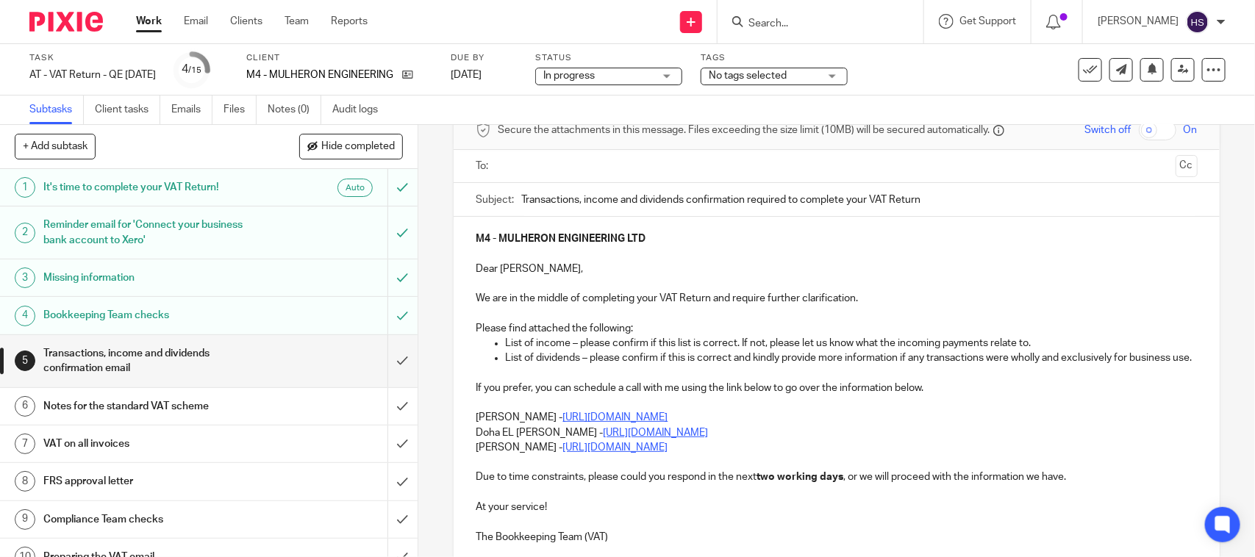
scroll to position [153, 0]
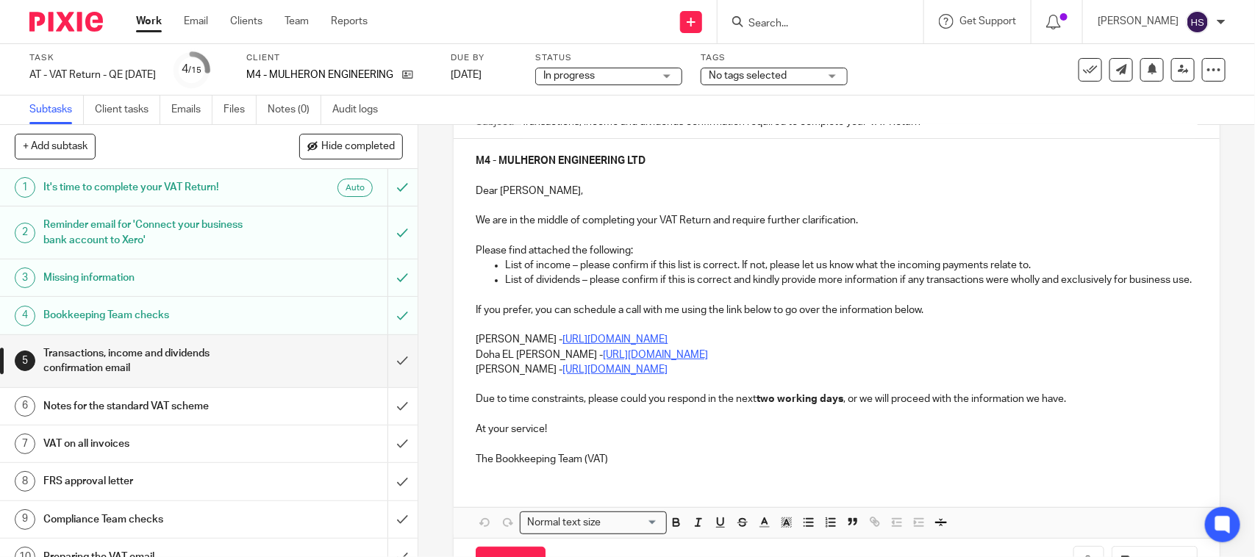
drag, startPoint x: 1035, startPoint y: 251, endPoint x: 1034, endPoint y: 261, distance: 9.6
click at [1035, 258] on div "M4 - MULHERON ENGINEERING LTD Dear [PERSON_NAME], We are in the middle of compl…" at bounding box center [835, 308] width 765 height 339
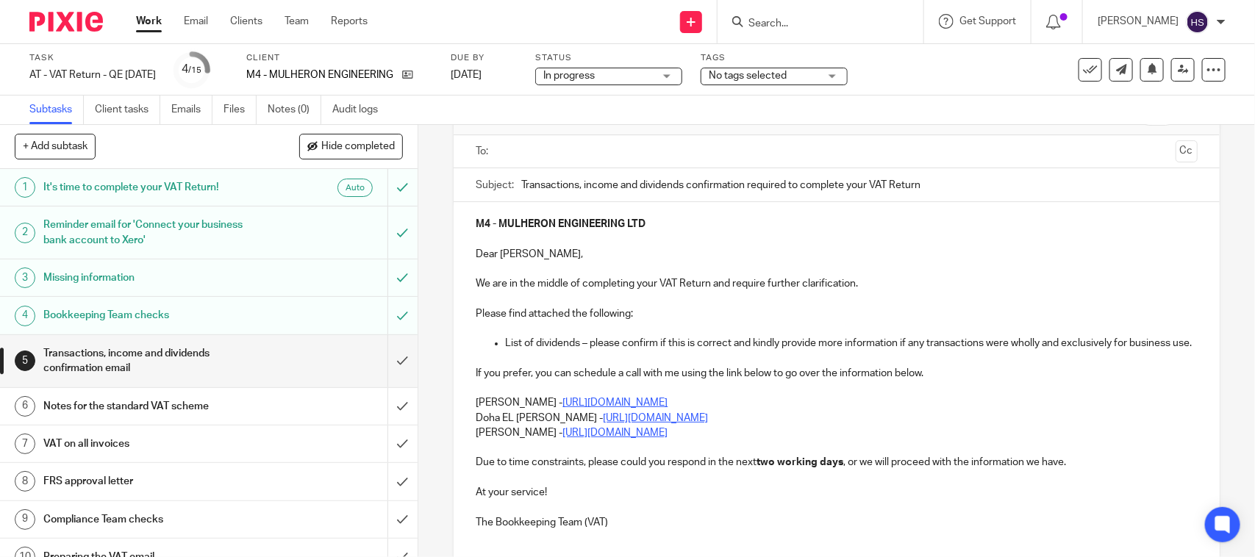
scroll to position [122, 0]
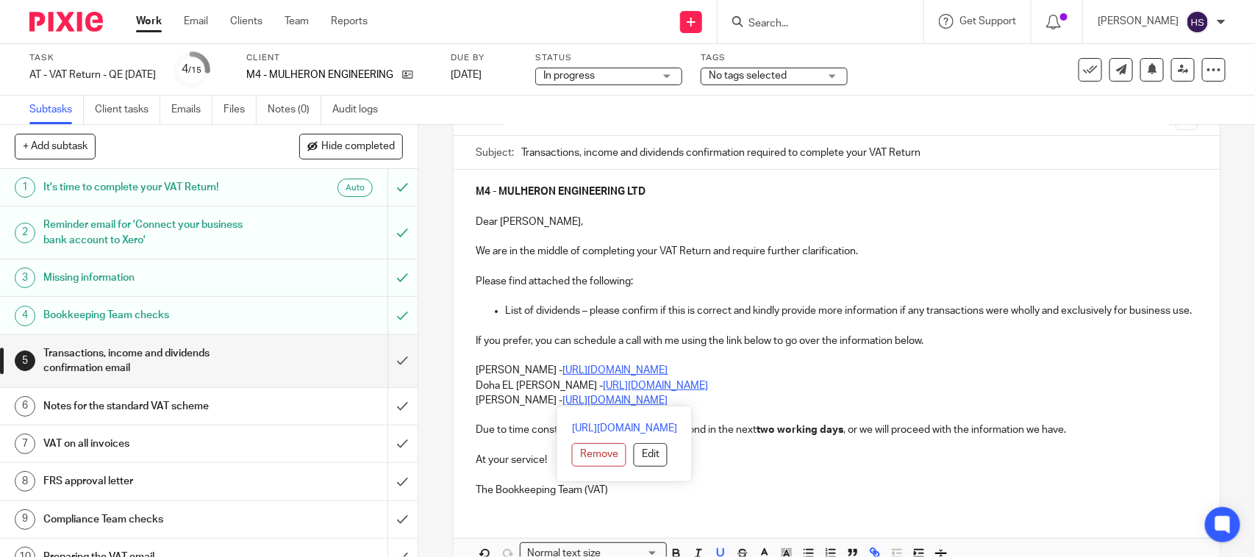
drag, startPoint x: 465, startPoint y: 382, endPoint x: 800, endPoint y: 402, distance: 335.0
click at [800, 402] on div "M4 - MULHERON ENGINEERING LTD Dear [PERSON_NAME], We are in the middle of compl…" at bounding box center [835, 339] width 765 height 339
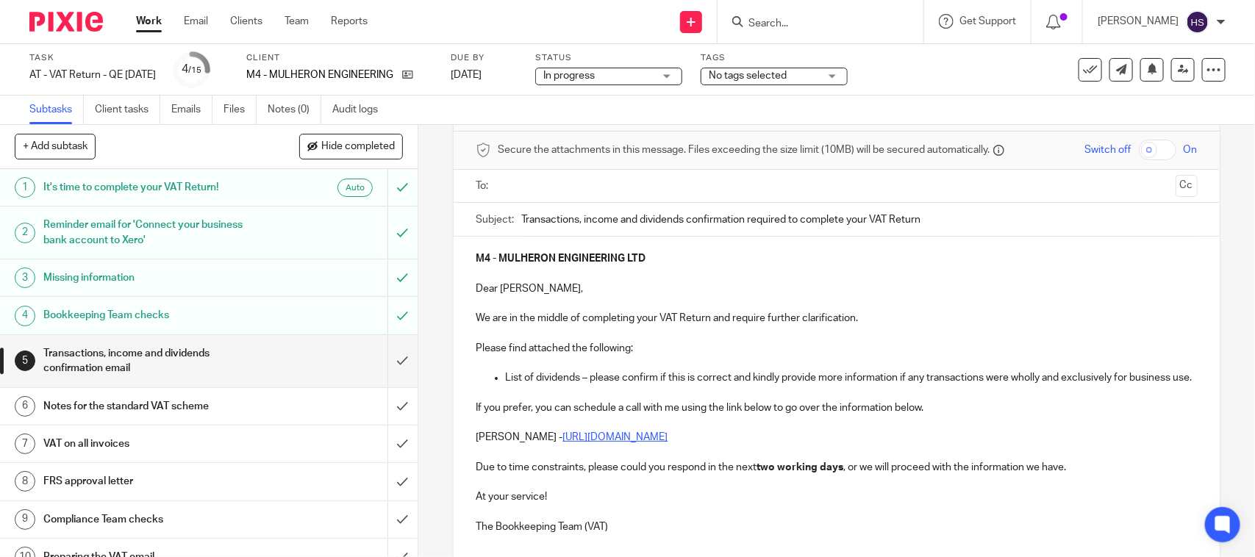
scroll to position [192, 0]
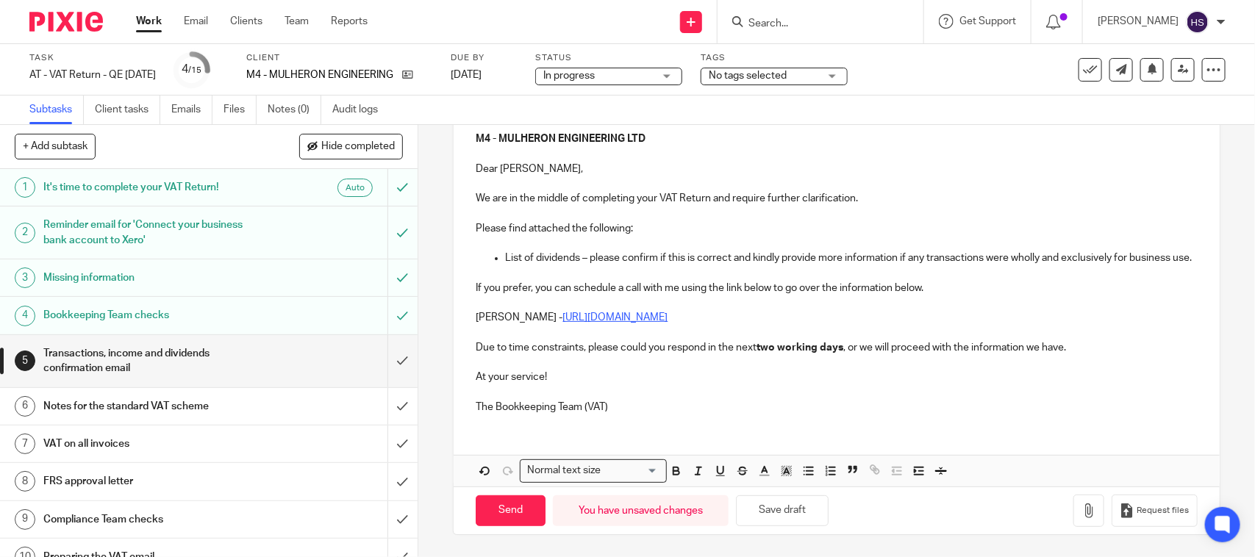
click at [639, 409] on p "The Bookkeeping Team (VAT)" at bounding box center [836, 407] width 721 height 15
click at [794, 512] on button "Save draft" at bounding box center [782, 511] width 93 height 32
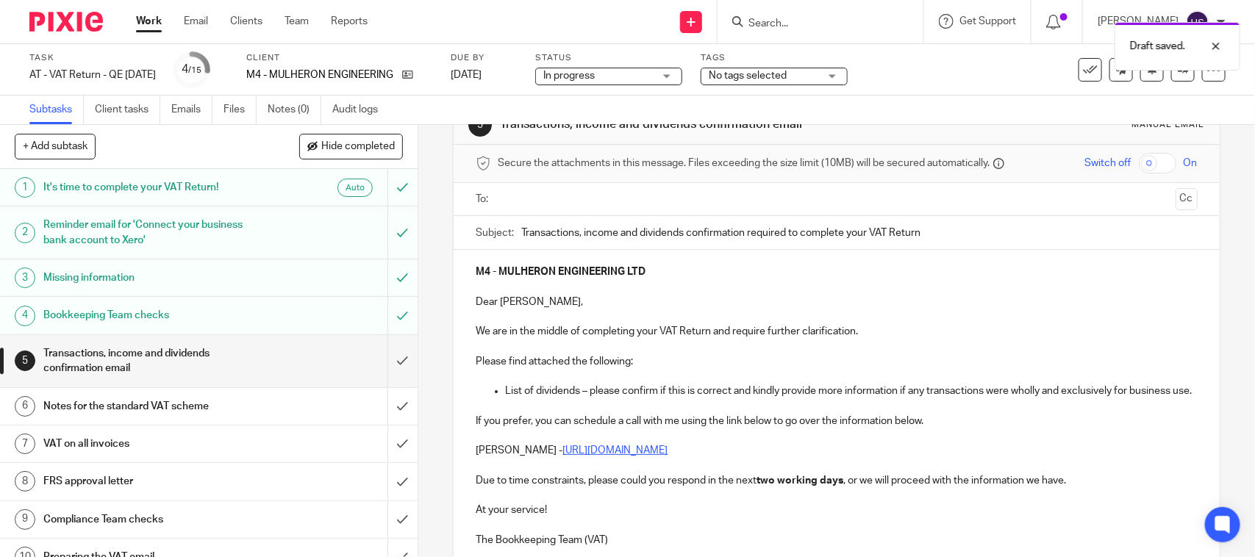
scroll to position [38, 0]
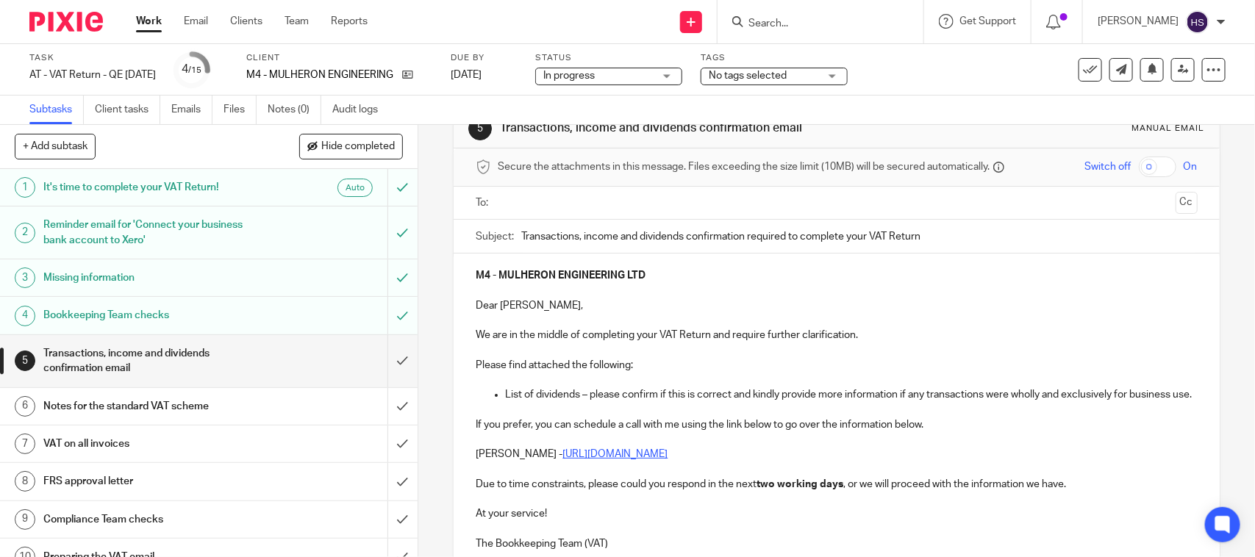
click at [564, 203] on input "text" at bounding box center [836, 203] width 666 height 17
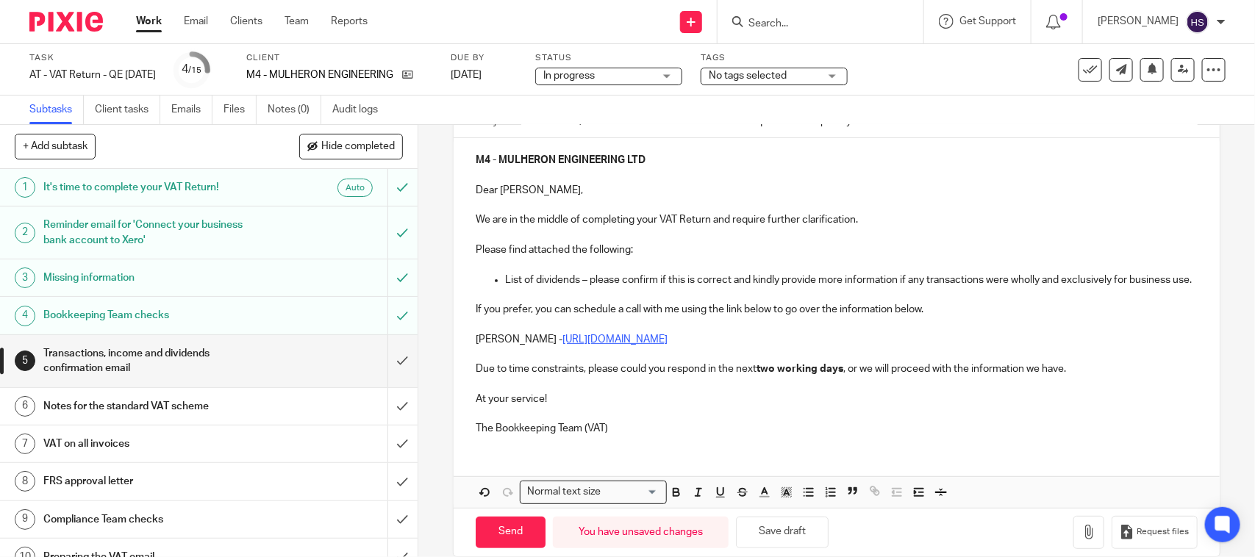
scroll to position [195, 0]
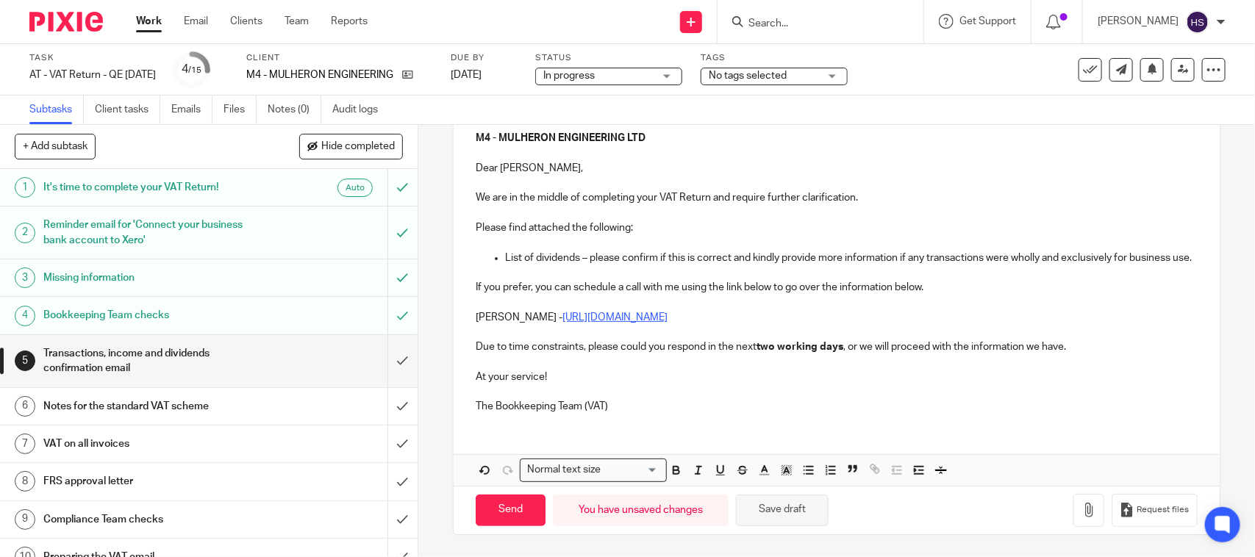
click at [772, 520] on button "Save draft" at bounding box center [782, 511] width 93 height 32
click at [1081, 515] on icon "button" at bounding box center [1088, 510] width 15 height 15
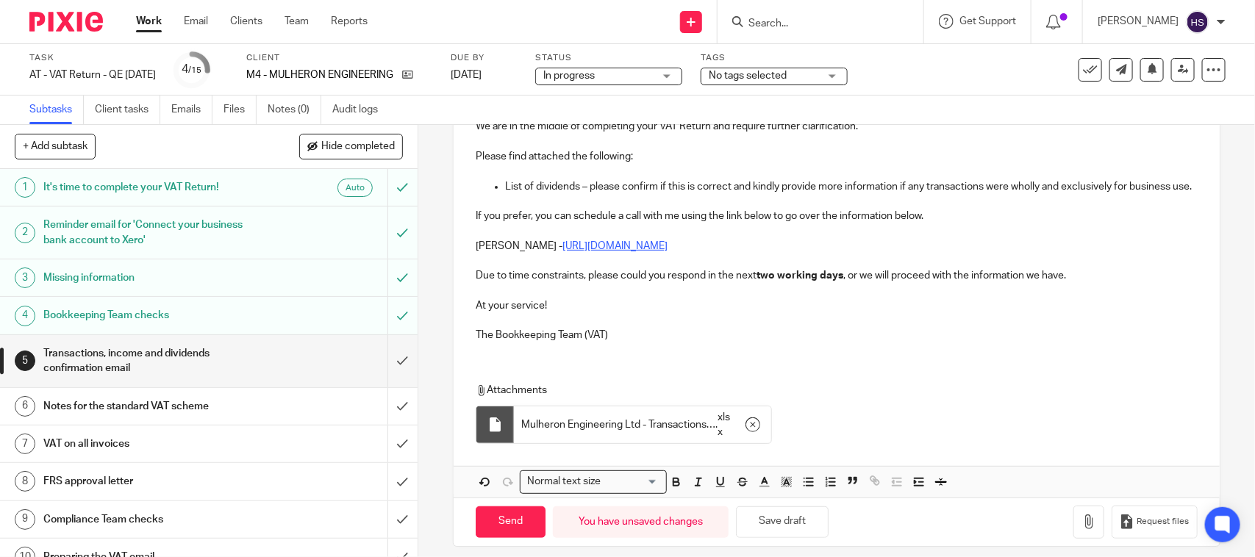
scroll to position [279, 0]
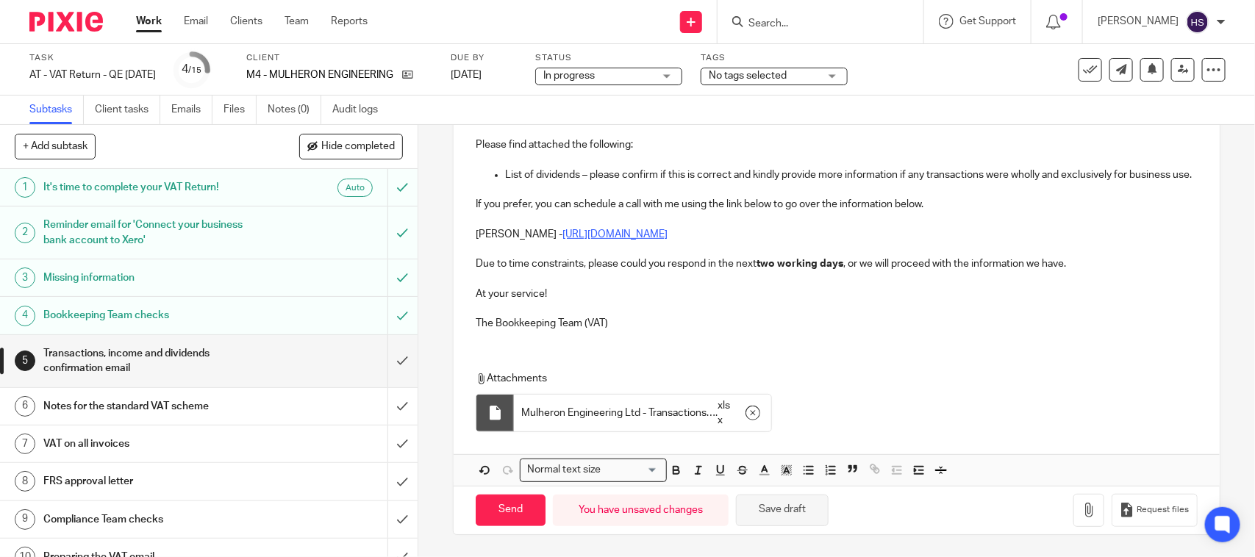
click at [796, 523] on button "Save draft" at bounding box center [782, 511] width 93 height 32
click at [796, 508] on button "Save draft" at bounding box center [782, 511] width 93 height 32
drag, startPoint x: 762, startPoint y: 502, endPoint x: 735, endPoint y: 401, distance: 104.3
click at [762, 502] on button "Save draft" at bounding box center [782, 511] width 93 height 32
click at [505, 503] on input "Send" at bounding box center [511, 511] width 70 height 32
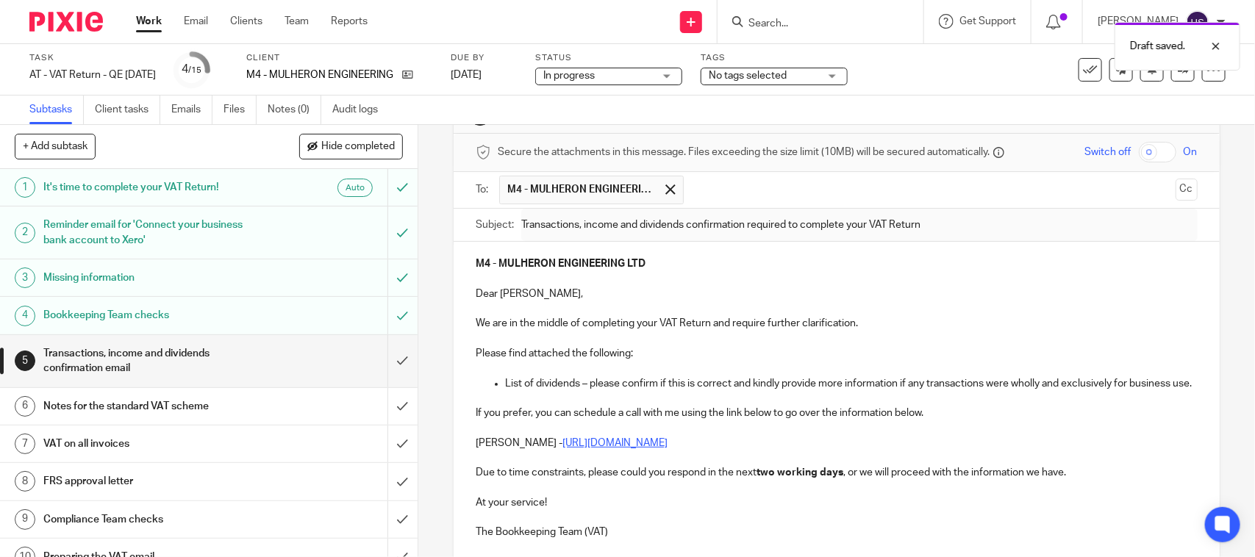
scroll to position [0, 0]
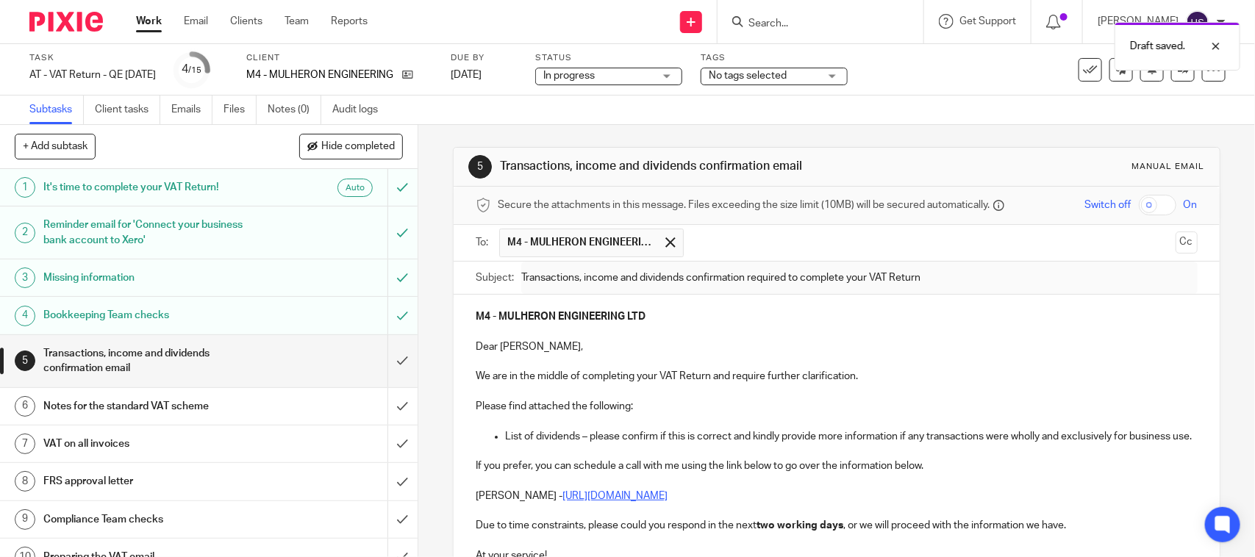
type input "Sent"
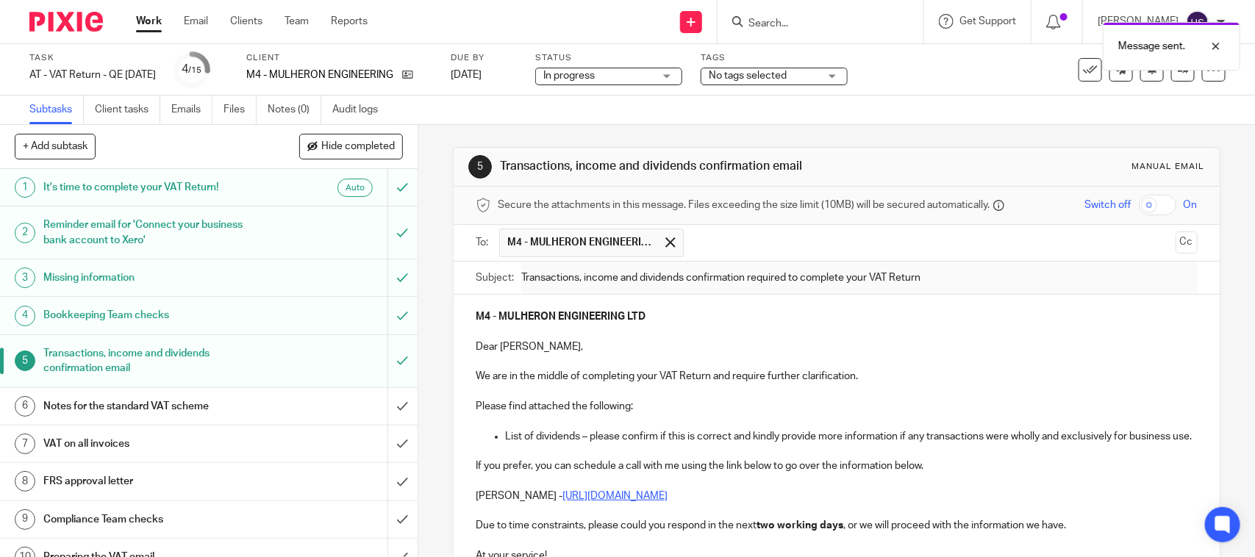
drag, startPoint x: 490, startPoint y: 159, endPoint x: 820, endPoint y: 163, distance: 330.0
click at [820, 163] on div "5 Transactions, income and dividends confirmation email Manual email" at bounding box center [836, 167] width 736 height 24
copy h1 "Transactions, income and dividends confirmation email"
click at [279, 105] on link "Notes (0)" at bounding box center [295, 110] width 54 height 29
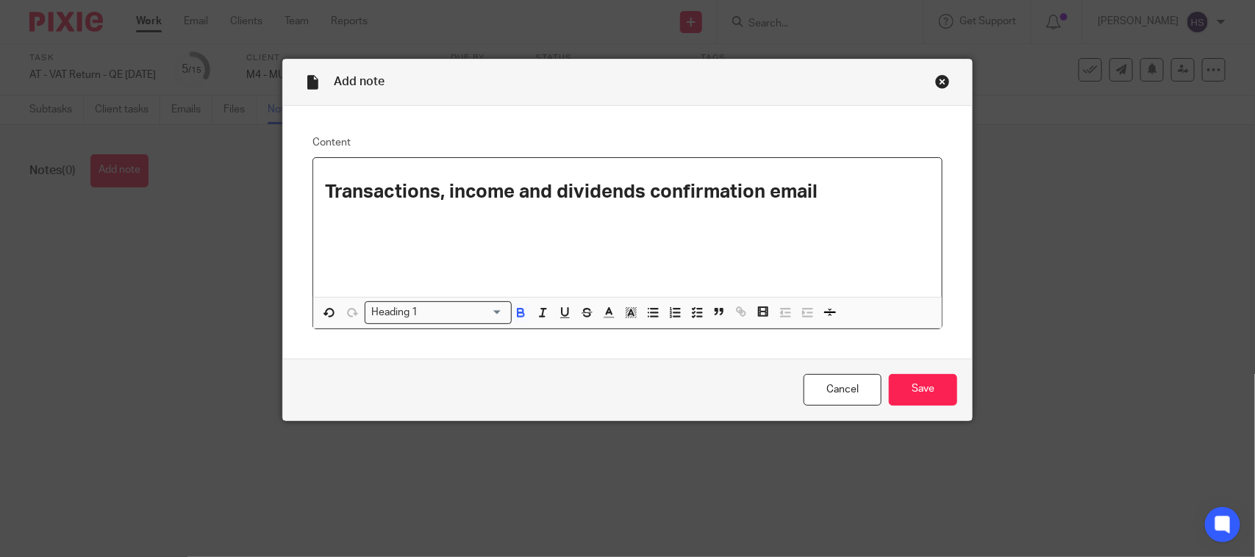
click at [460, 311] on input "Search for option" at bounding box center [463, 312] width 80 height 15
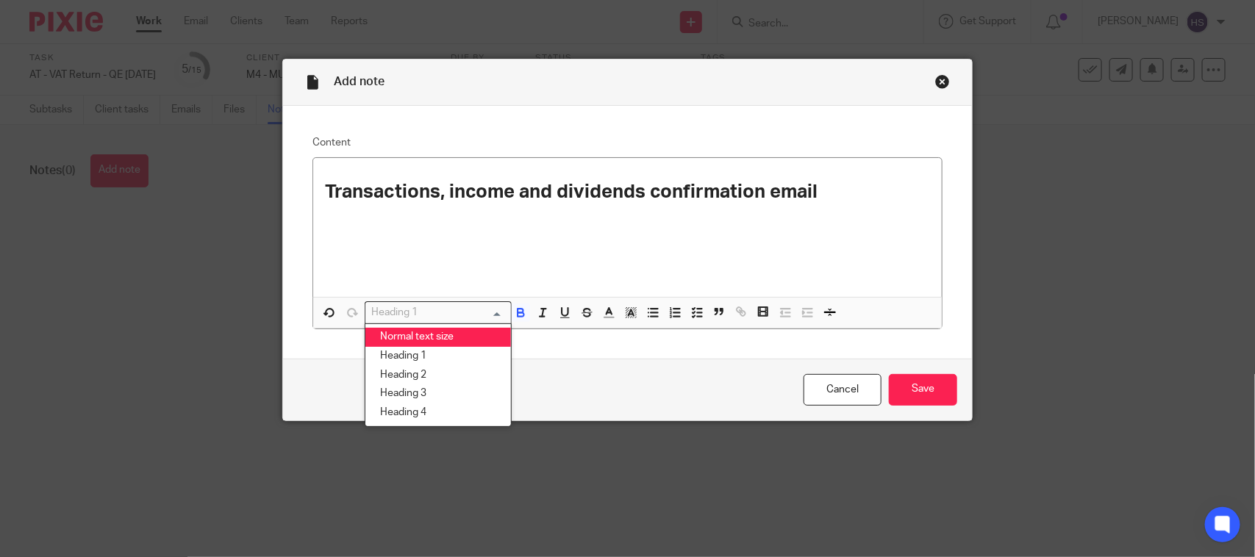
click at [445, 328] on li "Normal text size" at bounding box center [438, 337] width 146 height 19
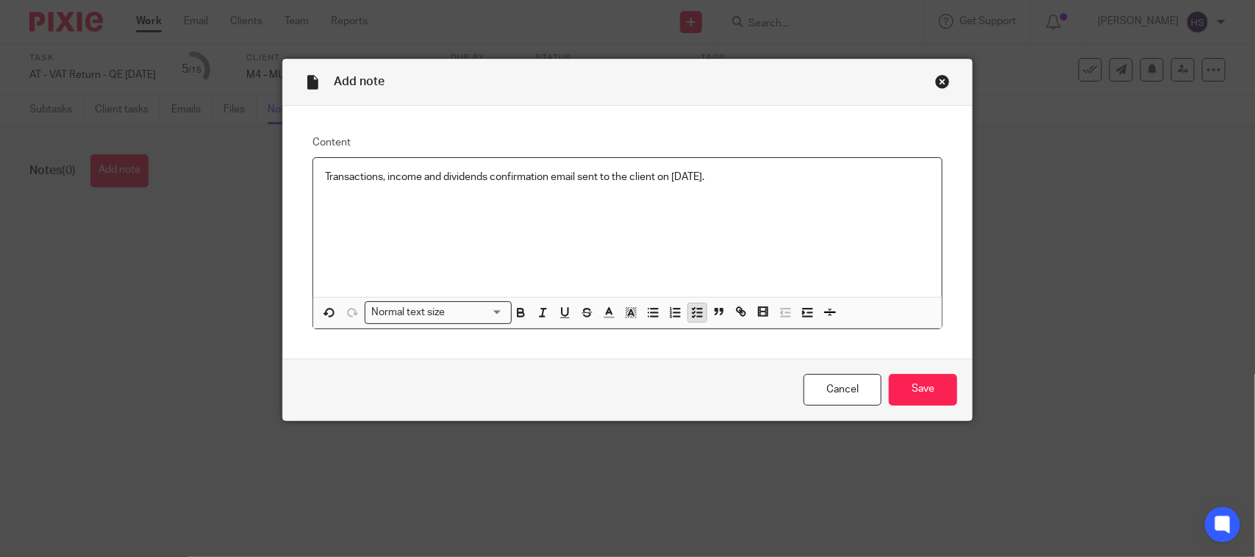
click at [690, 317] on icon "button" at bounding box center [696, 312] width 13 height 13
click at [772, 179] on p "Transactions, income and dividends confirmation email sent to the client on [DA…" at bounding box center [638, 177] width 583 height 15
click at [923, 382] on input "Save" at bounding box center [923, 390] width 68 height 32
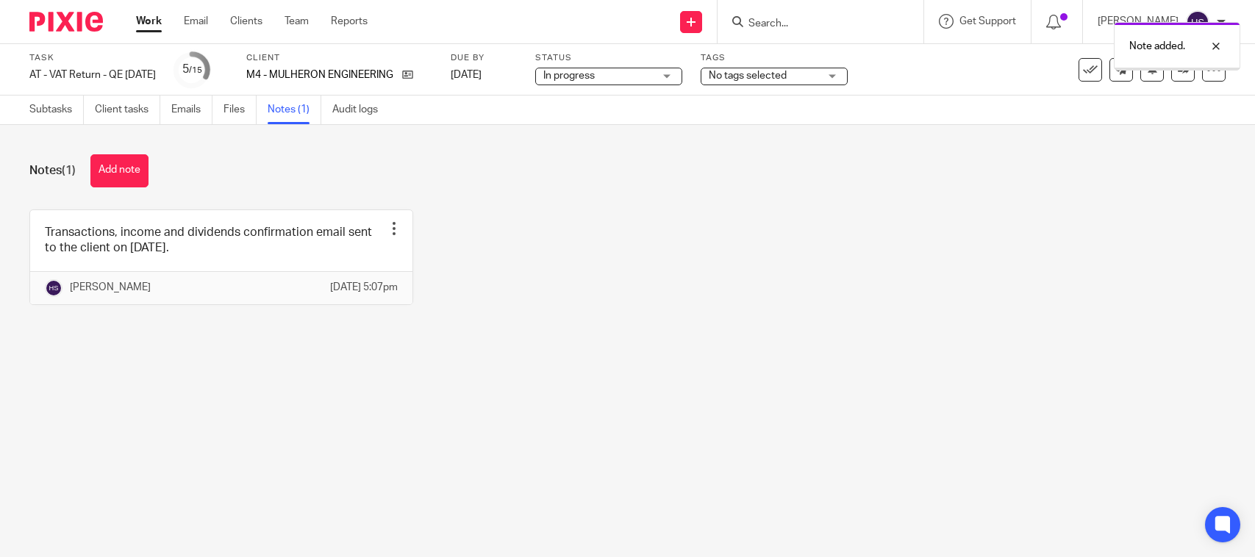
click at [645, 77] on span "In progress" at bounding box center [598, 75] width 110 height 15
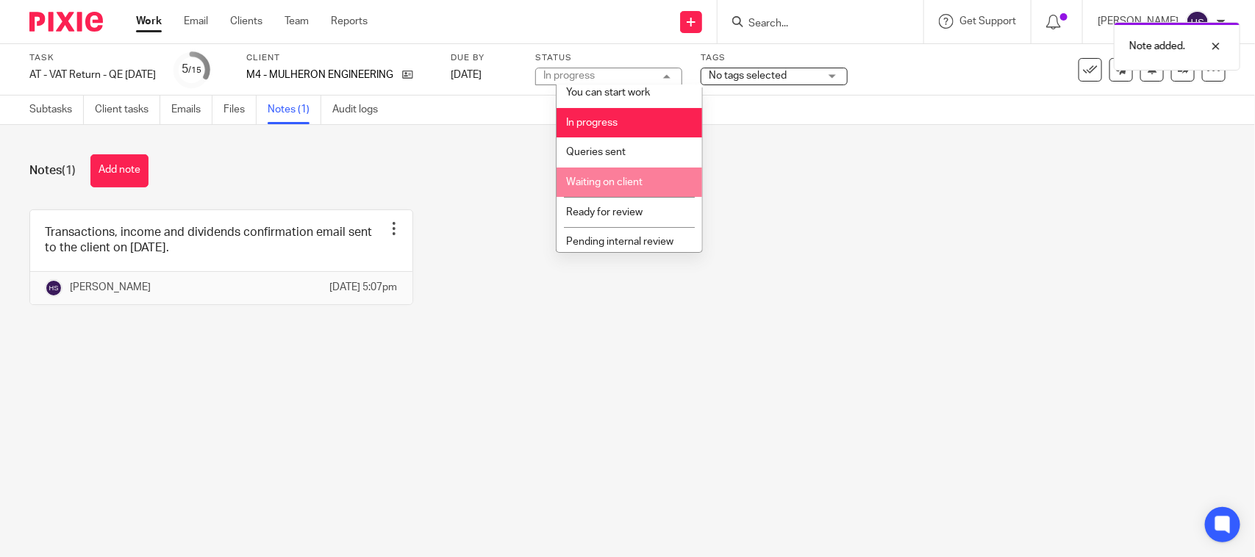
scroll to position [70, 0]
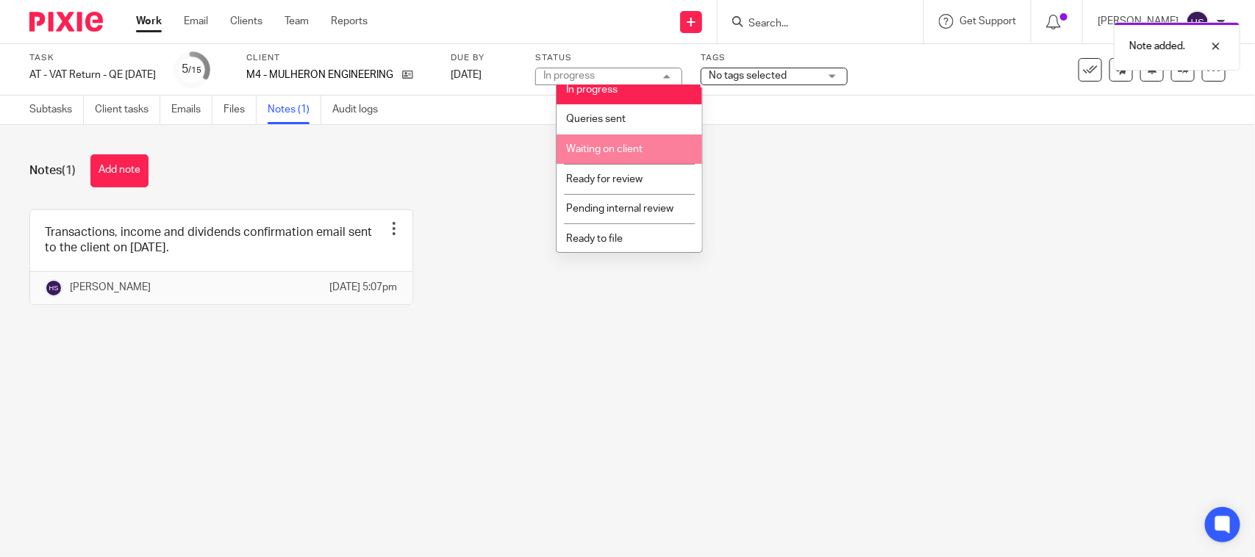
click at [660, 151] on li "Waiting on client" at bounding box center [629, 149] width 146 height 30
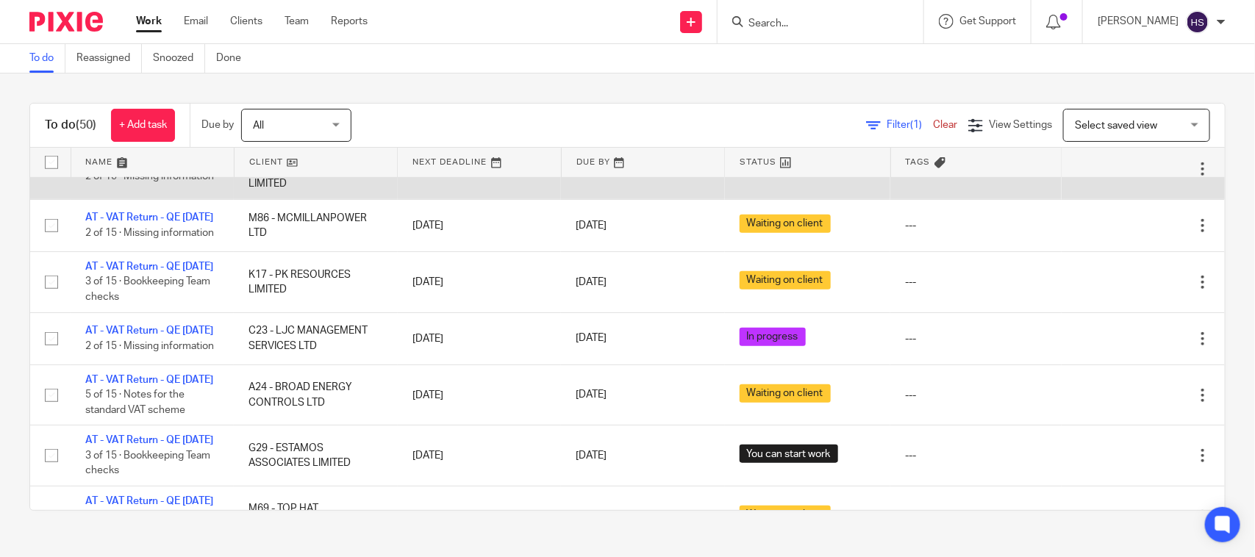
scroll to position [489, 0]
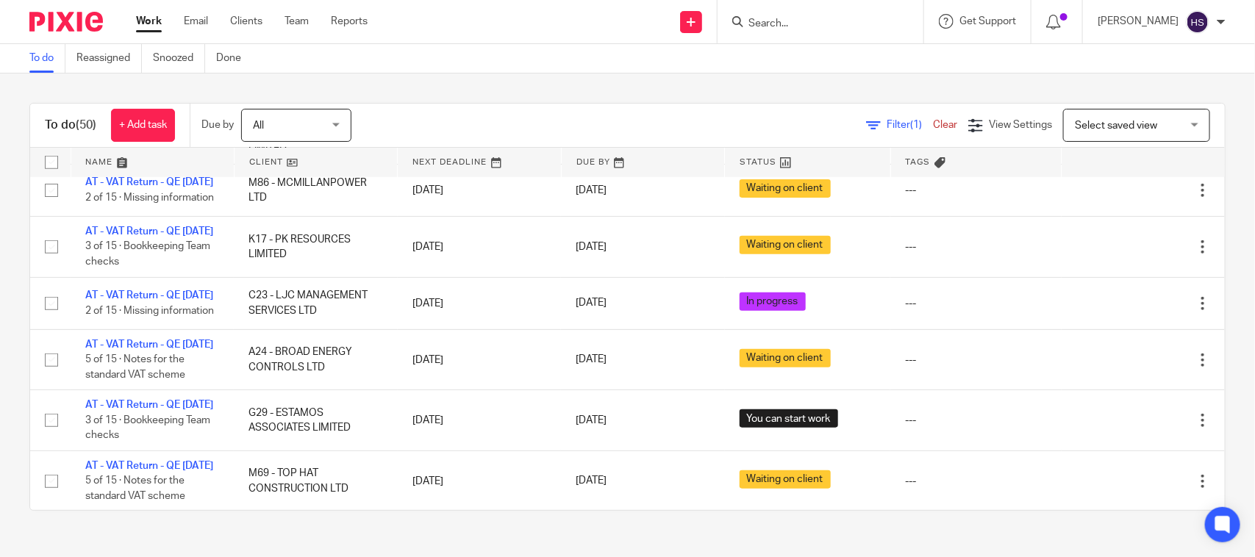
click at [147, 16] on link "Work" at bounding box center [149, 21] width 26 height 15
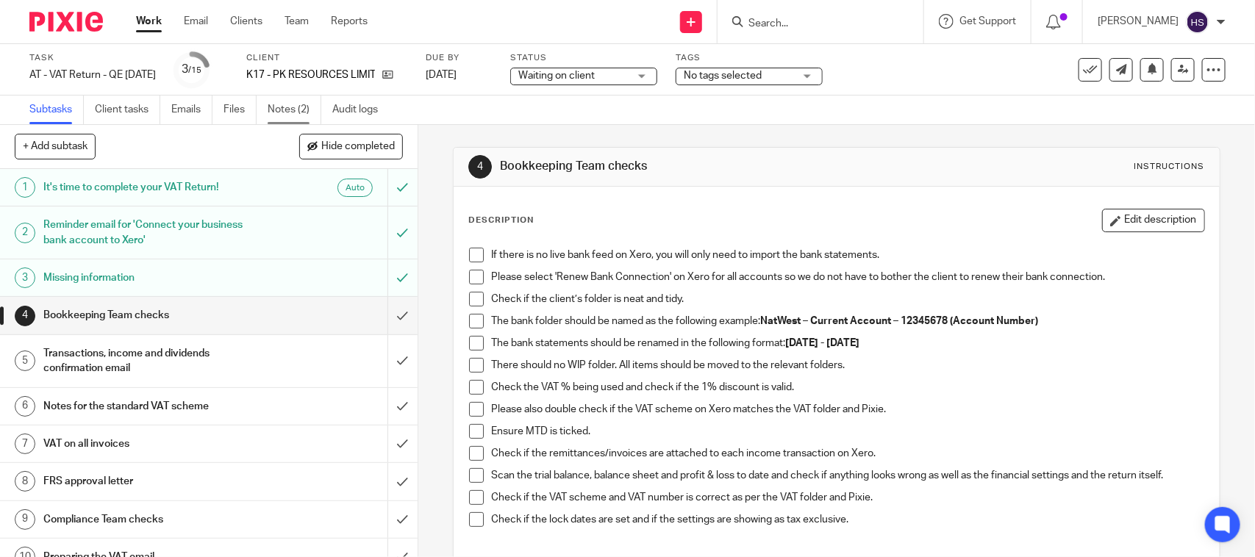
click at [273, 112] on link "Notes (2)" at bounding box center [295, 110] width 54 height 29
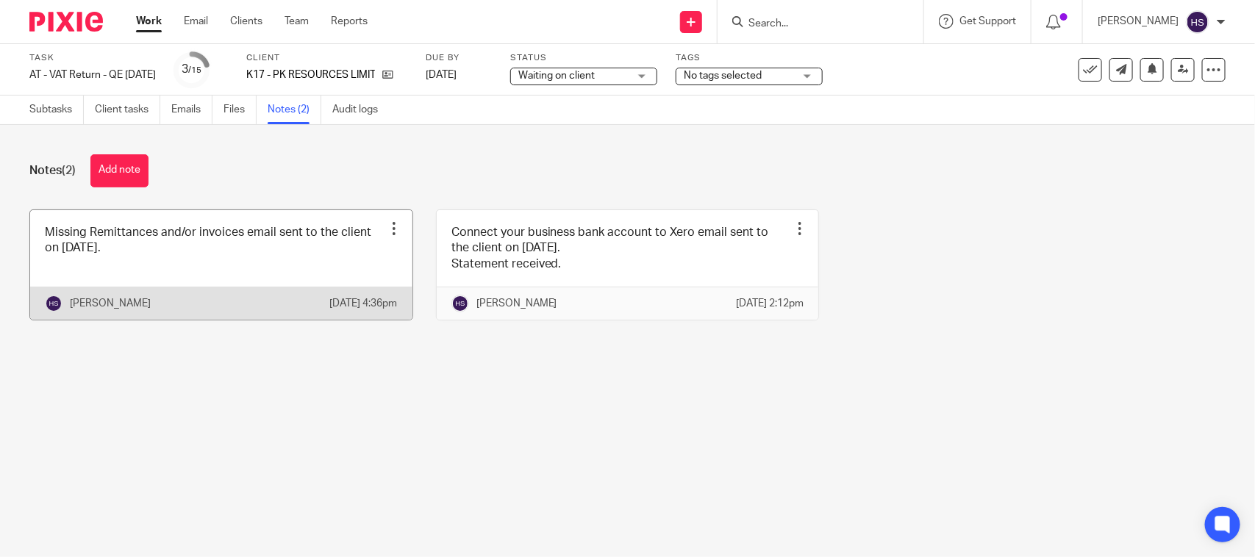
click at [267, 281] on link at bounding box center [221, 265] width 382 height 110
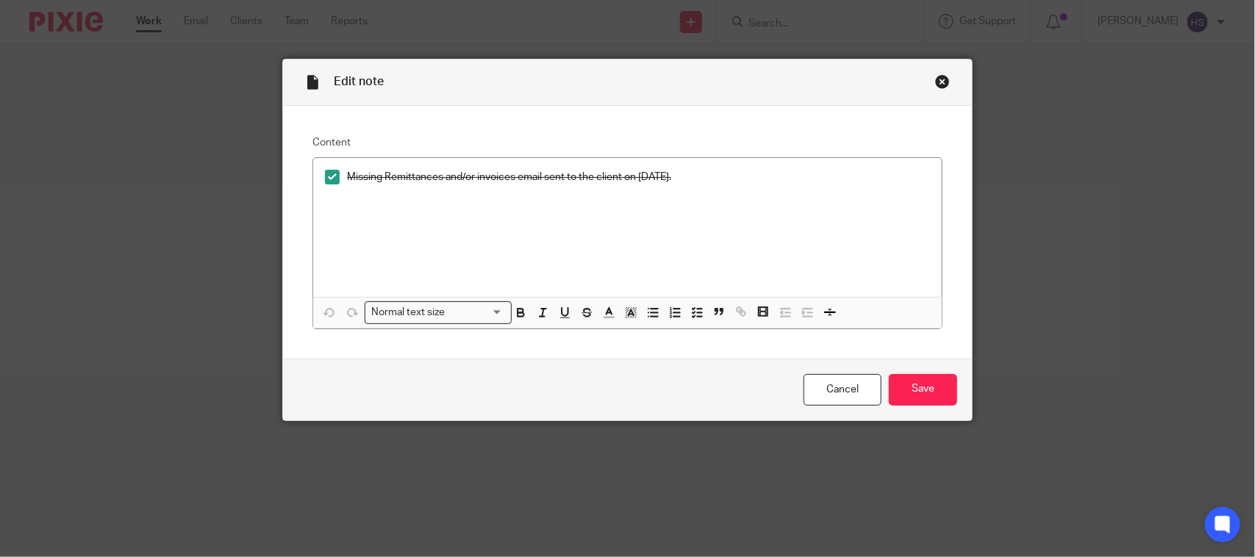
click at [935, 78] on div "Close this dialog window" at bounding box center [942, 81] width 15 height 15
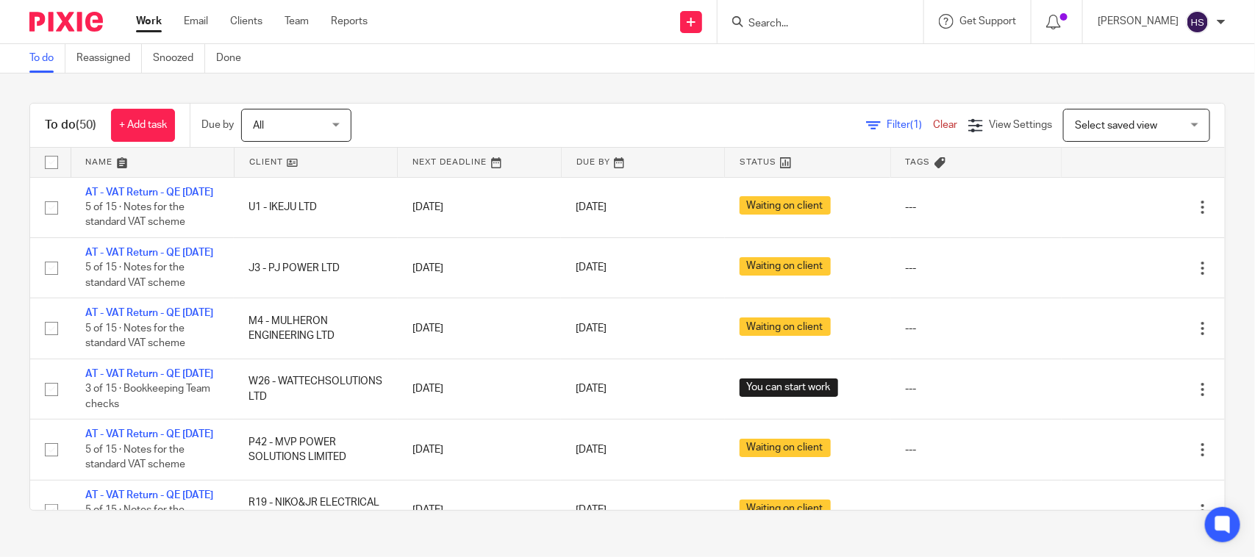
click at [520, 90] on div "To do (50) + Add task Due by All All Today Tomorrow This week Next week This mo…" at bounding box center [627, 306] width 1255 height 467
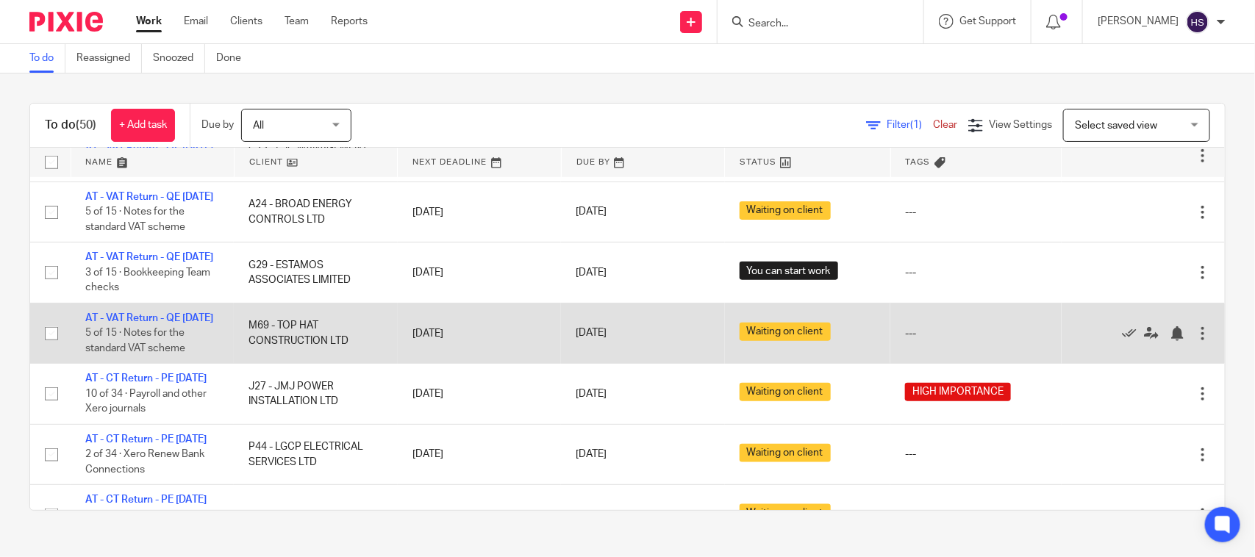
scroll to position [632, 0]
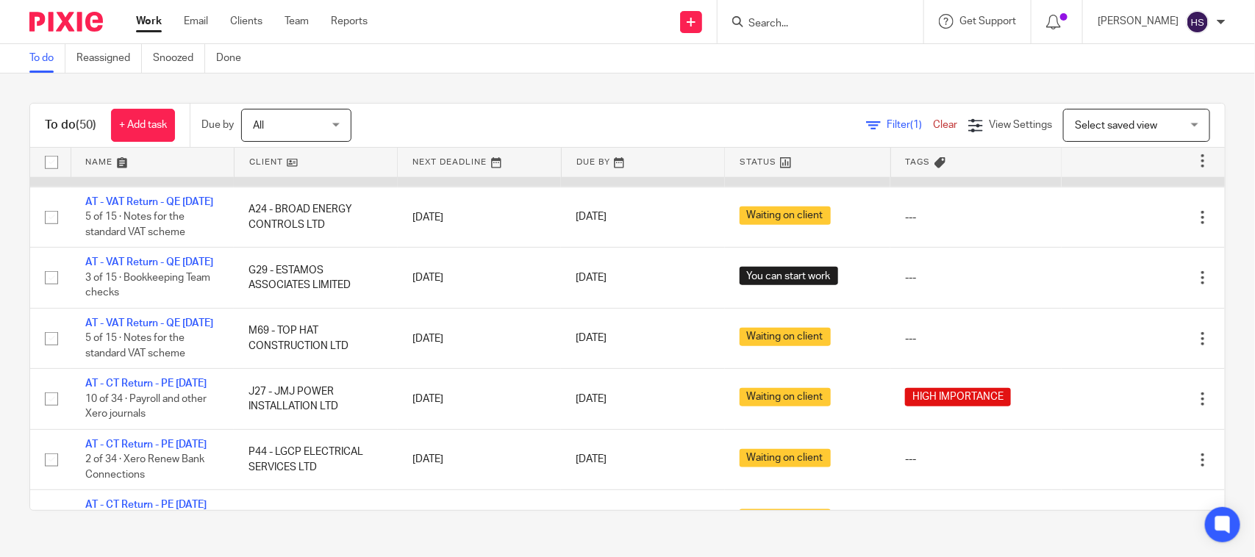
click at [129, 158] on link "AT - VAT Return - QE [DATE]" at bounding box center [149, 153] width 128 height 10
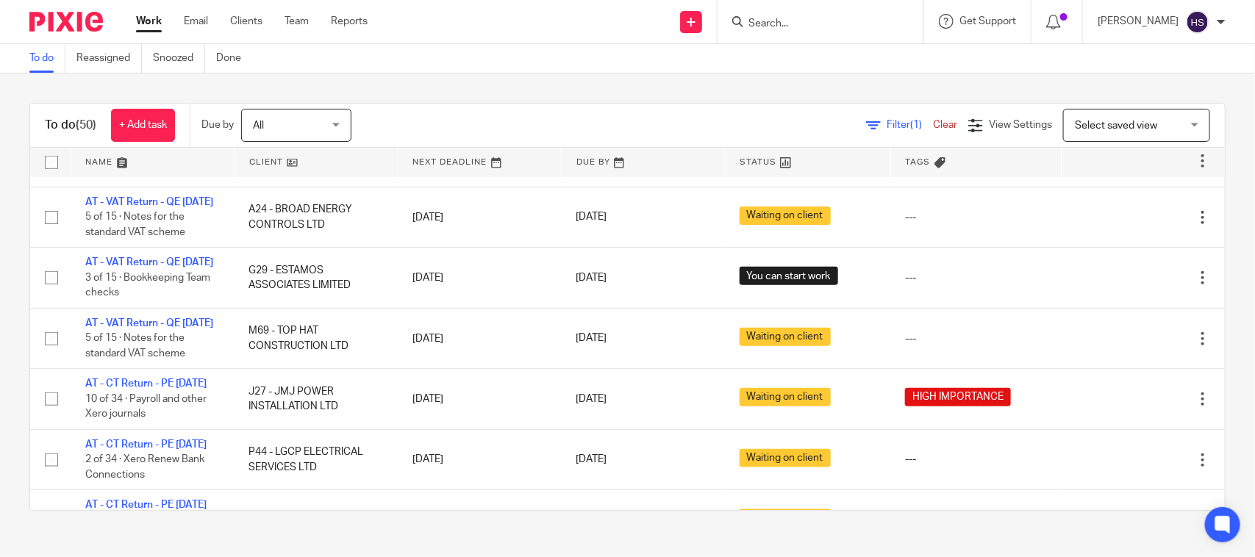
click at [147, 28] on link "Work" at bounding box center [149, 21] width 26 height 15
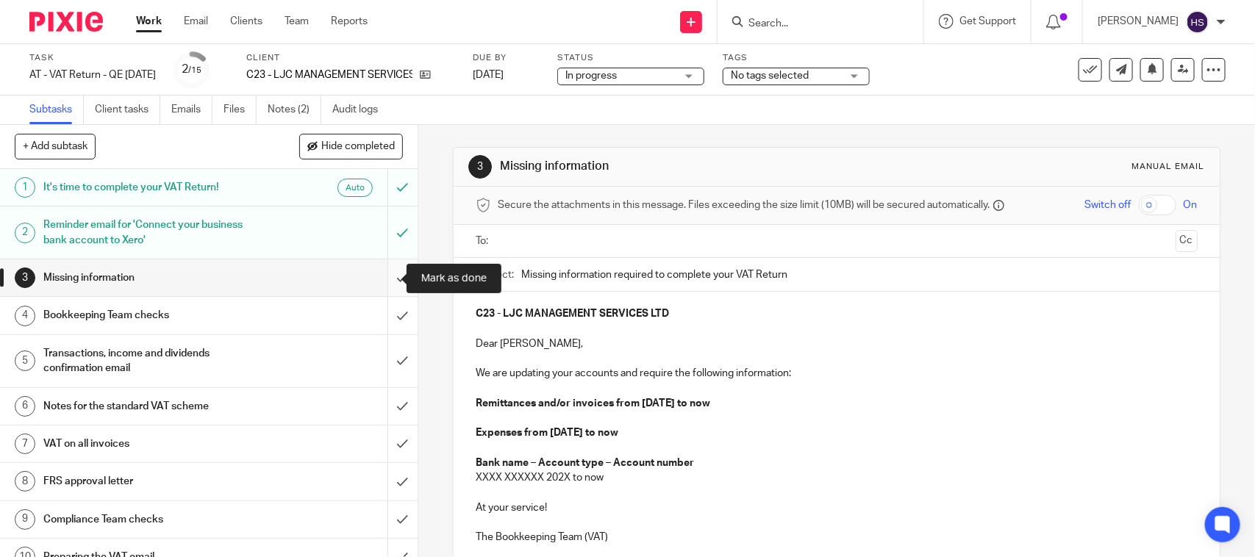
click at [384, 273] on input "submit" at bounding box center [208, 277] width 417 height 37
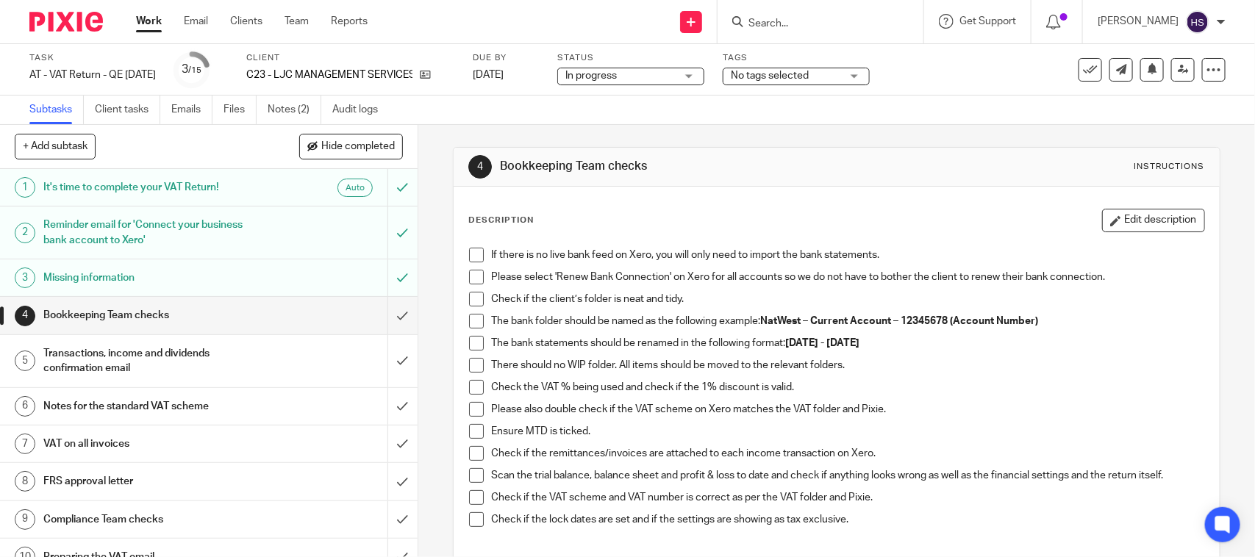
click at [469, 256] on span at bounding box center [476, 255] width 15 height 15
click at [469, 270] on span at bounding box center [476, 277] width 15 height 15
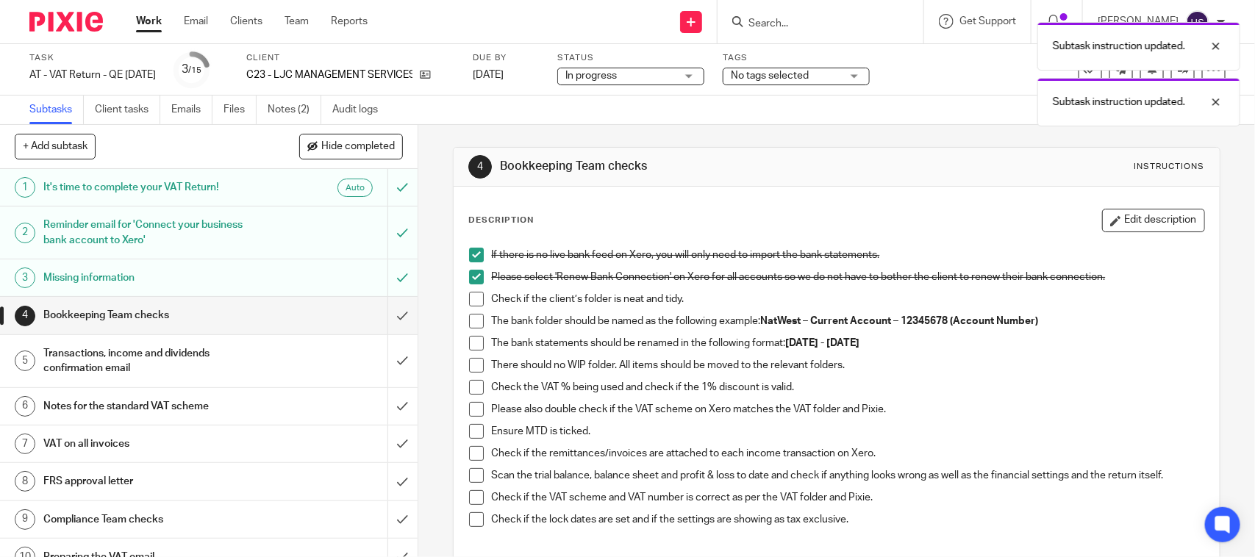
click at [469, 295] on span at bounding box center [476, 299] width 15 height 15
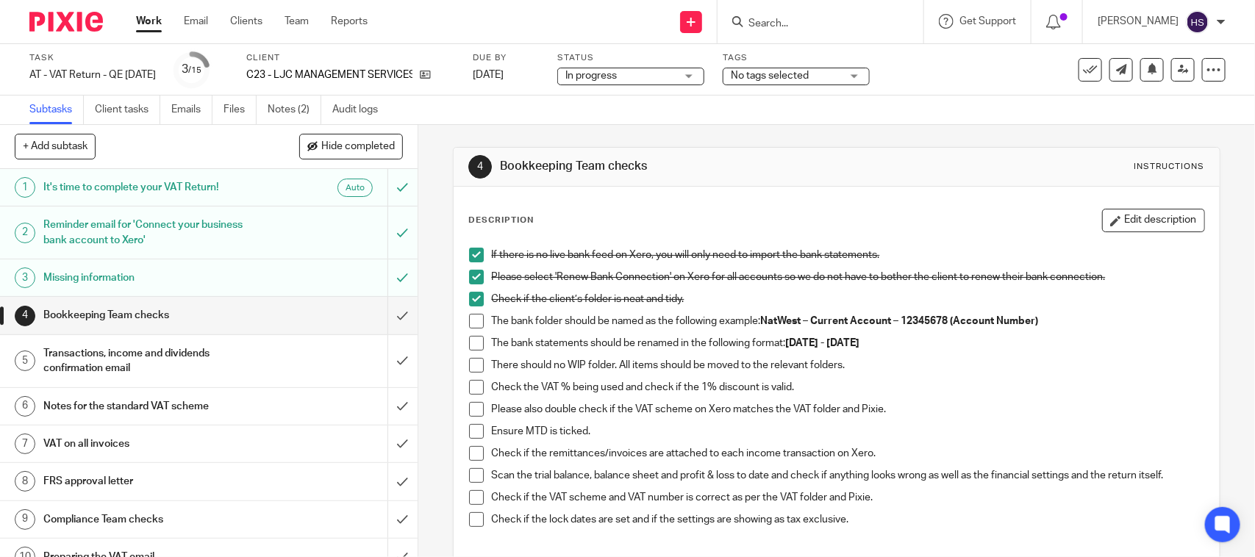
click at [474, 328] on span at bounding box center [476, 321] width 15 height 15
click at [474, 345] on span at bounding box center [476, 343] width 15 height 15
click at [476, 370] on span at bounding box center [476, 365] width 15 height 15
click at [474, 379] on li "There should no WIP folder. All items should be moved to the relevant folders." at bounding box center [836, 369] width 734 height 22
click at [470, 390] on span at bounding box center [476, 387] width 15 height 15
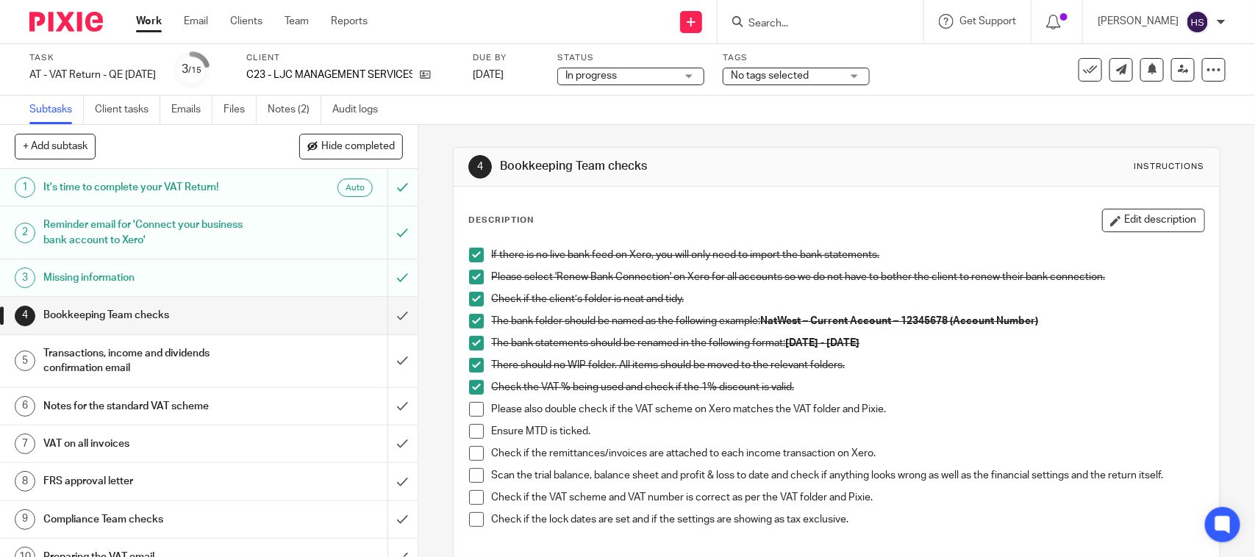
click at [471, 403] on span at bounding box center [476, 409] width 15 height 15
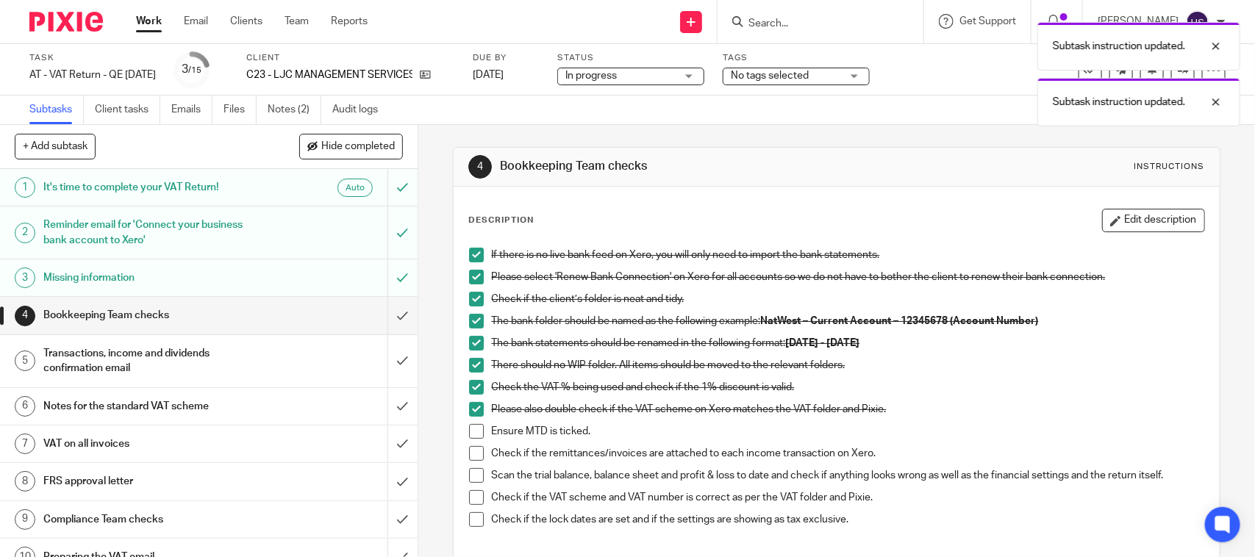
click at [475, 434] on span at bounding box center [476, 431] width 15 height 15
drag, startPoint x: 475, startPoint y: 456, endPoint x: 474, endPoint y: 469, distance: 12.5
click at [474, 458] on span at bounding box center [476, 453] width 15 height 15
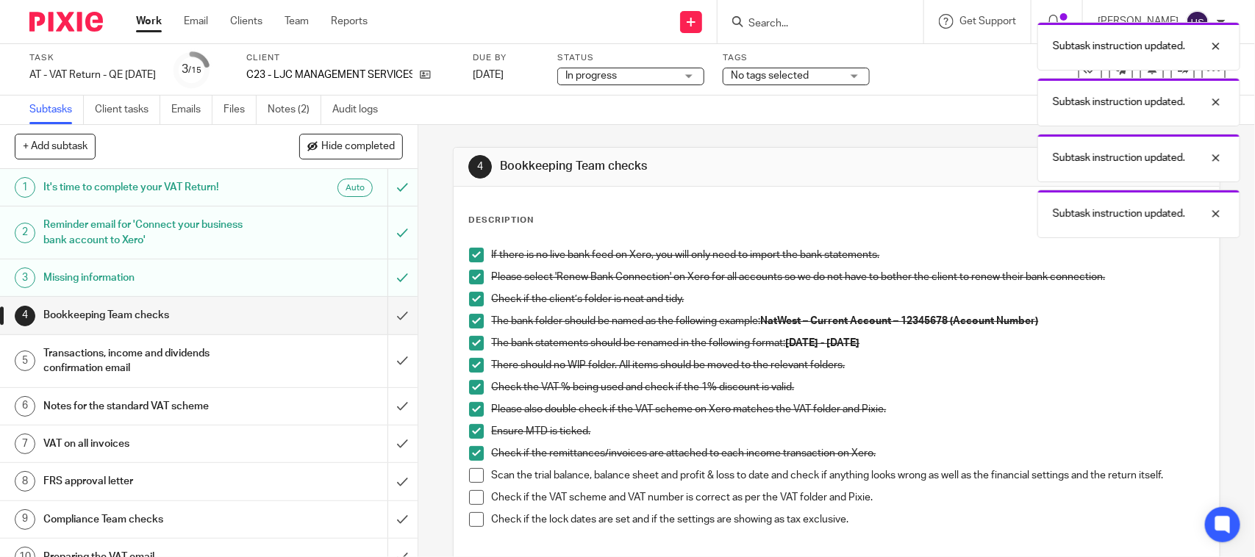
drag, startPoint x: 475, startPoint y: 474, endPoint x: 475, endPoint y: 493, distance: 19.1
click at [475, 475] on span at bounding box center [476, 475] width 15 height 15
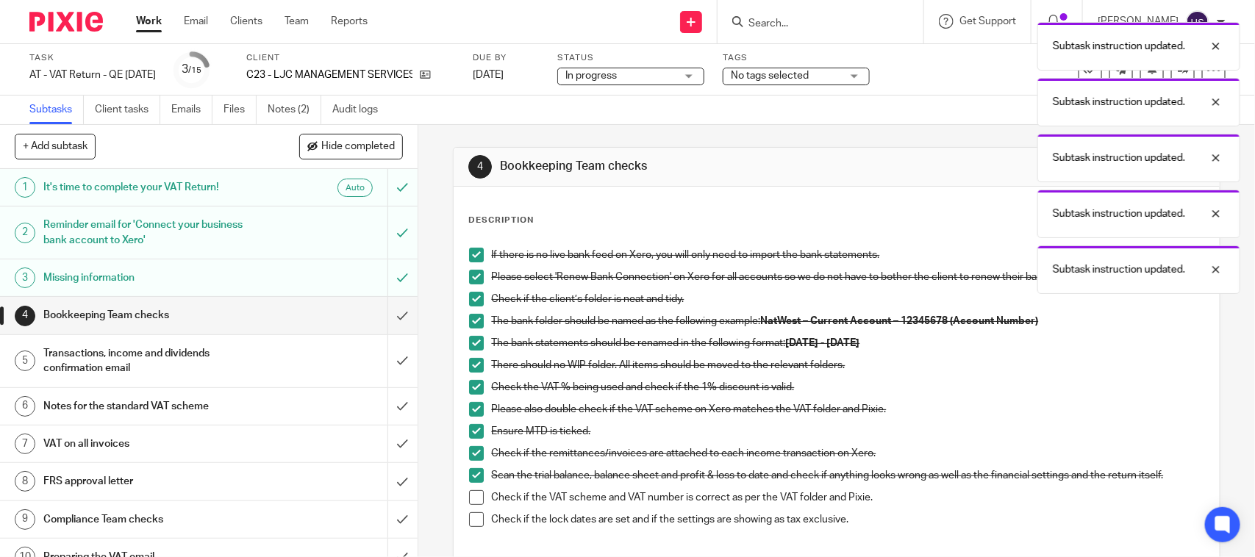
click at [473, 500] on span at bounding box center [476, 497] width 15 height 15
click at [476, 512] on span at bounding box center [476, 519] width 15 height 15
click at [390, 317] on input "submit" at bounding box center [208, 315] width 417 height 37
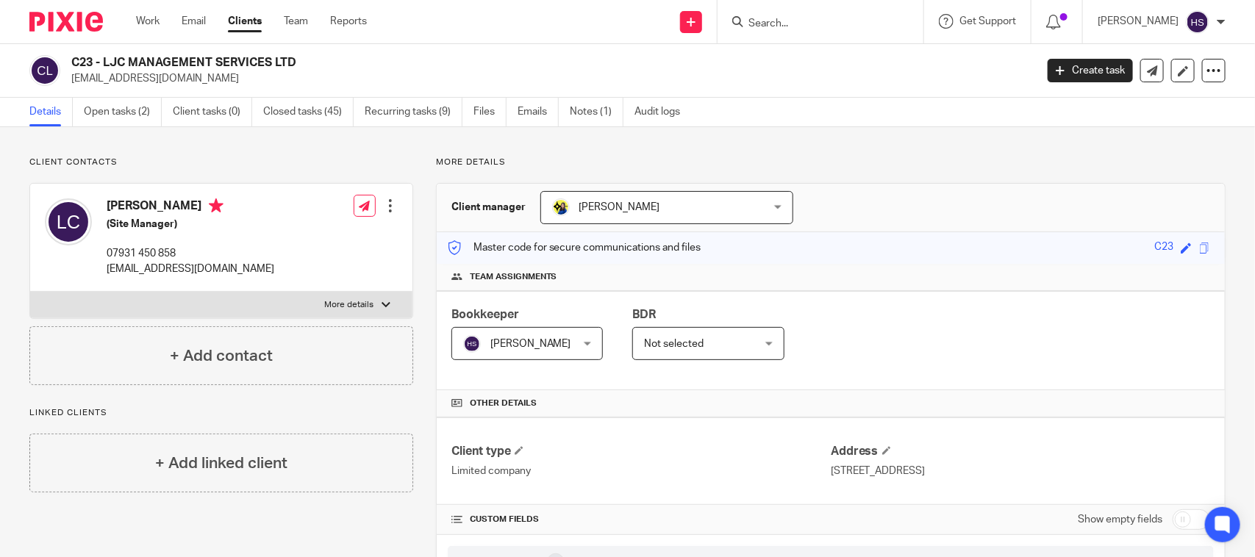
drag, startPoint x: 693, startPoint y: 291, endPoint x: 699, endPoint y: 71, distance: 220.6
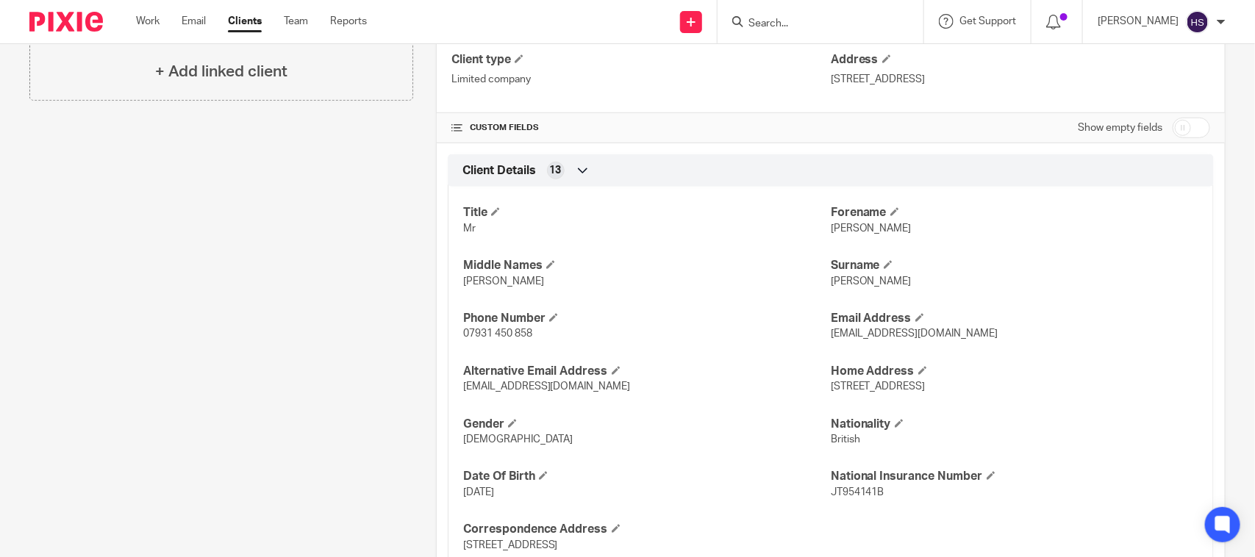
scroll to position [398, 0]
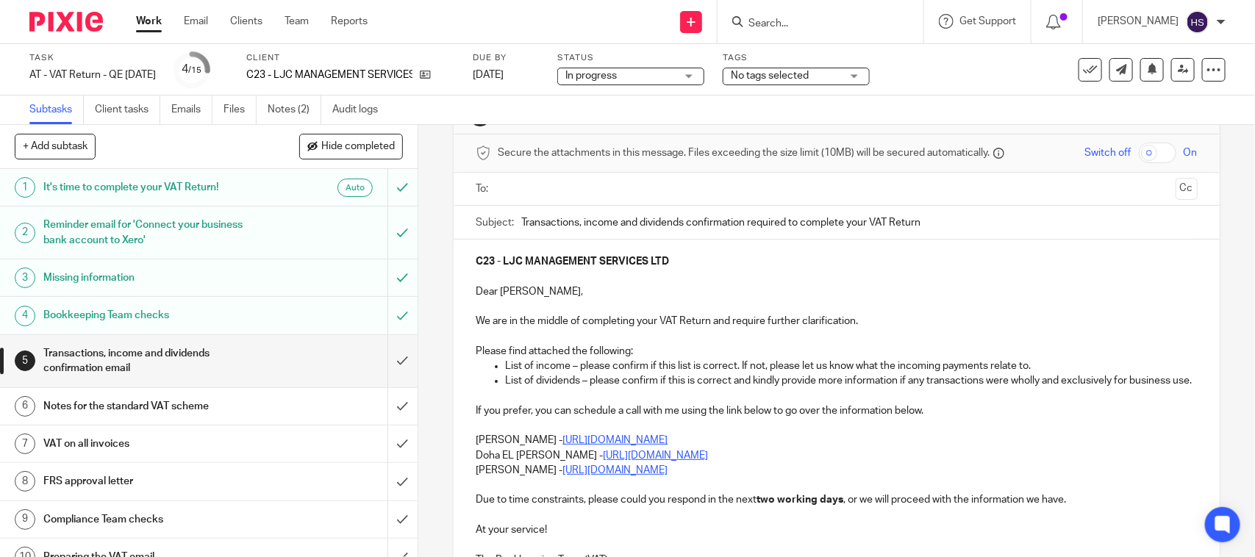
scroll to position [184, 0]
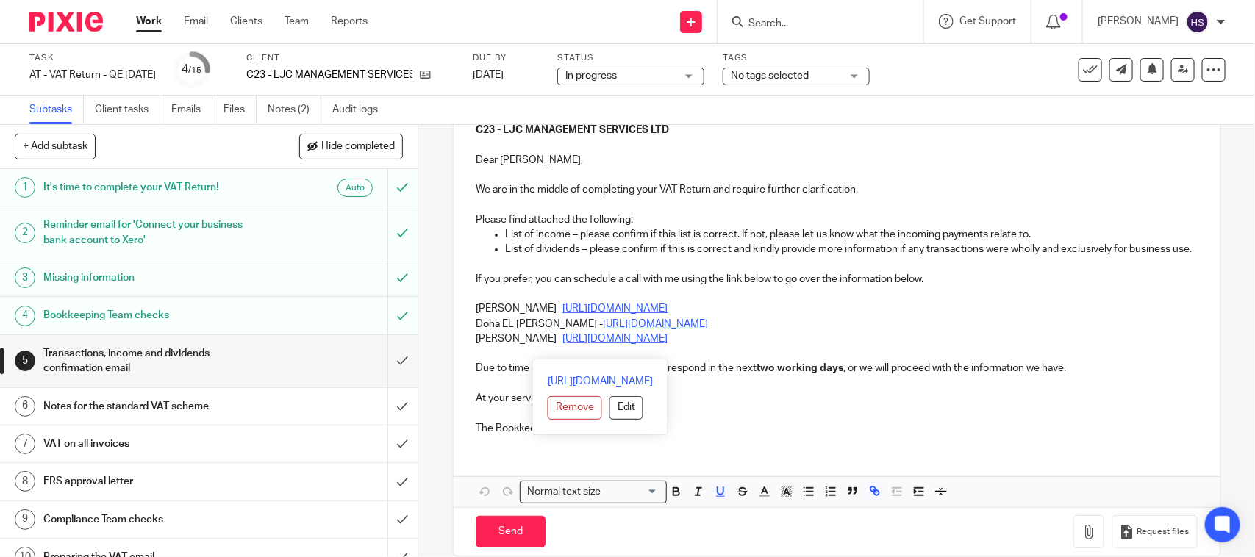
drag, startPoint x: 468, startPoint y: 322, endPoint x: 776, endPoint y: 346, distance: 308.9
click at [776, 346] on div "C23 - LJC MANAGEMENT SERVICES LTD Dear Lee, We are in the middle of completing …" at bounding box center [835, 277] width 765 height 339
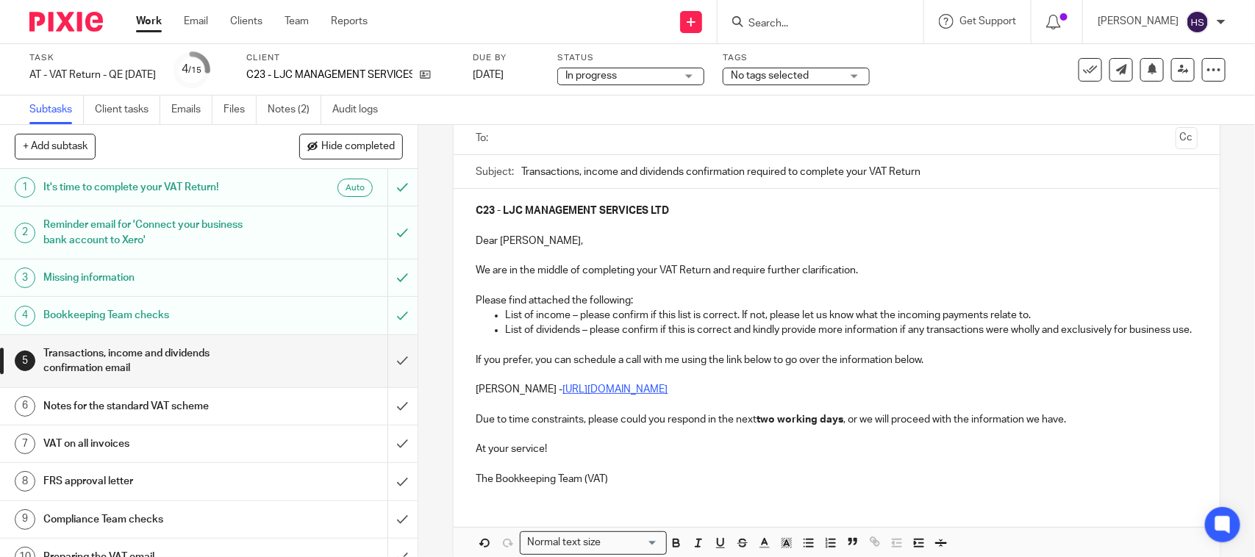
scroll to position [192, 0]
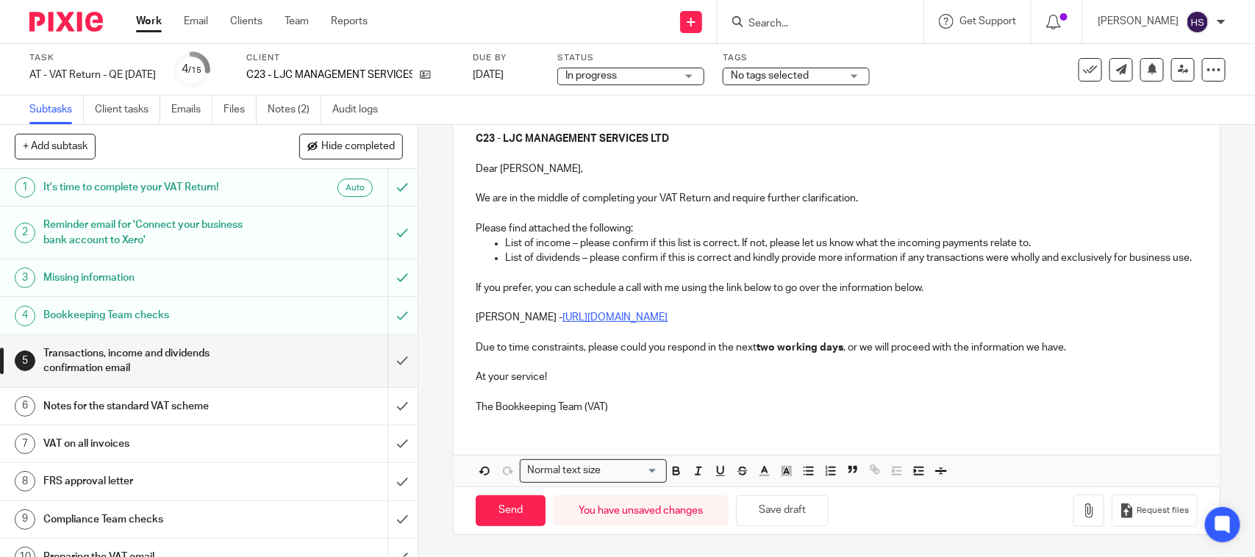
drag, startPoint x: 654, startPoint y: 412, endPoint x: 703, endPoint y: 476, distance: 80.3
click at [655, 412] on p "The Bookkeeping Team (VAT)" at bounding box center [836, 407] width 721 height 15
click at [774, 512] on button "Save draft" at bounding box center [782, 511] width 93 height 32
click at [692, 413] on p "The Bookkeeping Team (VAT)" at bounding box center [836, 407] width 721 height 15
drag, startPoint x: 762, startPoint y: 498, endPoint x: 733, endPoint y: 475, distance: 37.2
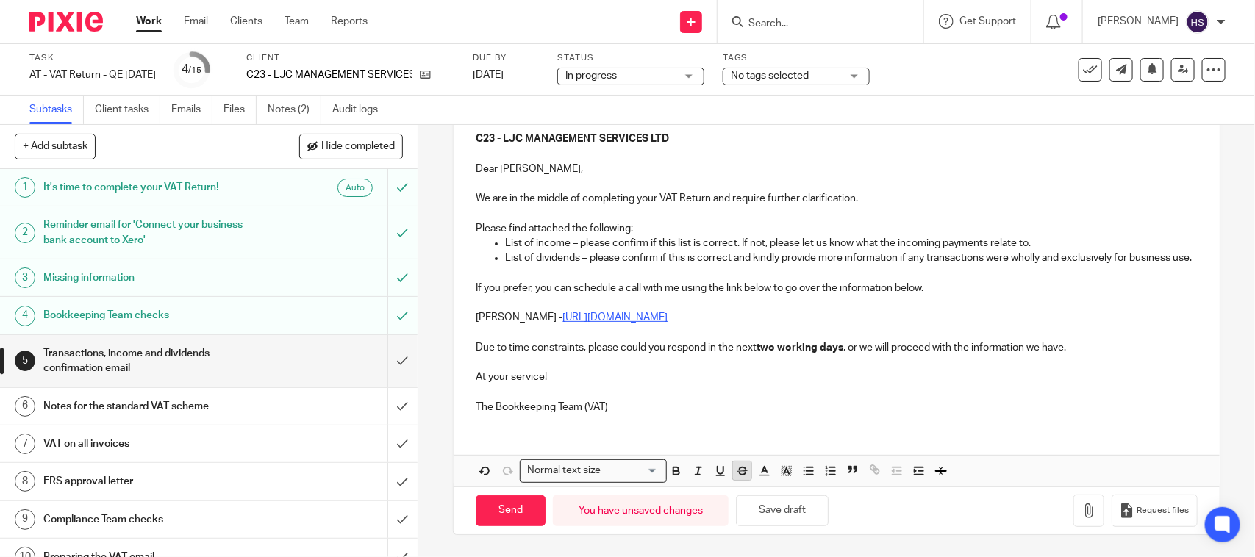
click at [763, 498] on button "Save draft" at bounding box center [782, 511] width 93 height 32
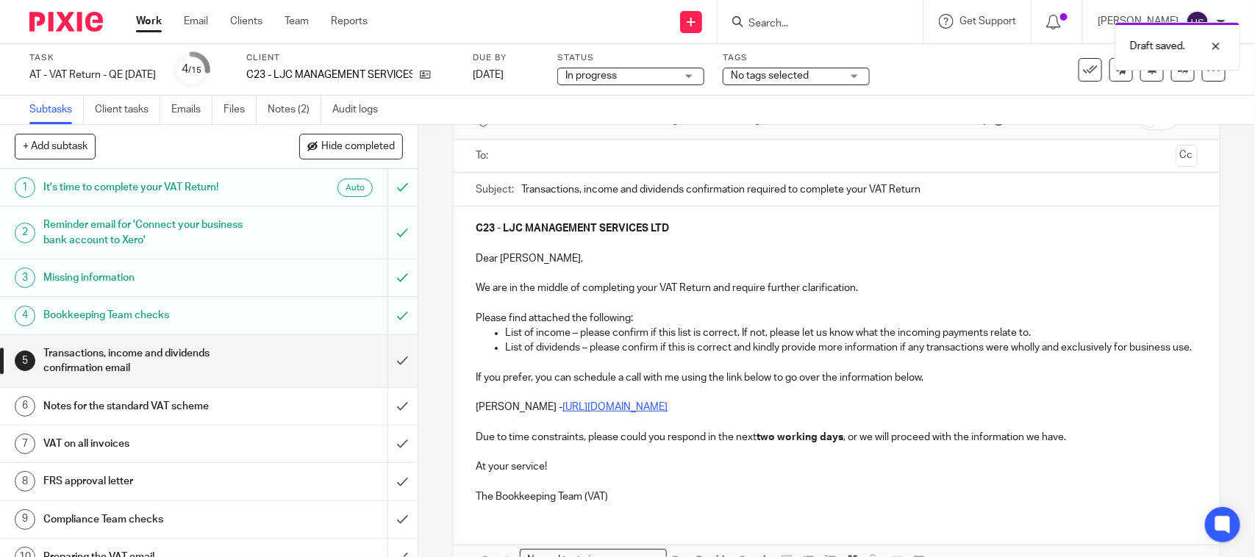
scroll to position [38, 0]
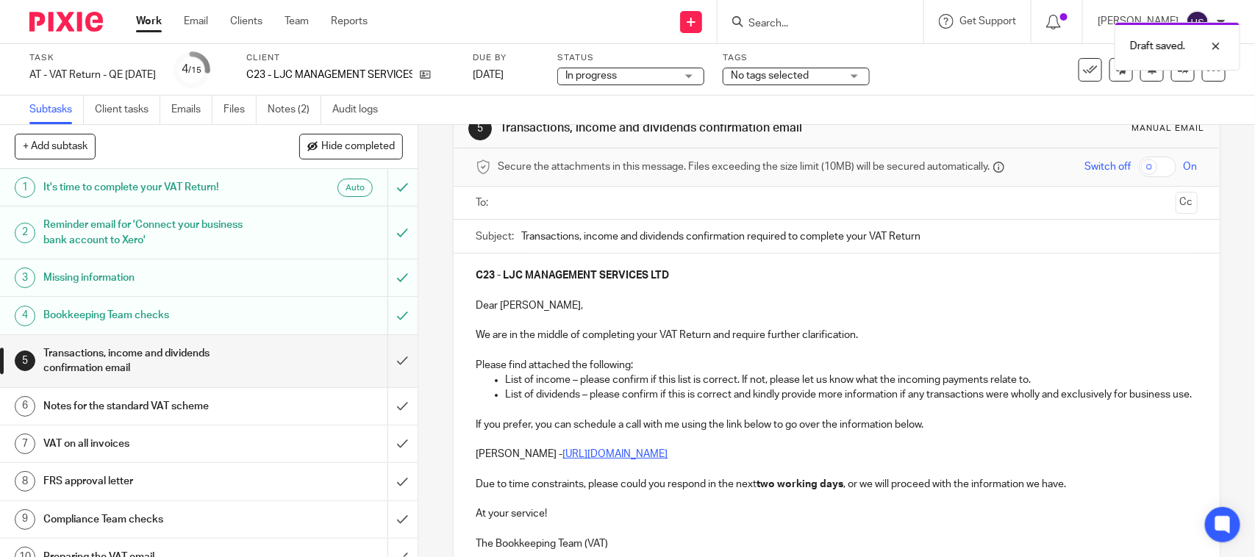
click at [553, 212] on ul at bounding box center [836, 203] width 675 height 24
click at [564, 209] on input "text" at bounding box center [836, 203] width 666 height 17
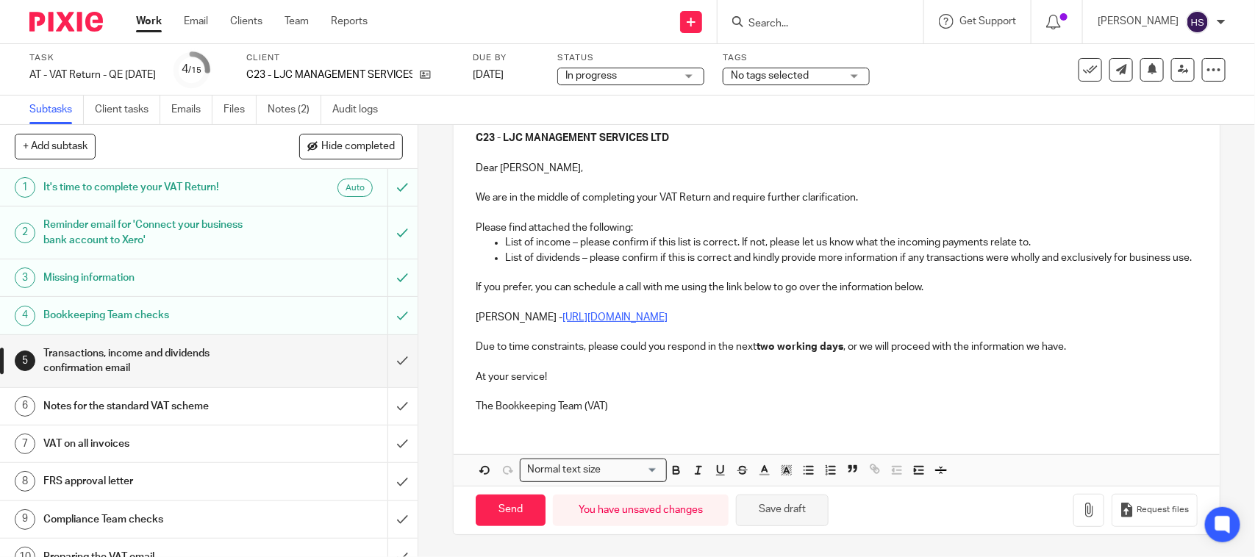
scroll to position [195, 0]
click at [1073, 508] on button "button" at bounding box center [1088, 510] width 31 height 33
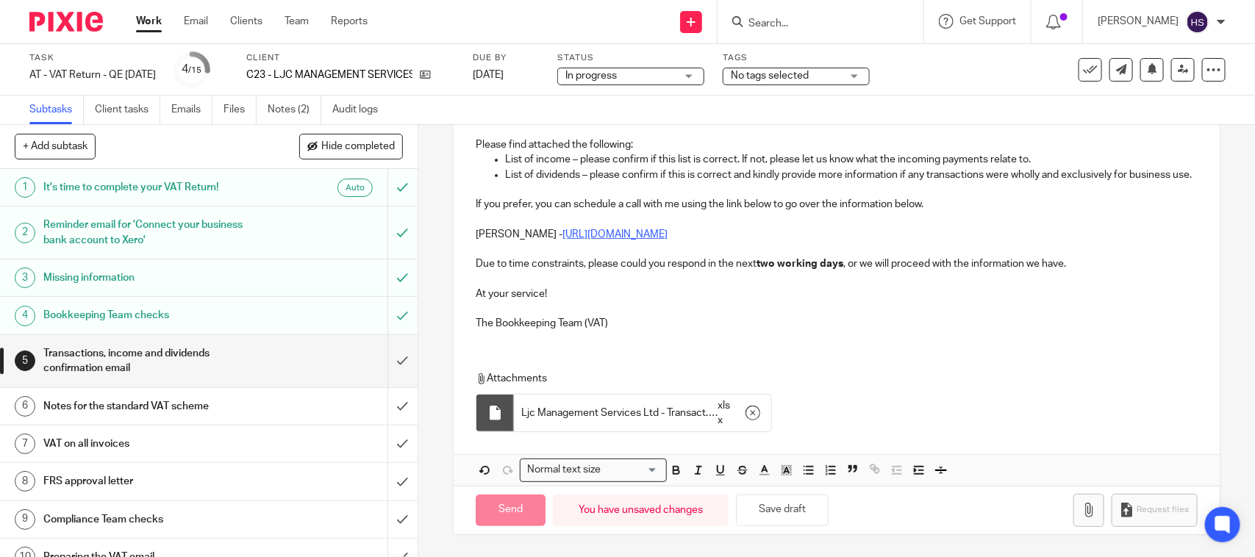
scroll to position [279, 0]
click at [639, 331] on div "C23 - LJC MANAGEMENT SERVICES LTD Dear Lee, We are in the middle of completing …" at bounding box center [835, 187] width 765 height 309
click at [740, 489] on div "Send You have unsaved changes Save draft Request files" at bounding box center [835, 510] width 765 height 49
click at [750, 496] on button "Save draft" at bounding box center [782, 511] width 93 height 32
click at [513, 527] on div "Send You have unsaved changes Save draft Request files" at bounding box center [835, 510] width 765 height 49
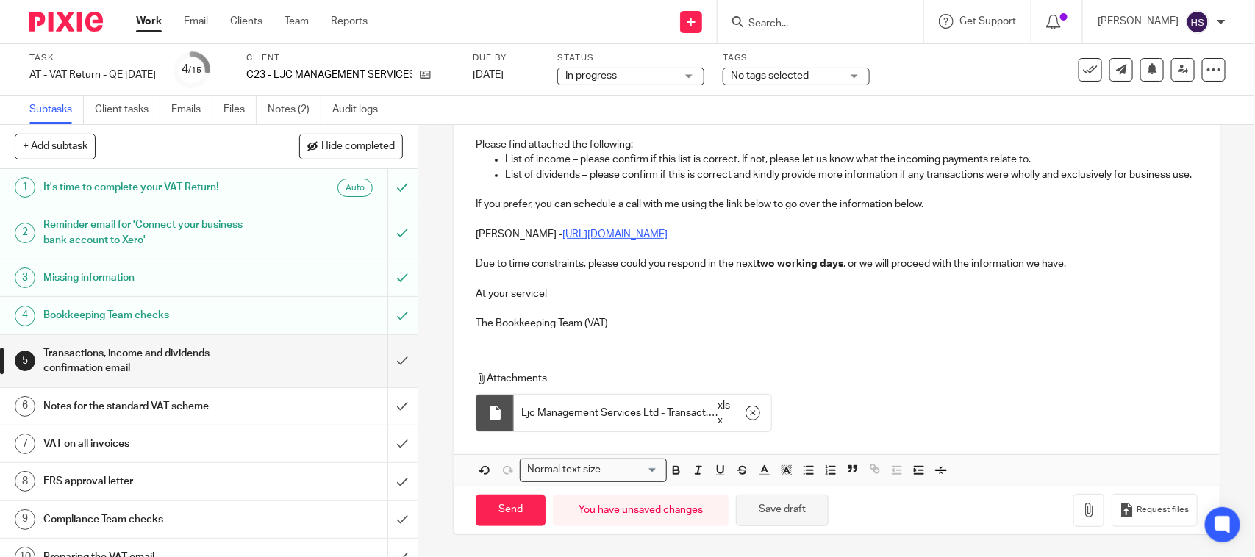
click at [778, 516] on button "Save draft" at bounding box center [782, 511] width 93 height 32
click at [513, 512] on input "Send" at bounding box center [511, 511] width 70 height 32
type input "Sent"
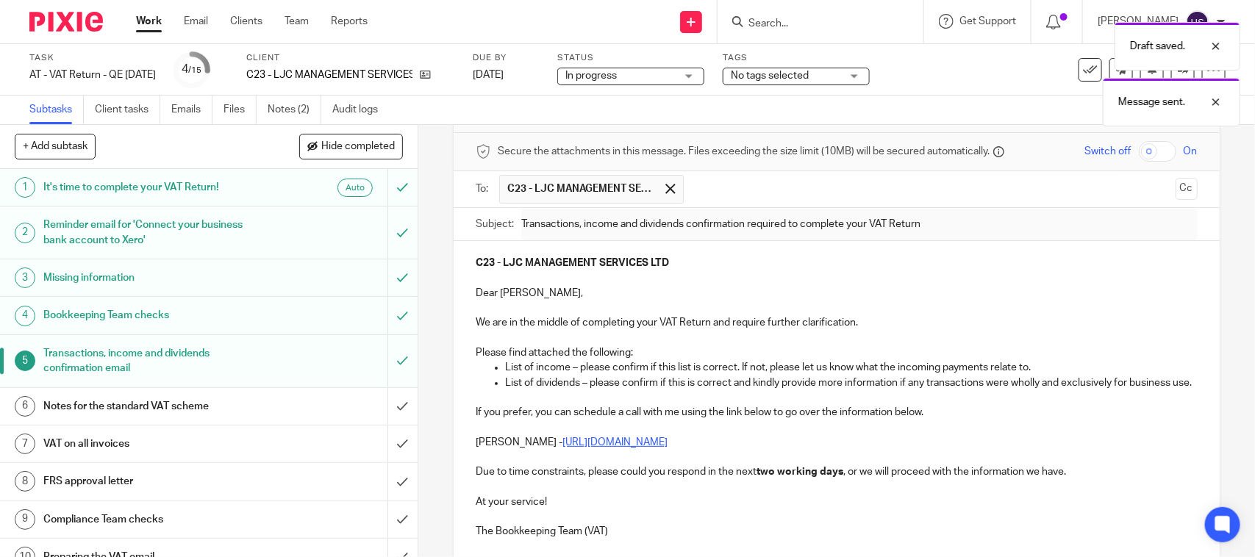
scroll to position [0, 0]
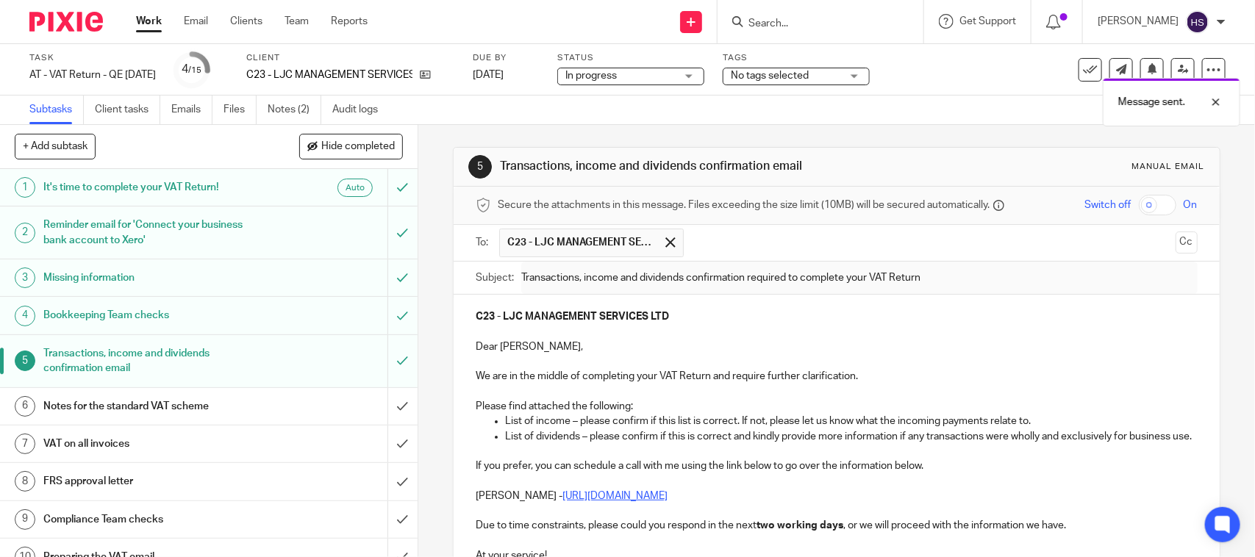
drag, startPoint x: 492, startPoint y: 162, endPoint x: 801, endPoint y: 160, distance: 308.7
click at [801, 160] on div "5 Transactions, income and dividends confirmation email Manual email" at bounding box center [836, 167] width 736 height 24
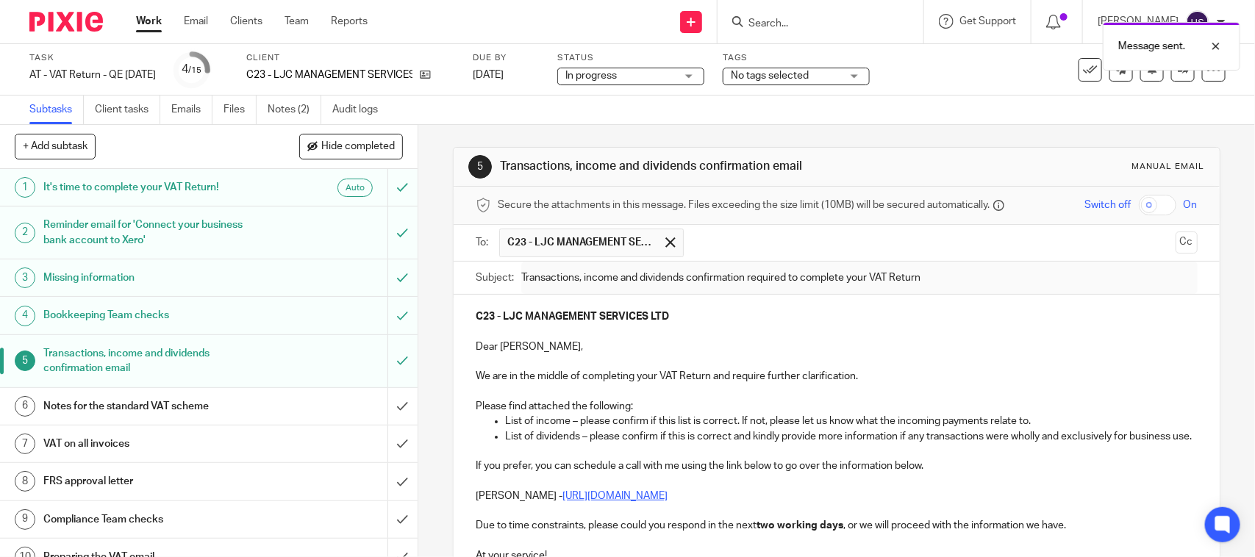
copy h1 "Transactions, income and dividends confirmation email"
click at [294, 110] on link "Notes (2)" at bounding box center [295, 110] width 54 height 29
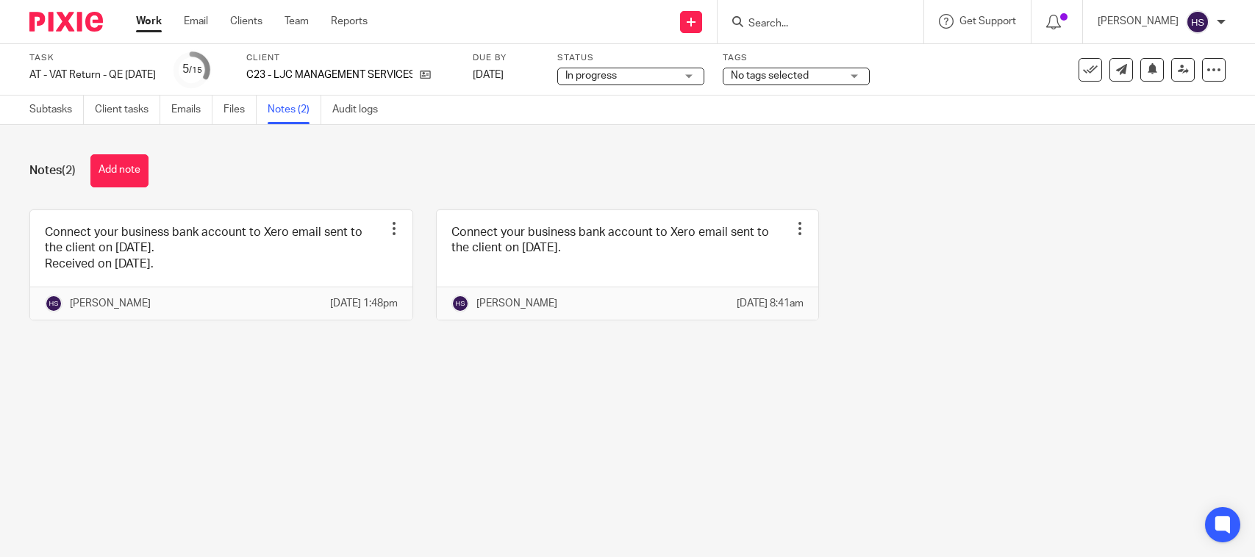
click at [129, 160] on button "Add note" at bounding box center [119, 170] width 58 height 33
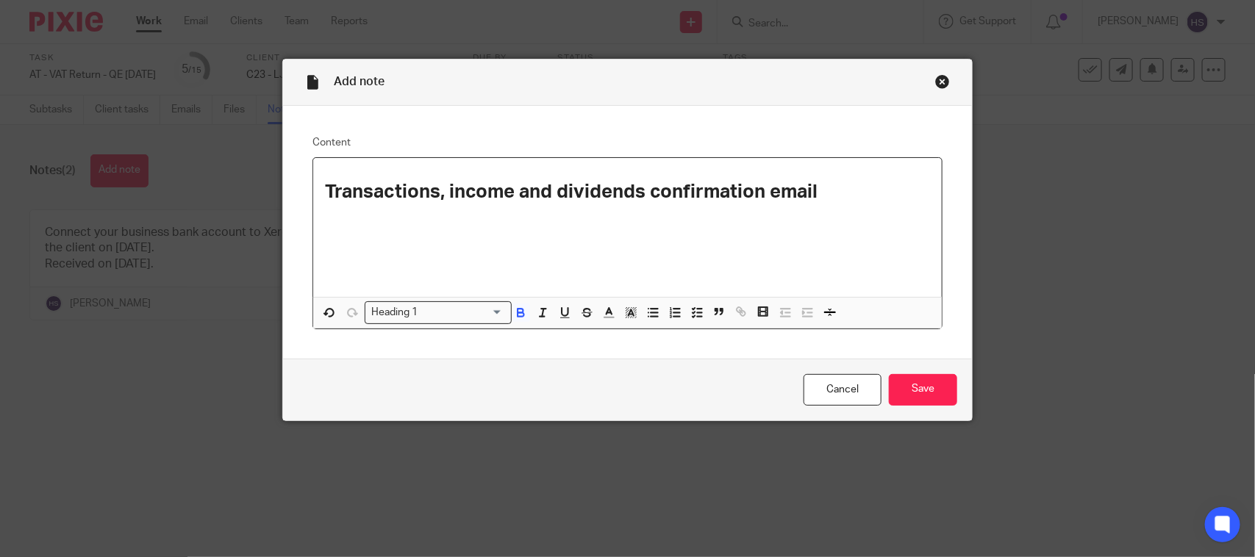
click at [391, 311] on div "Heading 1" at bounding box center [434, 311] width 139 height 18
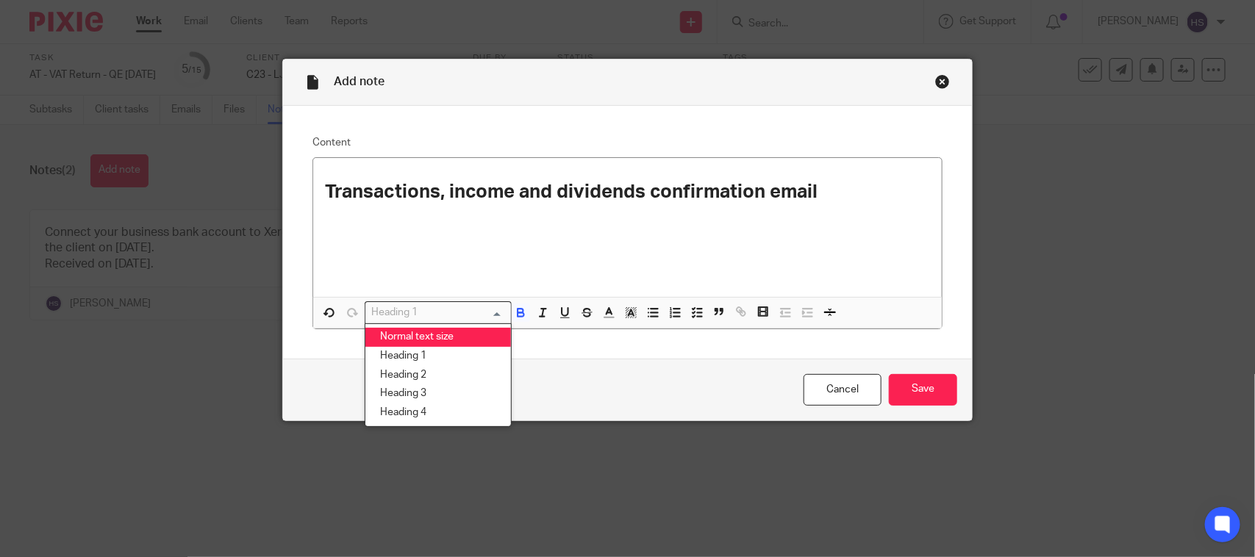
click at [409, 331] on li "Normal text size" at bounding box center [438, 337] width 146 height 19
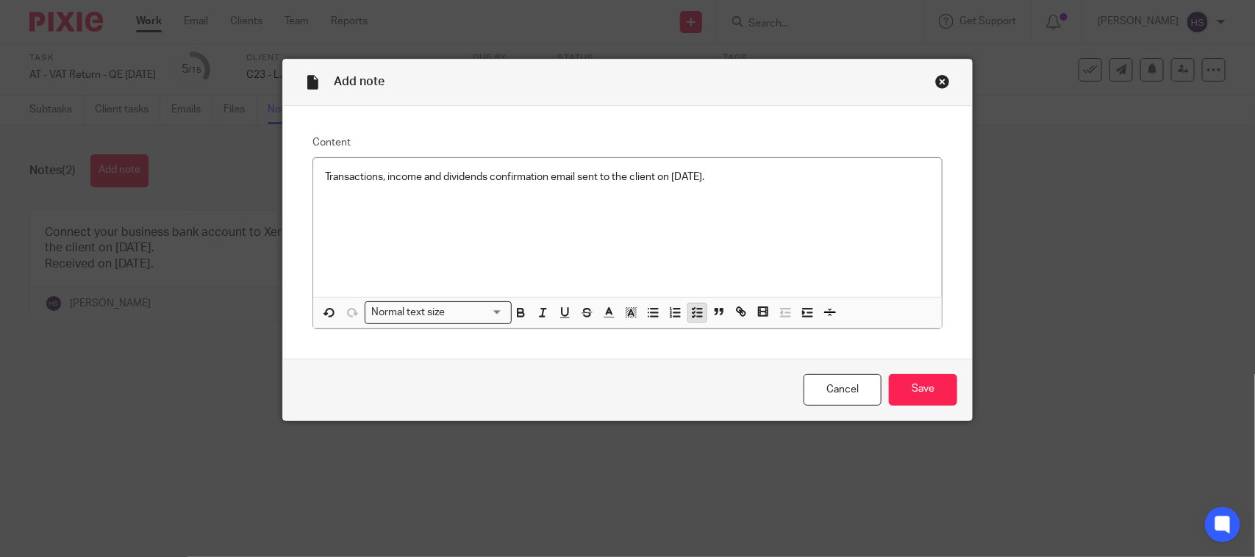
click at [690, 310] on icon "button" at bounding box center [696, 312] width 13 height 13
click at [777, 177] on p "Transactions, income and dividends confirmation email sent to the client on [DA…" at bounding box center [638, 177] width 583 height 15
click at [914, 381] on input "Save" at bounding box center [923, 390] width 68 height 32
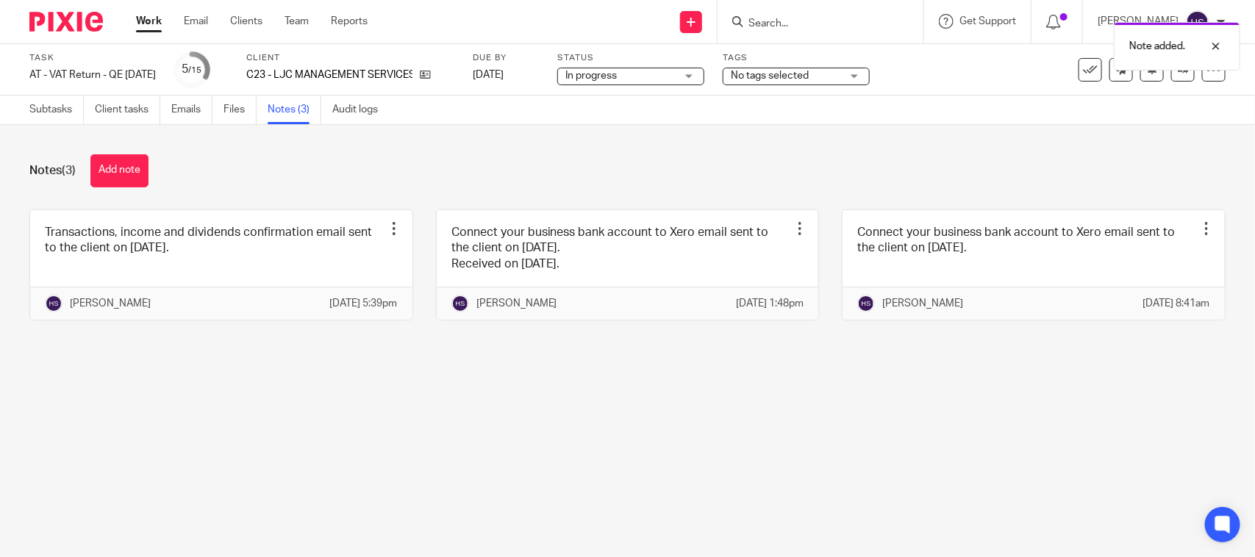
click at [674, 85] on div "Status In progress In progress Not started You can start work In progress Queri…" at bounding box center [630, 69] width 147 height 35
click at [663, 77] on span "In progress" at bounding box center [620, 75] width 110 height 15
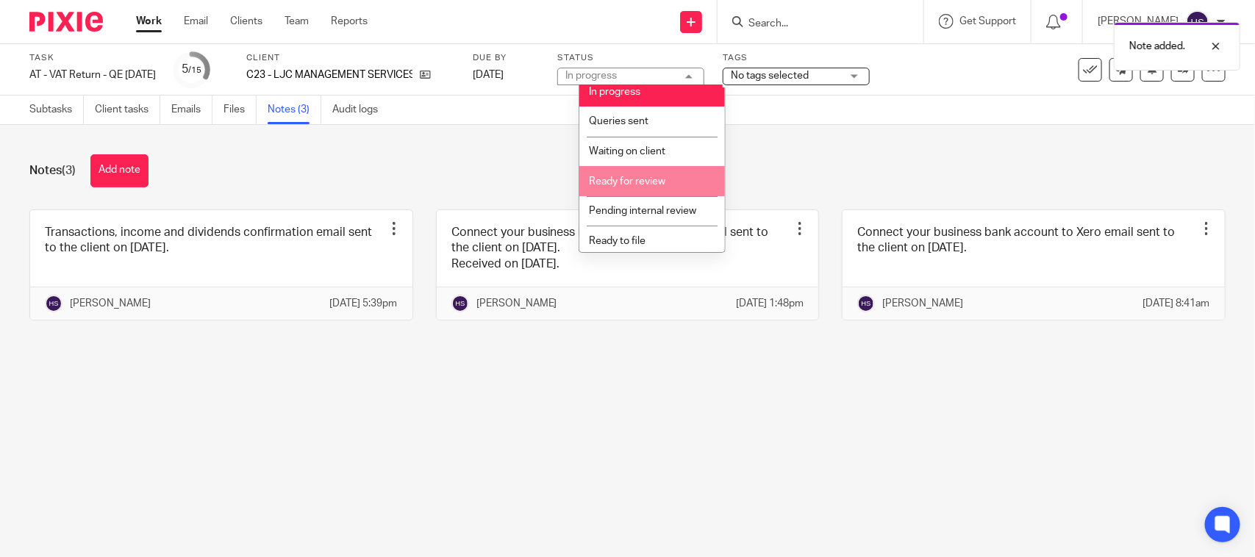
scroll to position [70, 0]
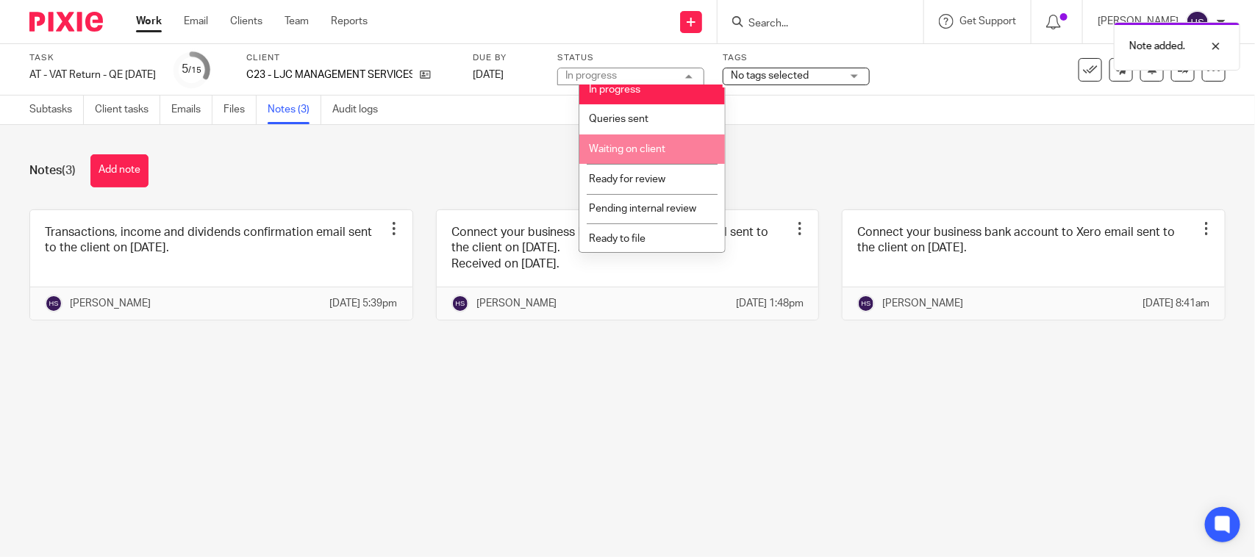
click at [670, 151] on li "Waiting on client" at bounding box center [652, 149] width 146 height 30
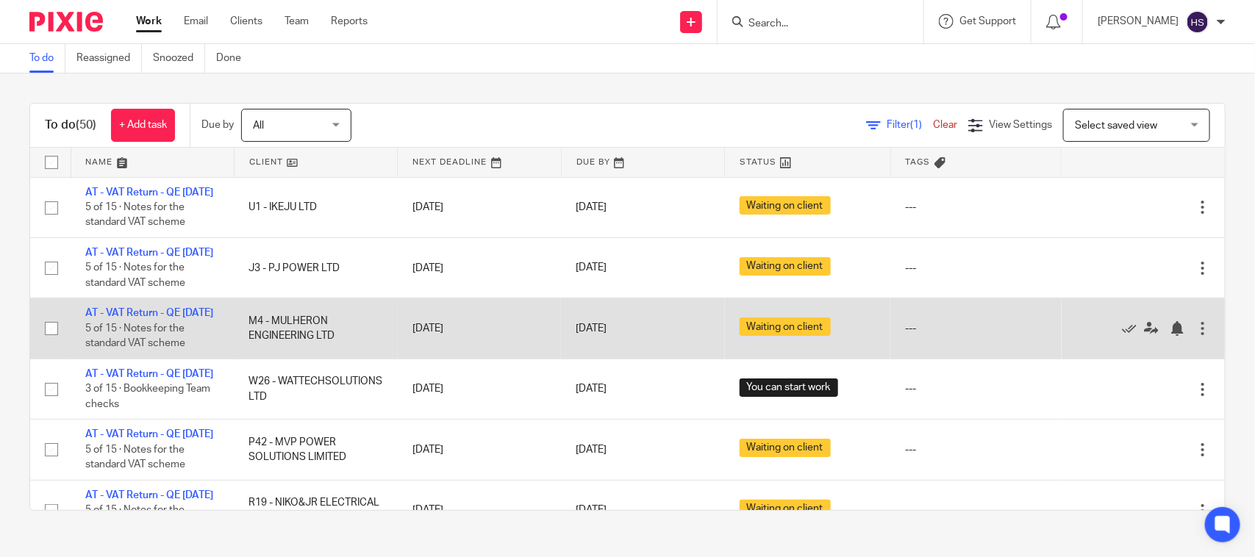
drag, startPoint x: 535, startPoint y: 88, endPoint x: 526, endPoint y: 340, distance: 251.5
click at [534, 88] on div "To do (50) + Add task Due by All All Today Tomorrow This week Next week This mo…" at bounding box center [627, 306] width 1255 height 467
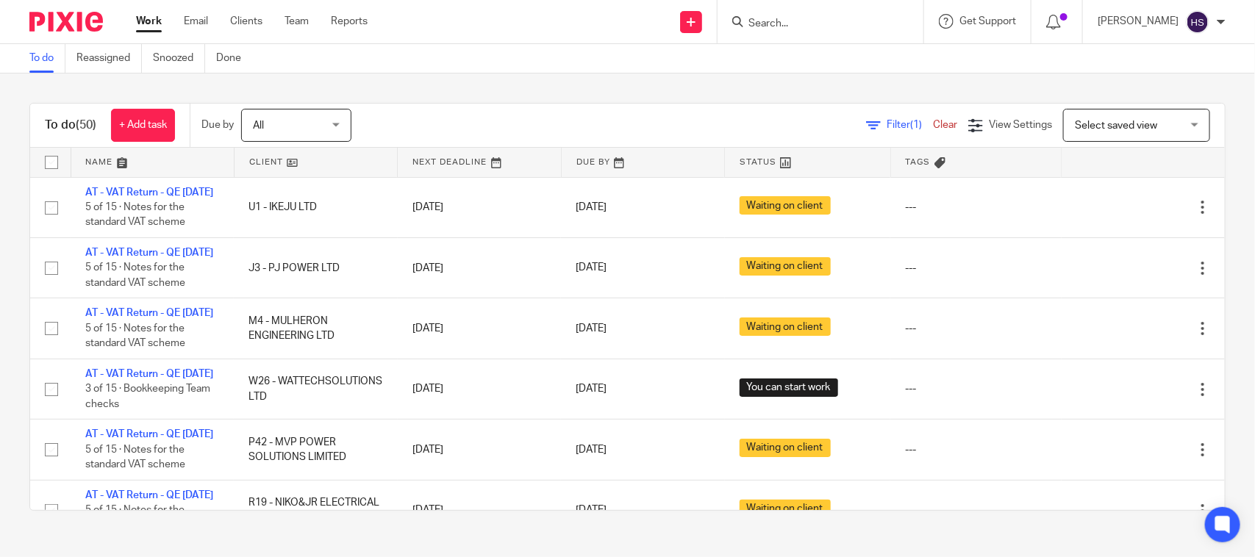
click at [156, 26] on link "Work" at bounding box center [149, 21] width 26 height 15
click at [149, 24] on link "Work" at bounding box center [149, 21] width 26 height 15
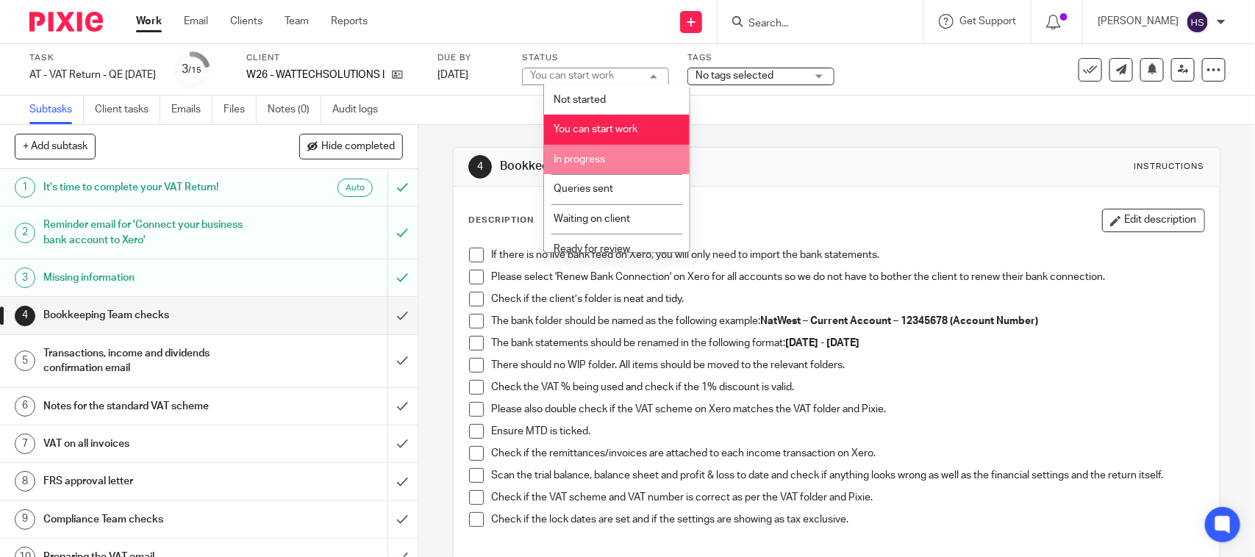
click at [595, 154] on span "In progress" at bounding box center [578, 159] width 51 height 10
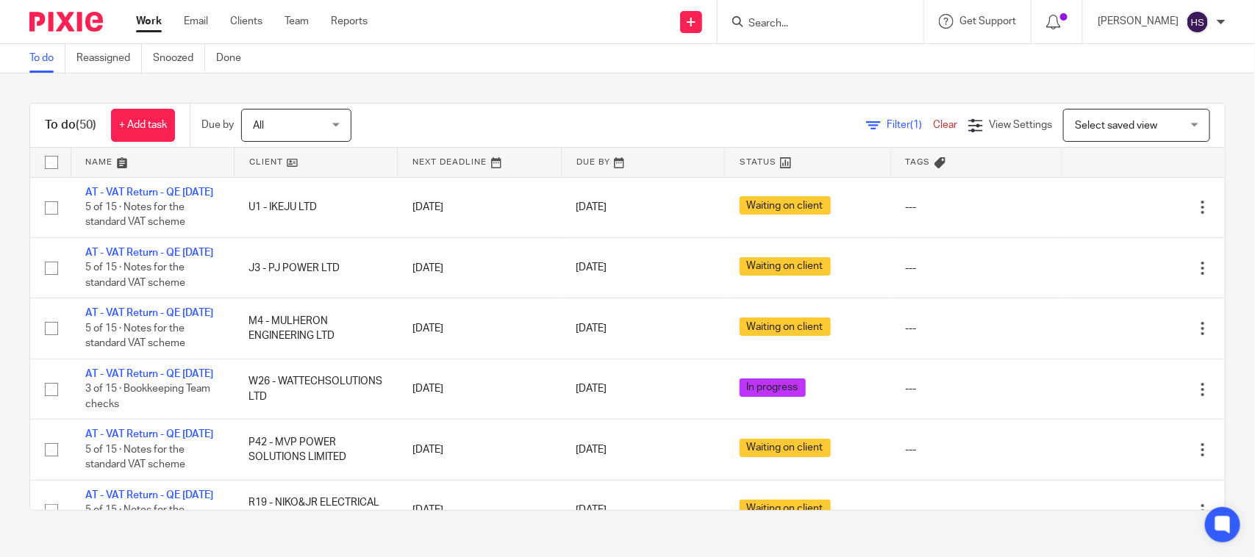
click at [568, 153] on link at bounding box center [643, 162] width 162 height 29
click at [294, 24] on link "Team" at bounding box center [296, 21] width 24 height 15
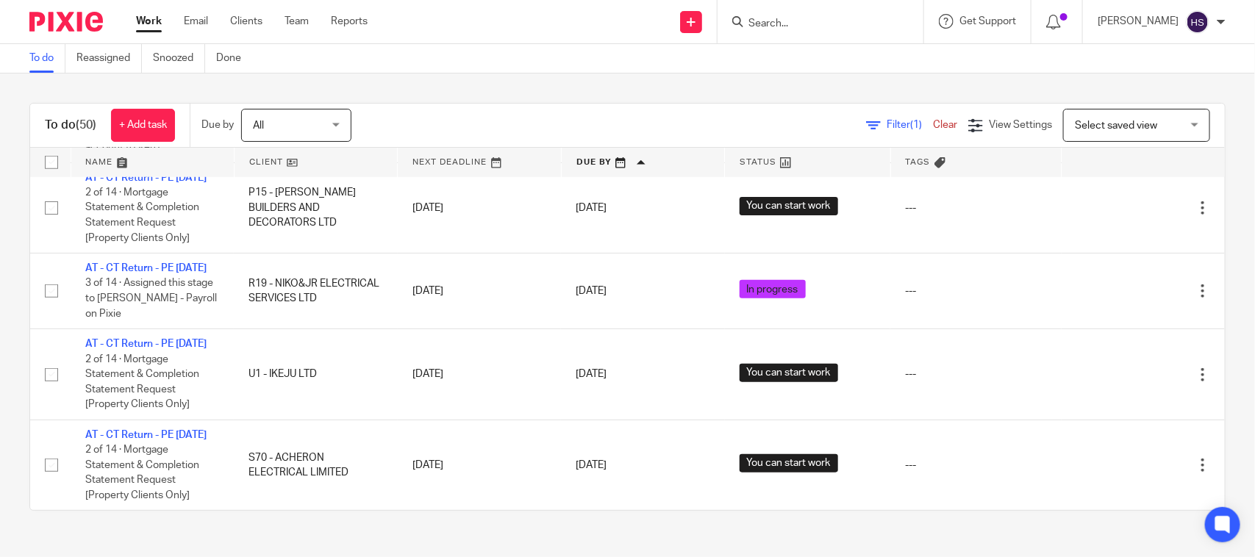
scroll to position [3368, 0]
click at [412, 70] on div "To do Reassigned Snoozed Done" at bounding box center [627, 58] width 1255 height 29
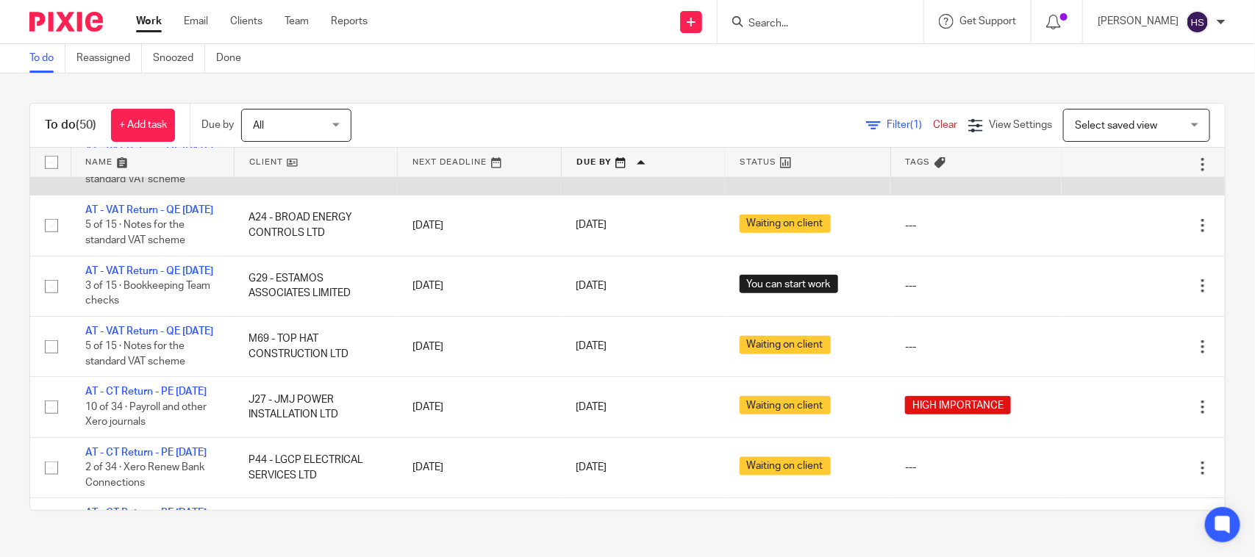
click at [153, 155] on link "AT - VAT Return - QE [DATE]" at bounding box center [149, 150] width 128 height 10
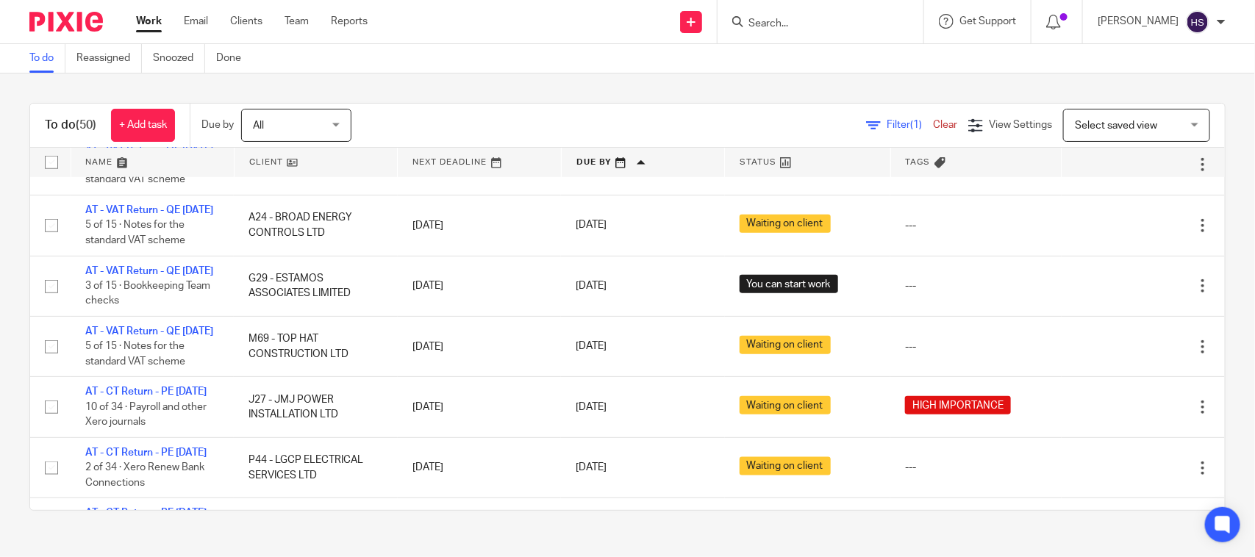
click at [154, 24] on link "Work" at bounding box center [149, 21] width 26 height 15
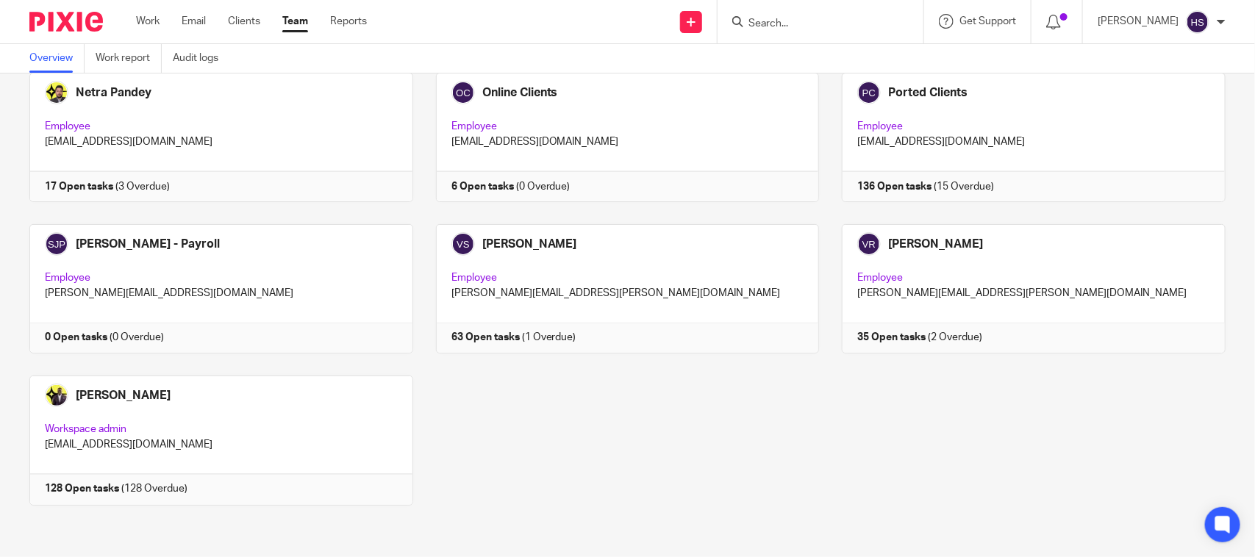
scroll to position [997, 0]
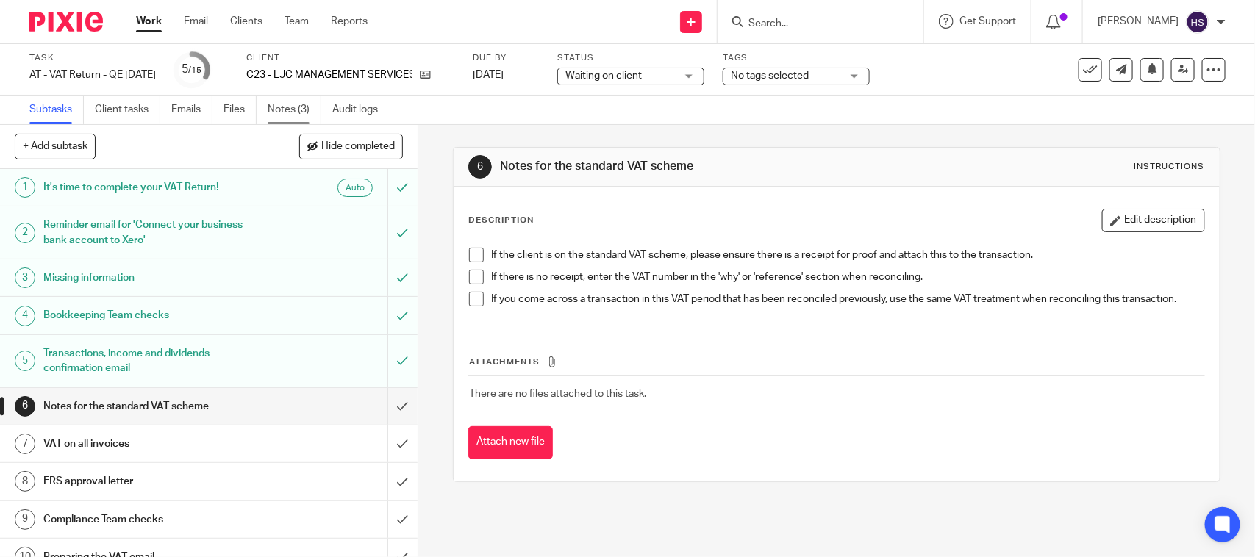
click at [294, 112] on link "Notes (3)" at bounding box center [295, 110] width 54 height 29
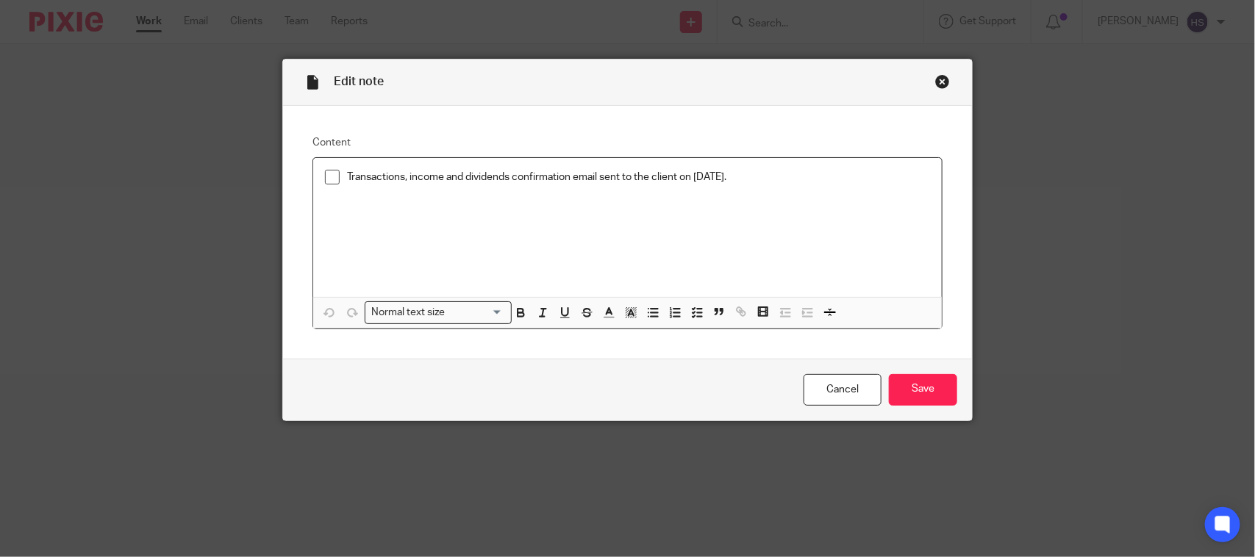
click at [326, 177] on span at bounding box center [332, 177] width 15 height 15
click at [909, 395] on input "Save" at bounding box center [923, 390] width 68 height 32
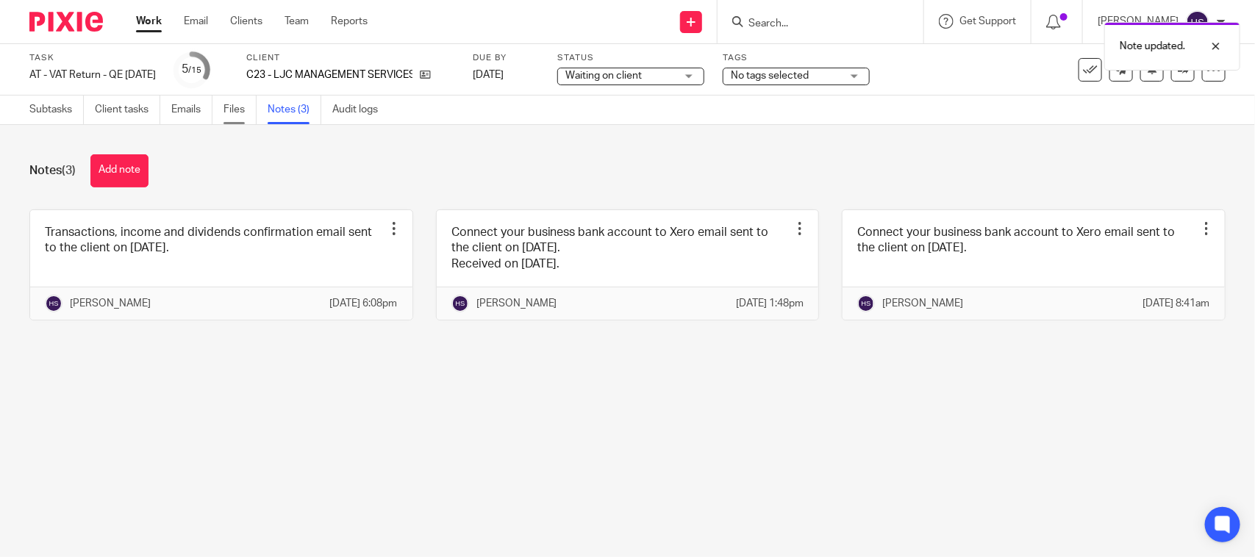
drag, startPoint x: 235, startPoint y: 109, endPoint x: 241, endPoint y: 115, distance: 8.9
click at [237, 109] on link "Files" at bounding box center [239, 110] width 33 height 29
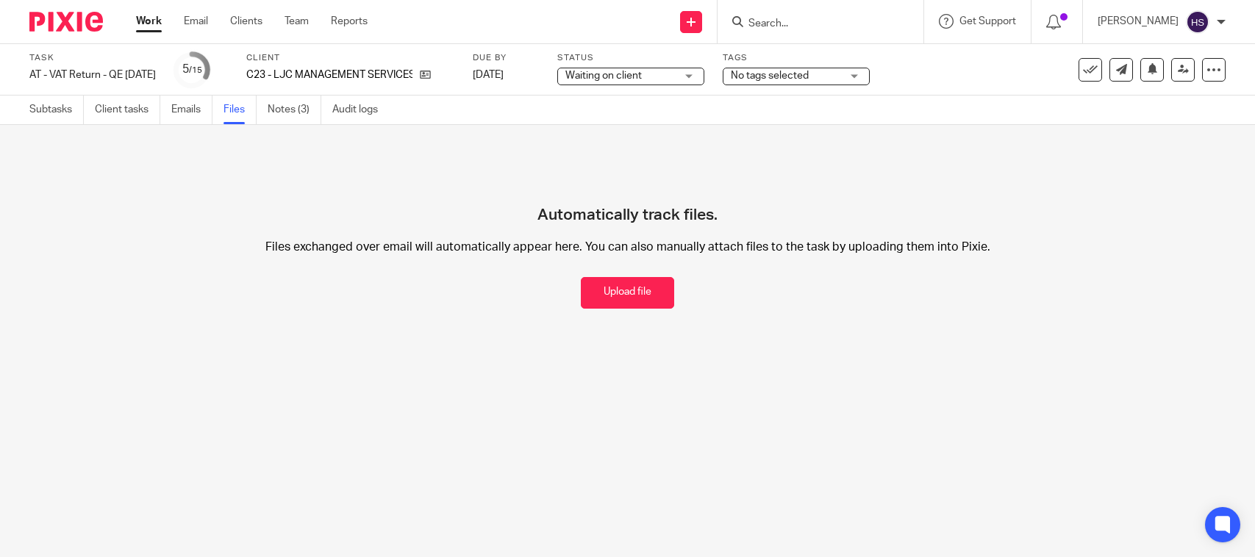
click at [612, 283] on button "Upload file" at bounding box center [627, 293] width 93 height 32
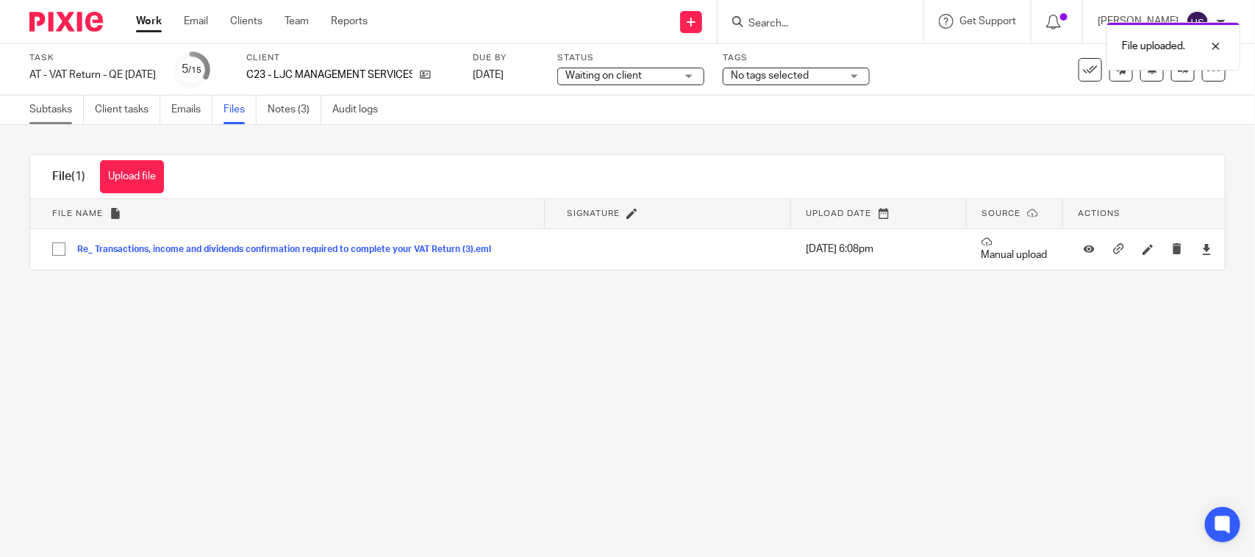
click at [50, 118] on link "Subtasks" at bounding box center [56, 110] width 54 height 29
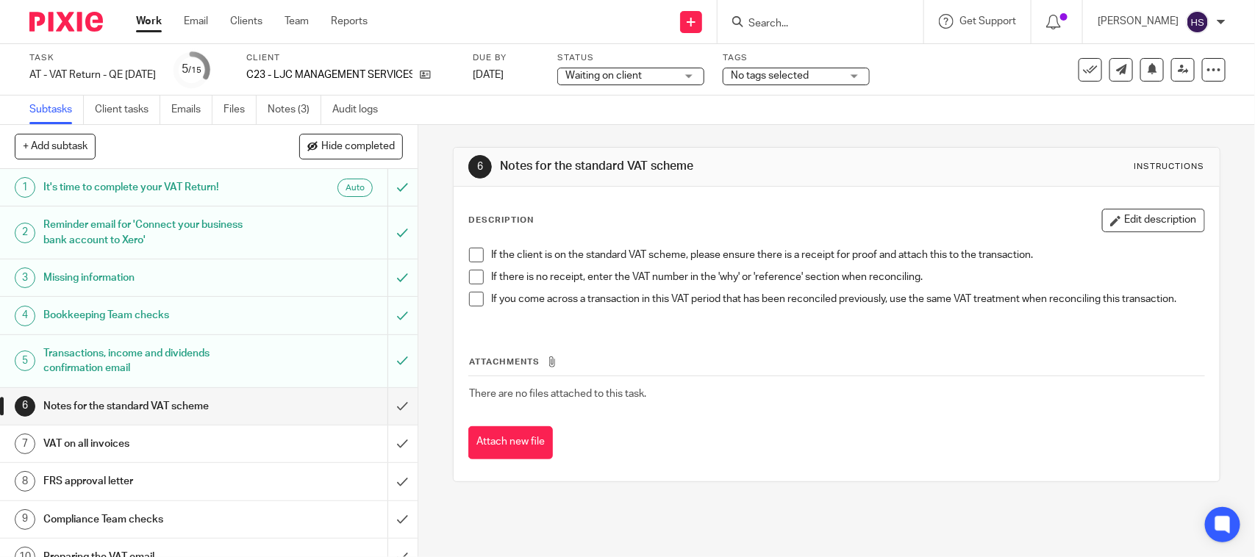
scroll to position [61, 0]
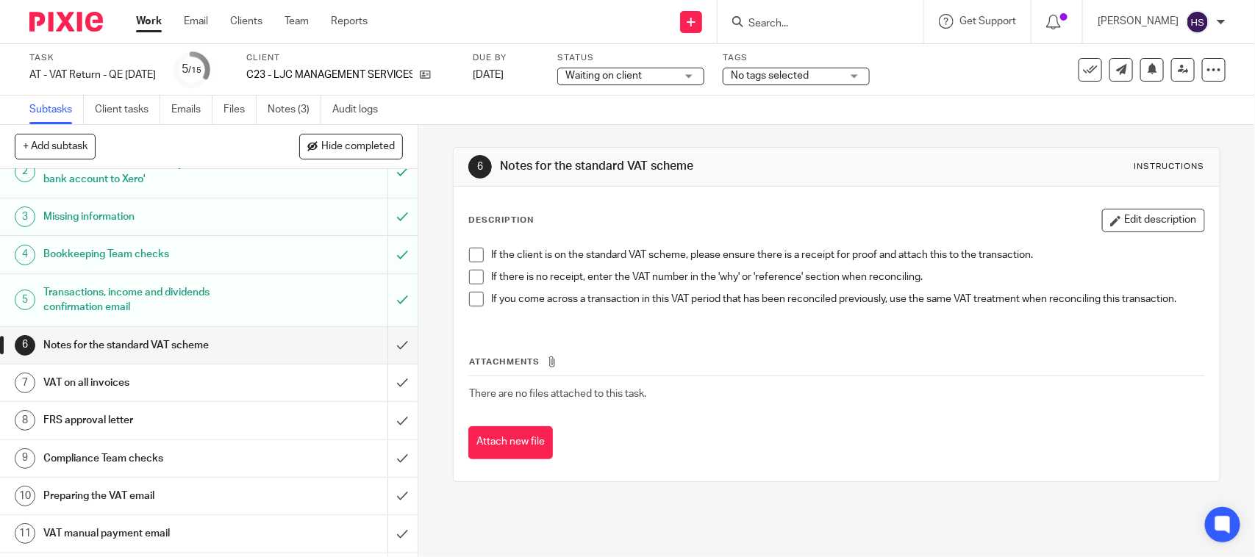
click at [471, 251] on span at bounding box center [476, 255] width 15 height 15
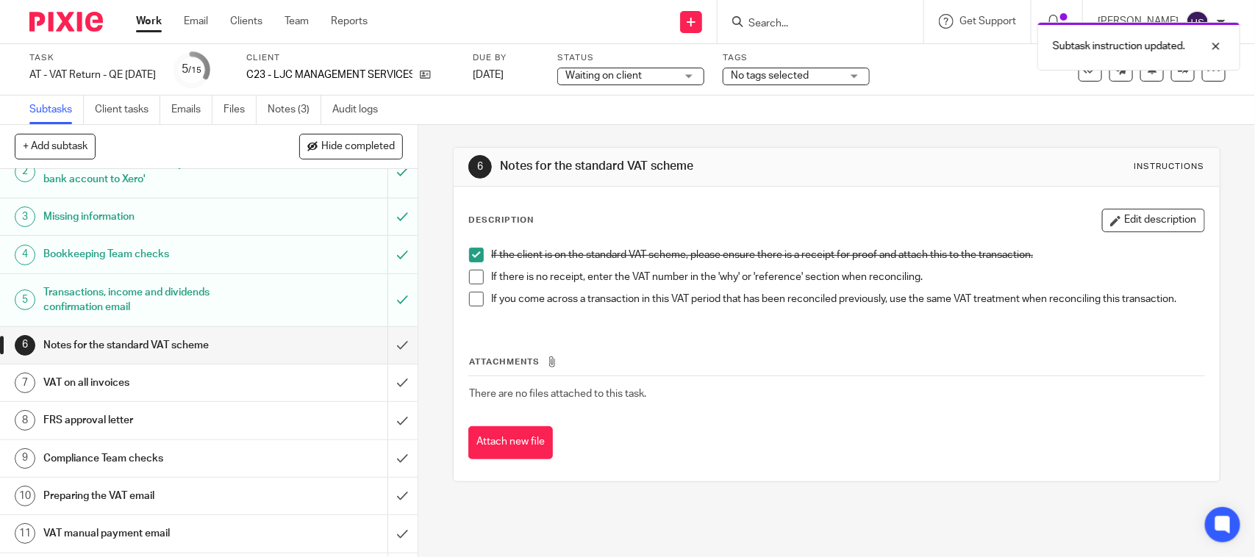
click at [471, 268] on li "If the client is on the standard VAT scheme, please ensure there is a receipt f…" at bounding box center [836, 259] width 734 height 22
click at [471, 280] on span at bounding box center [476, 277] width 15 height 15
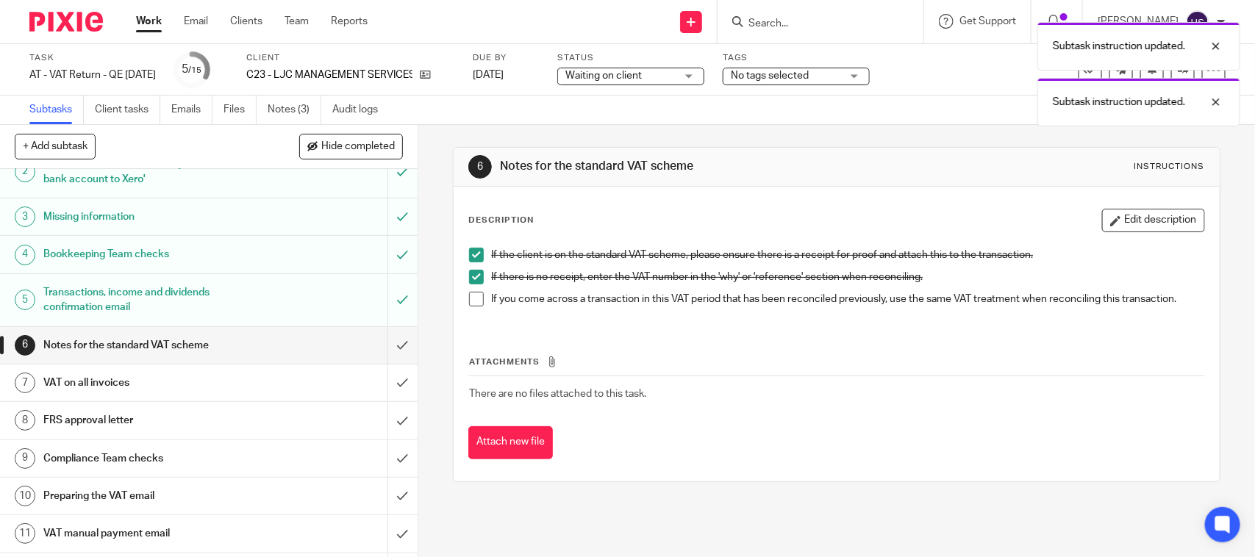
click at [469, 302] on span at bounding box center [476, 299] width 15 height 15
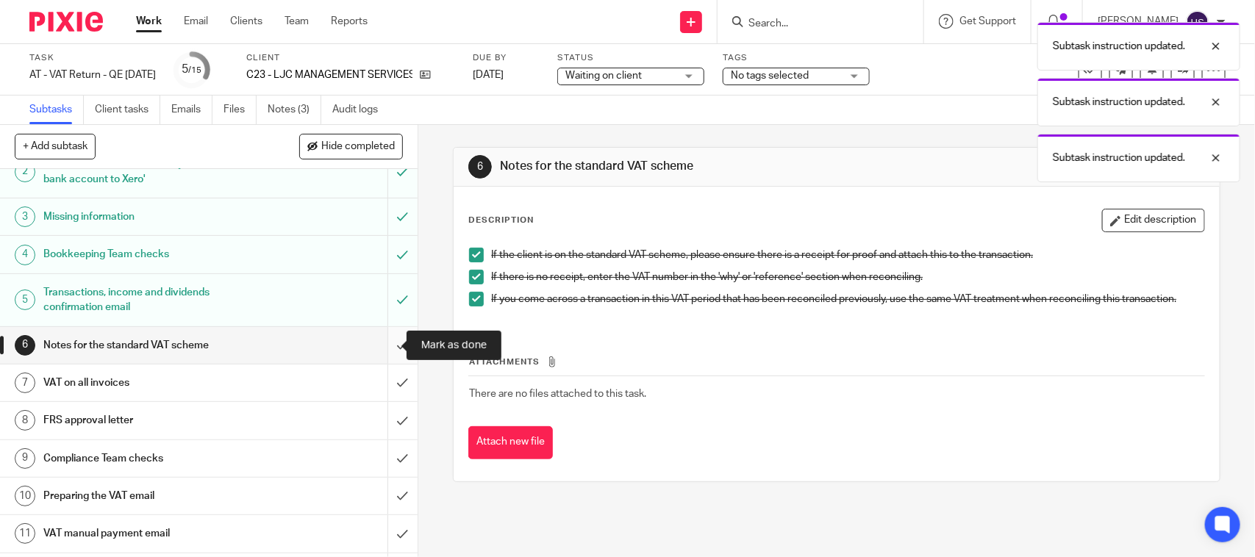
click at [384, 349] on input "submit" at bounding box center [208, 345] width 417 height 37
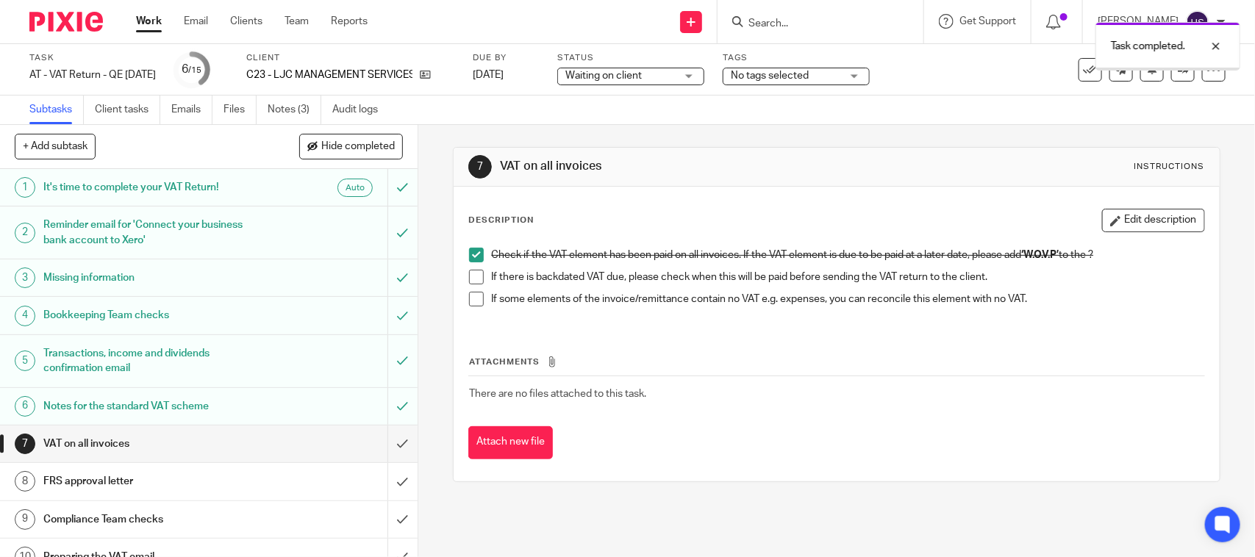
click at [474, 274] on span at bounding box center [476, 277] width 15 height 15
click at [472, 303] on span at bounding box center [476, 299] width 15 height 15
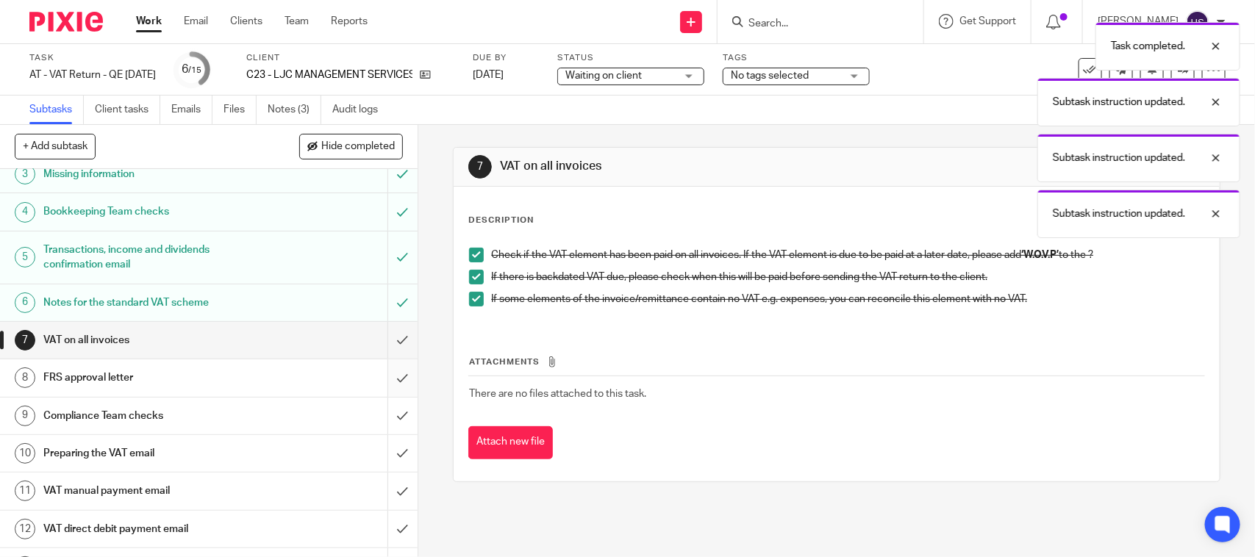
scroll to position [122, 0]
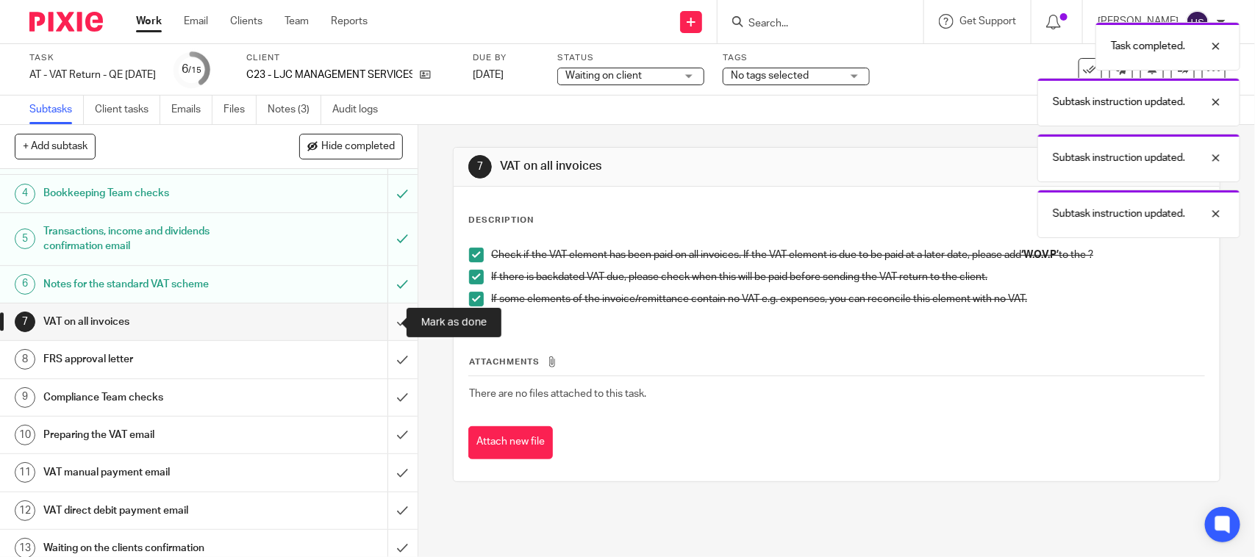
click at [387, 320] on input "submit" at bounding box center [208, 322] width 417 height 37
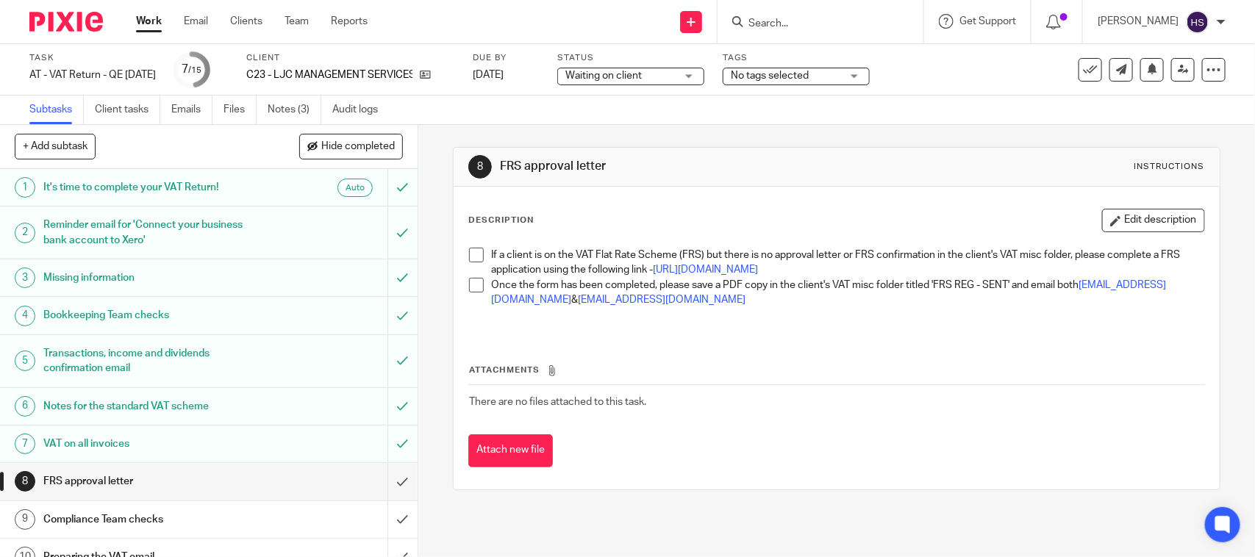
click at [472, 252] on span at bounding box center [476, 255] width 15 height 15
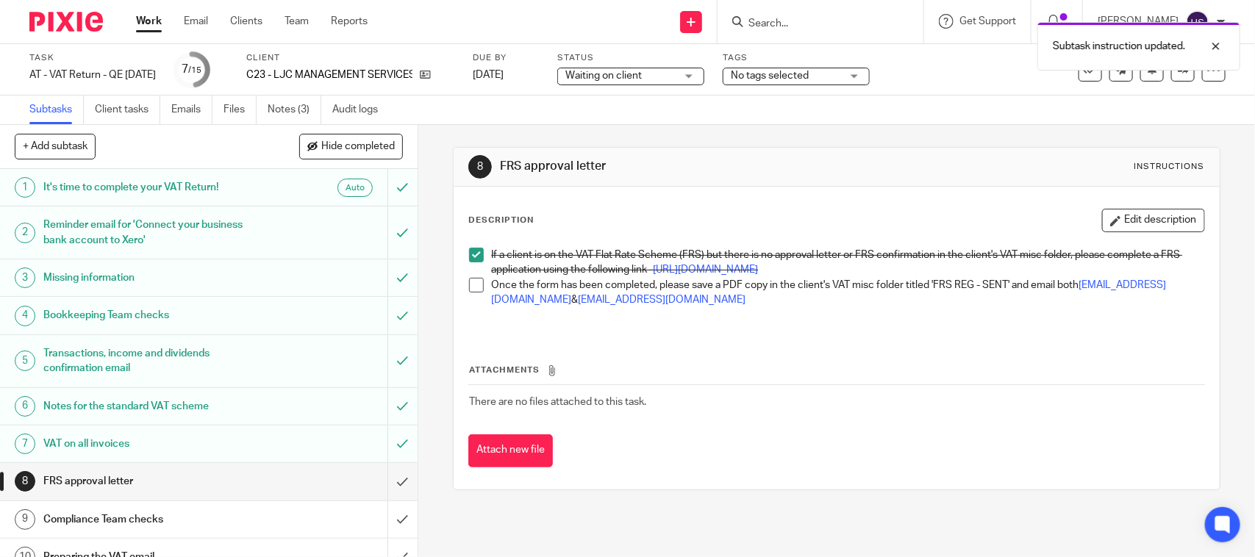
click at [474, 293] on span at bounding box center [476, 285] width 15 height 15
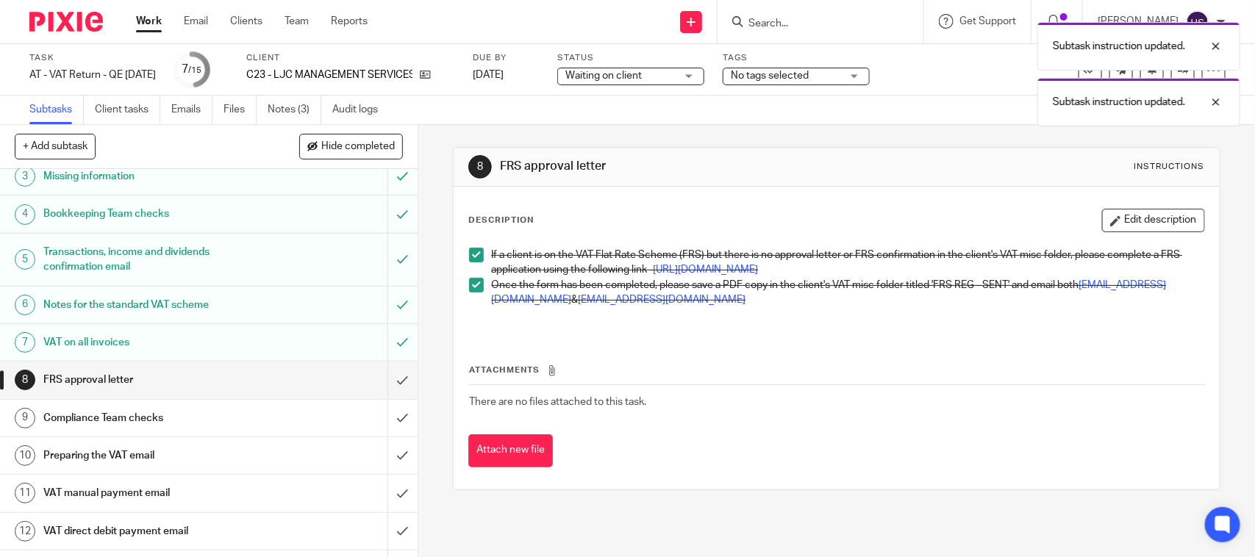
scroll to position [122, 0]
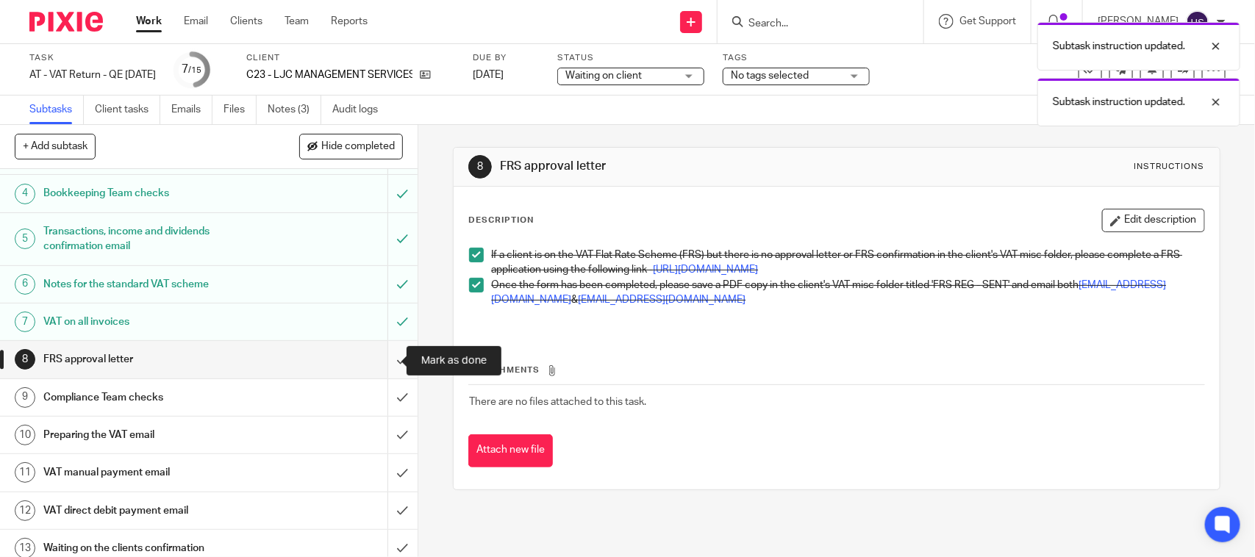
click at [386, 359] on input "submit" at bounding box center [208, 359] width 417 height 37
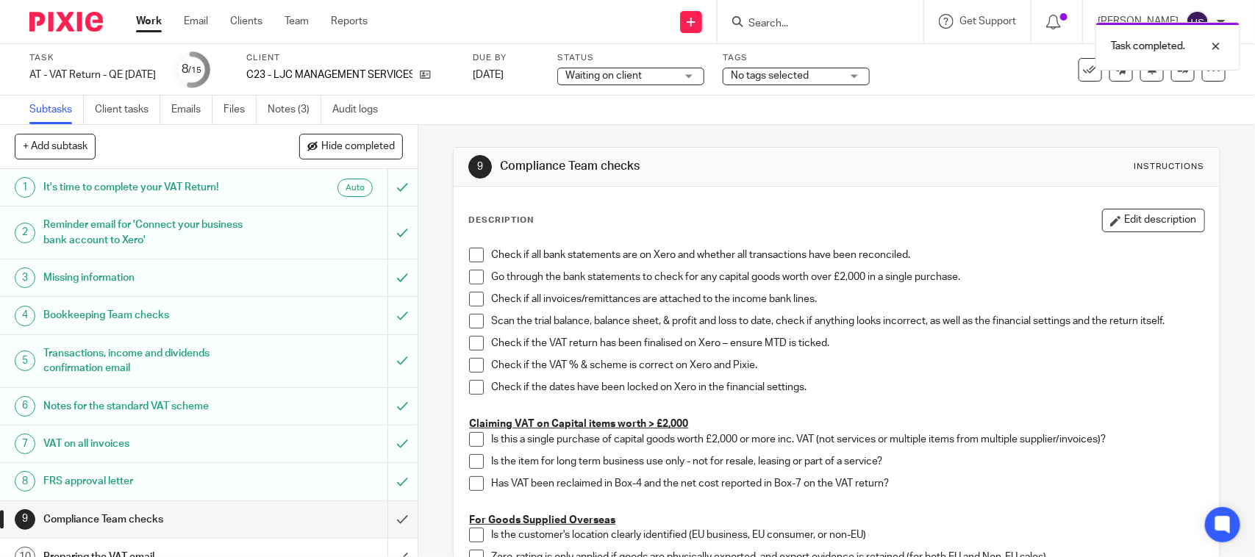
click at [642, 76] on span "Waiting on client" at bounding box center [603, 76] width 76 height 10
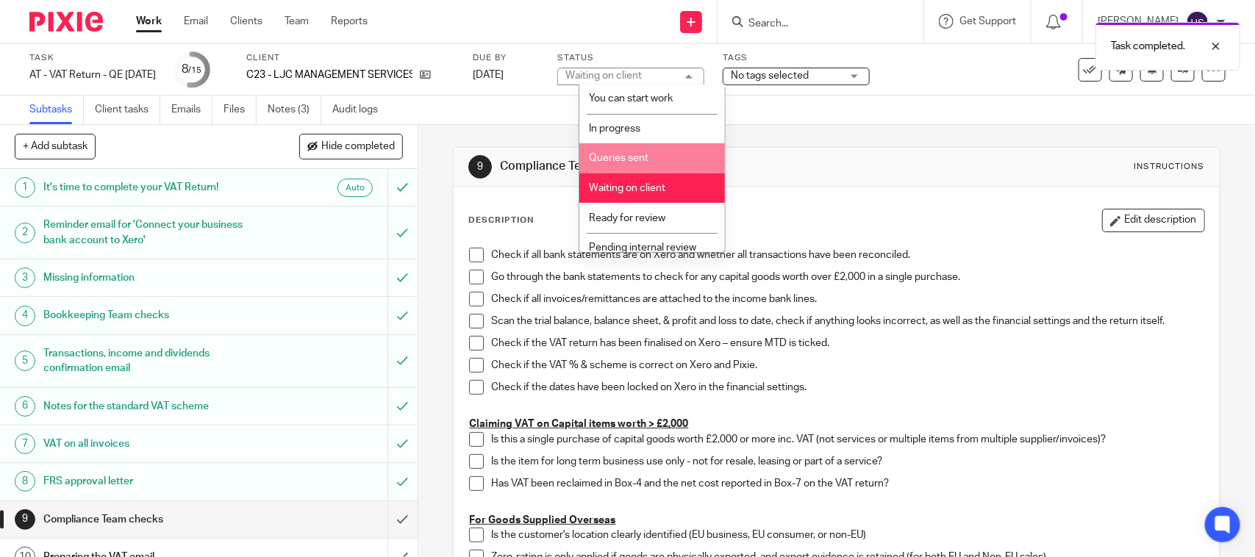
scroll to position [70, 0]
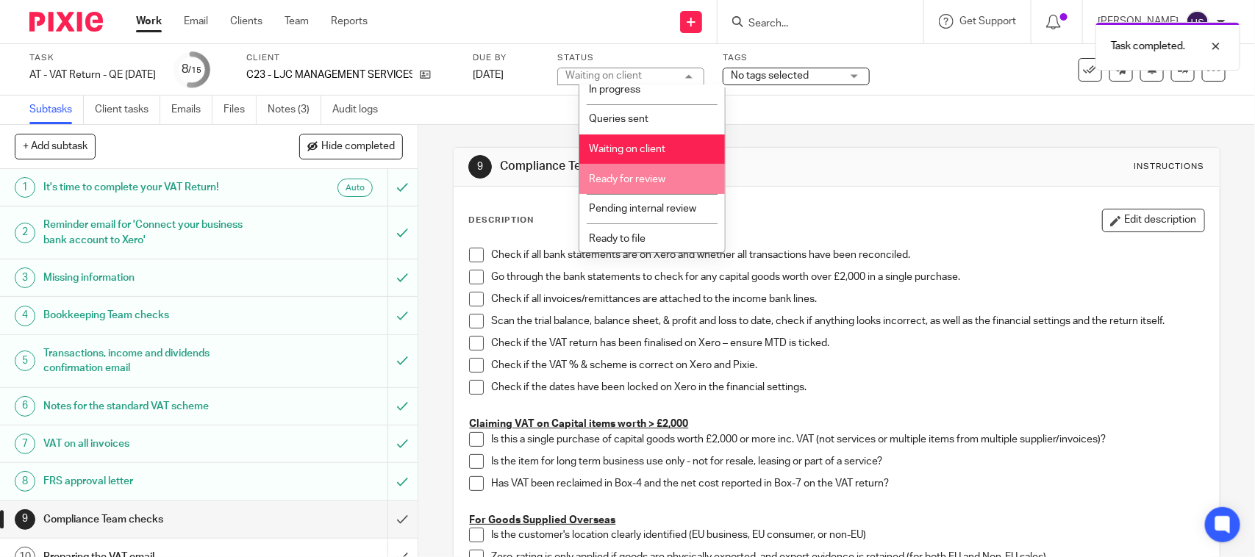
click at [662, 184] on li "Ready for review" at bounding box center [652, 179] width 146 height 30
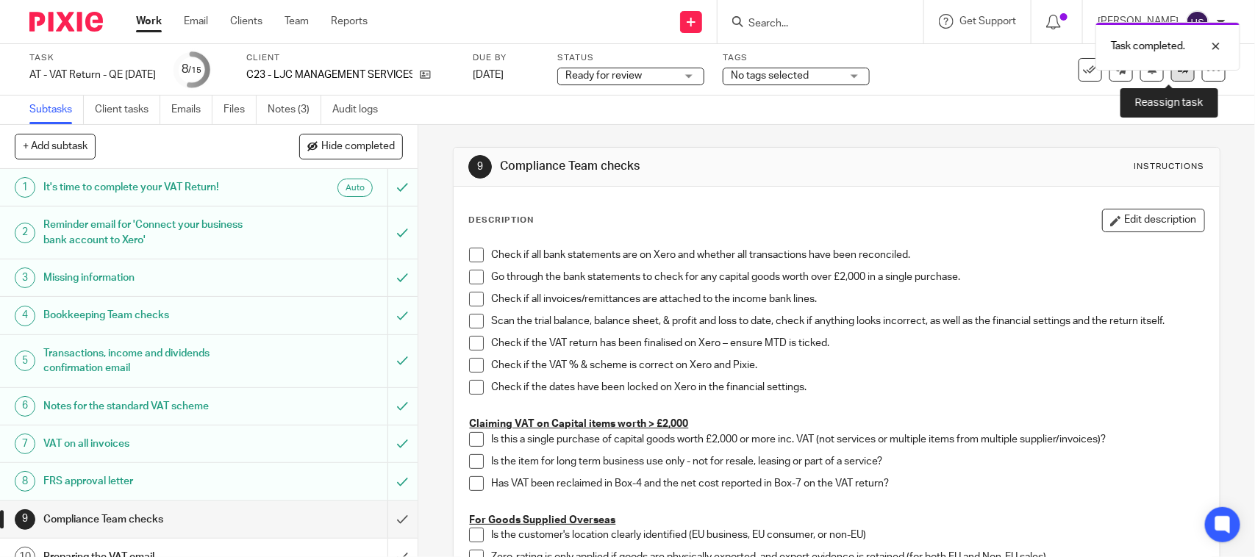
click at [1171, 78] on link at bounding box center [1183, 70] width 24 height 24
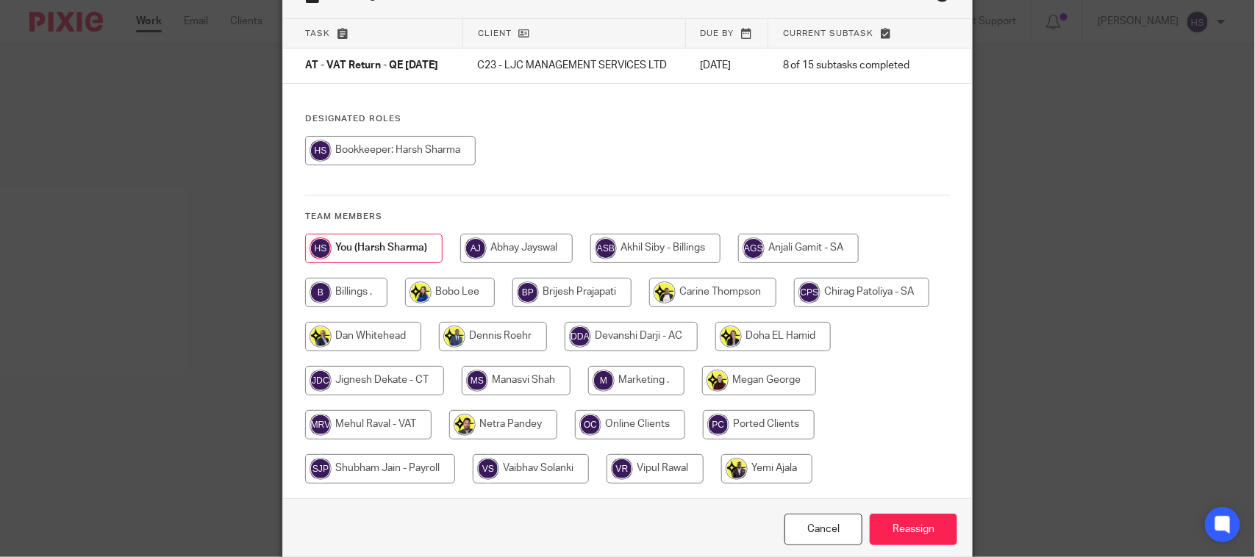
scroll to position [159, 0]
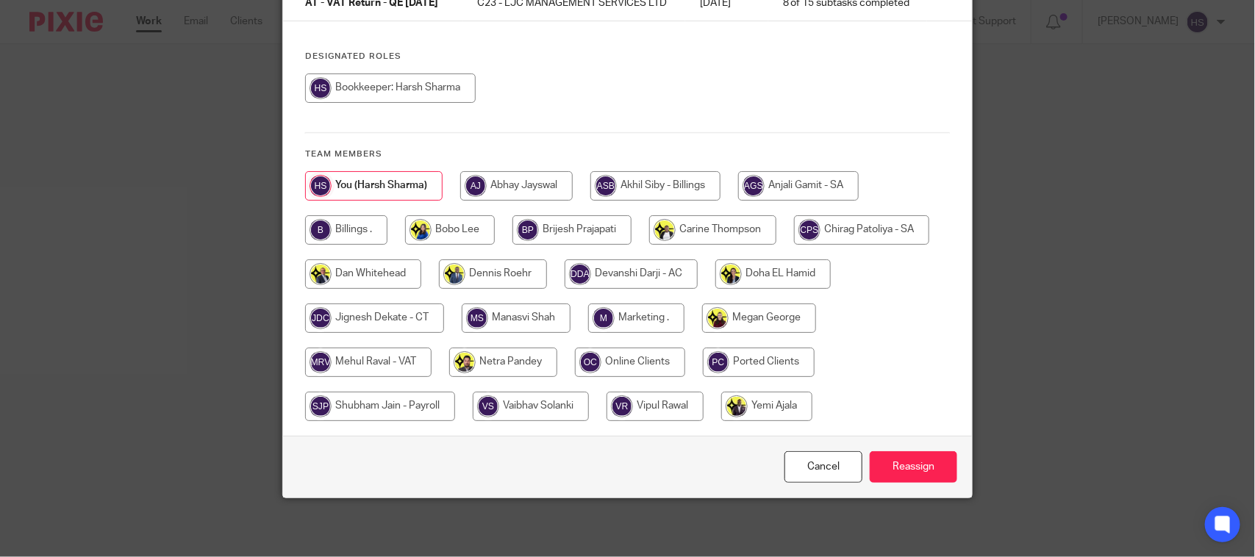
click at [402, 357] on input "radio" at bounding box center [368, 362] width 126 height 29
radio input "true"
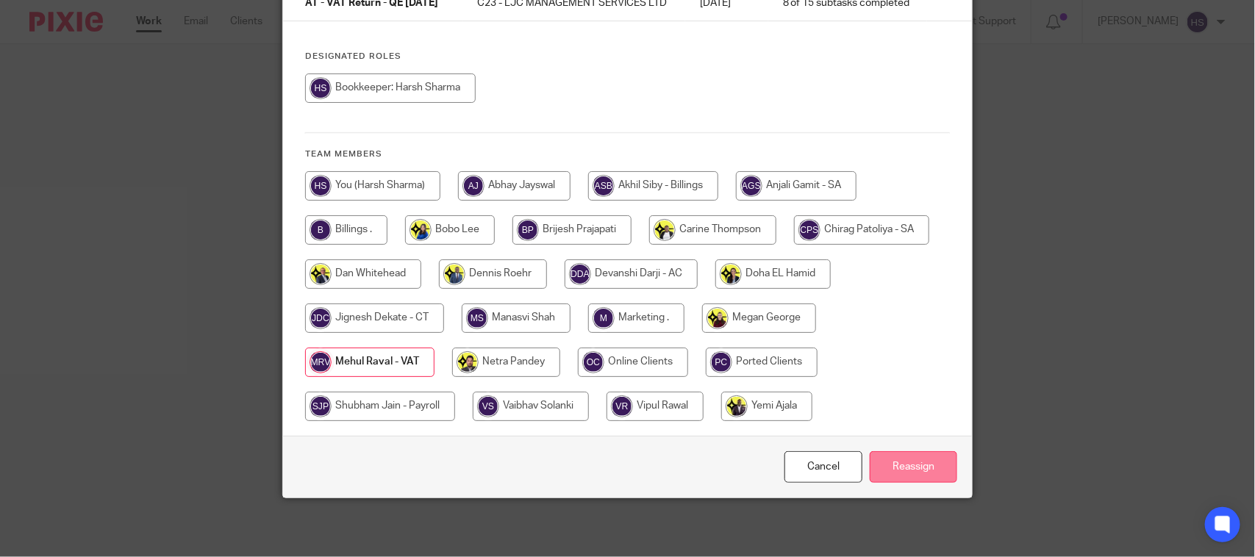
click at [923, 471] on input "Reassign" at bounding box center [912, 467] width 87 height 32
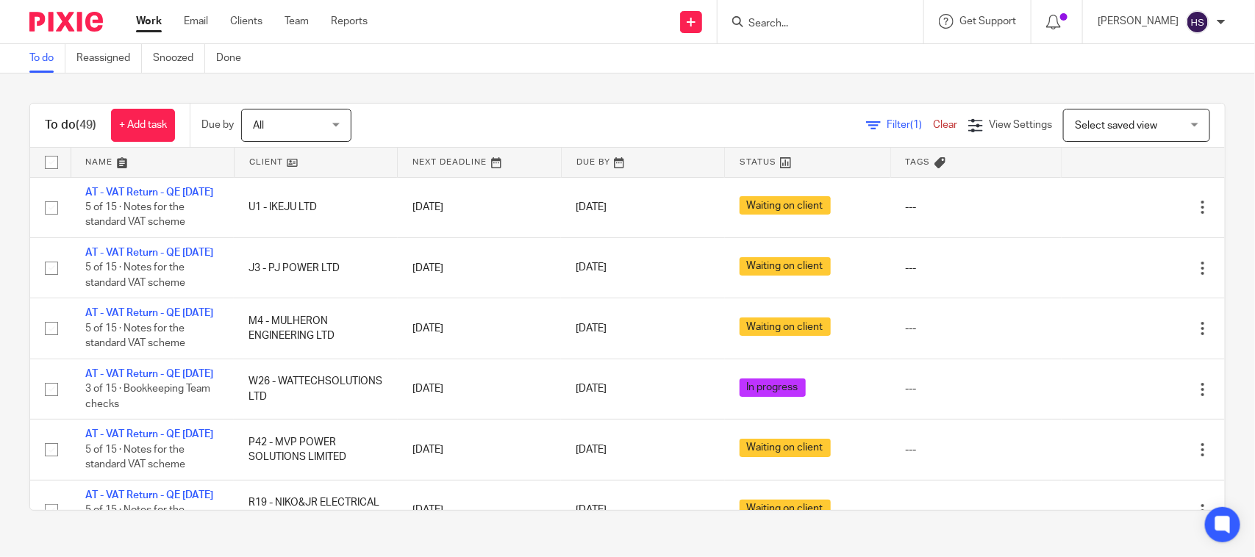
click at [146, 24] on link "Work" at bounding box center [149, 21] width 26 height 15
